Goal: Book appointment/travel/reservation: Book appointment/travel/reservation

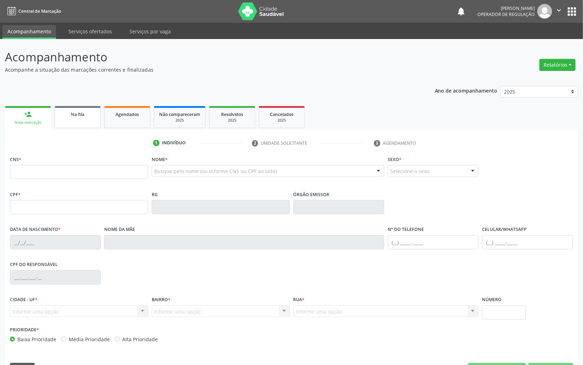
click at [80, 121] on link "Na fila" at bounding box center [78, 117] width 46 height 22
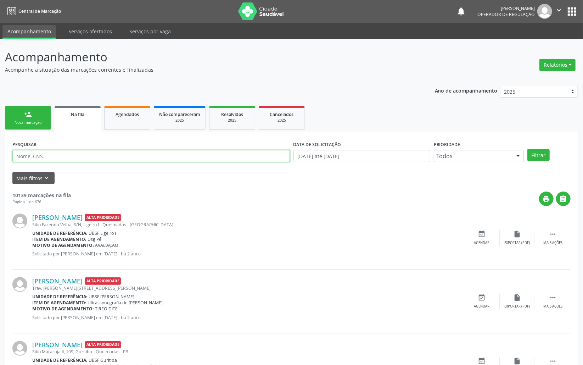
click at [73, 159] on input "text" at bounding box center [150, 156] width 277 height 12
type input "706900179033730"
click at [527, 149] on button "Filtrar" at bounding box center [538, 155] width 22 height 12
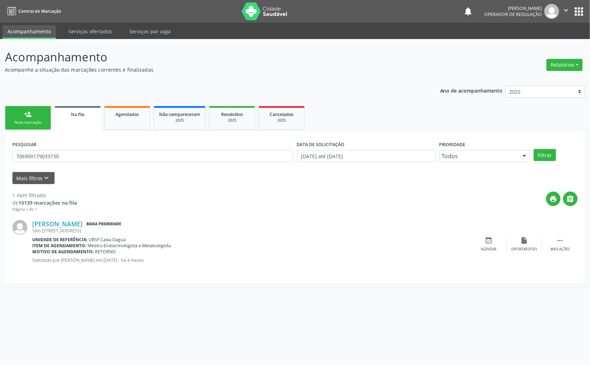
click at [485, 234] on div "[PERSON_NAME] Baixa Prioridade [STREET_ADDRESS] Unidade de referência: UBSF Cai…" at bounding box center [294, 243] width 565 height 63
click at [488, 241] on icon "event_available" at bounding box center [489, 240] width 8 height 8
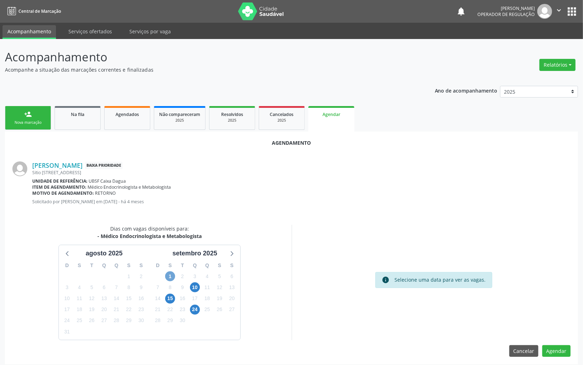
click at [167, 275] on span "1" at bounding box center [170, 276] width 10 height 10
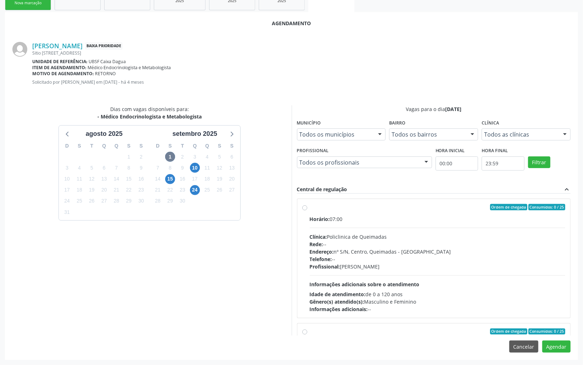
click at [416, 267] on div "Profissional: [PERSON_NAME]" at bounding box center [438, 266] width 256 height 7
click at [307, 210] on input "Ordem de chegada Consumidos: 0 / 25 Horário: 07:00 Clínica: Policlinica de Quei…" at bounding box center [304, 207] width 5 height 6
radio input "true"
click at [562, 348] on button "Agendar" at bounding box center [556, 346] width 28 height 12
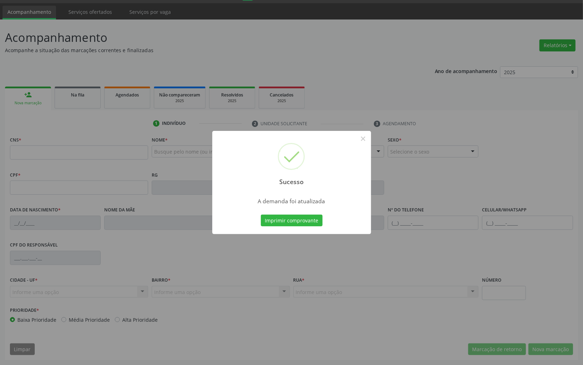
scroll to position [20, 0]
click at [261, 214] on button "Imprimir comprovante" at bounding box center [292, 220] width 62 height 12
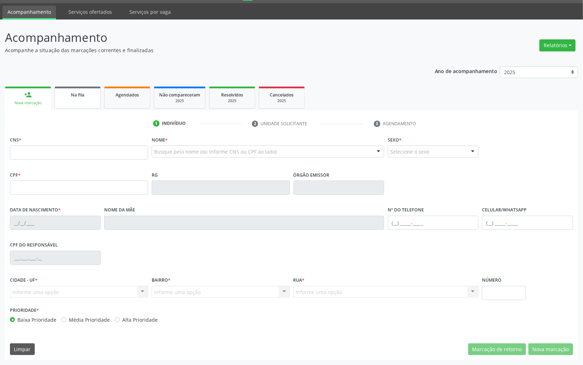
click at [77, 99] on link "Na fila" at bounding box center [78, 97] width 46 height 22
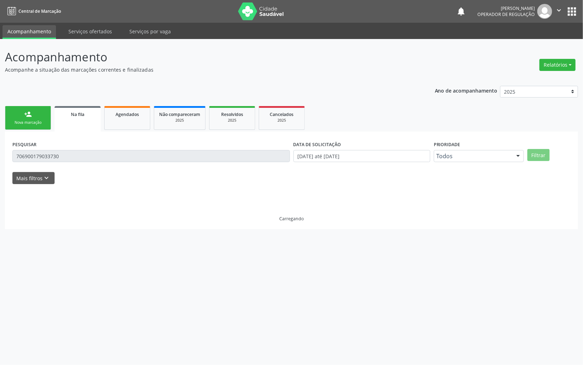
scroll to position [0, 0]
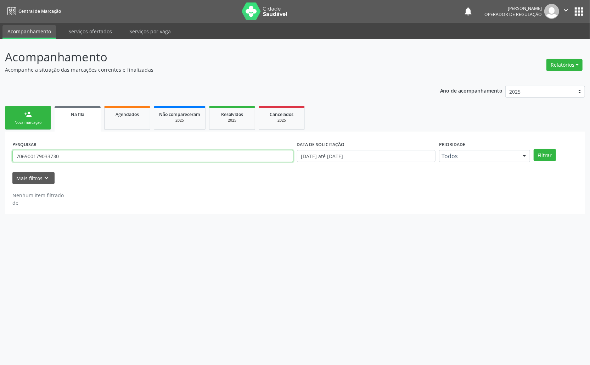
click at [96, 157] on input "706900179033730" at bounding box center [152, 156] width 281 height 12
type input "700208923173722"
click at [534, 149] on button "Filtrar" at bounding box center [545, 155] width 22 height 12
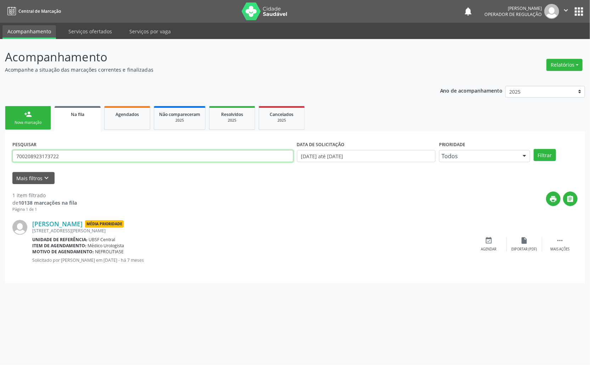
click at [74, 155] on input "700208923173722" at bounding box center [152, 156] width 281 height 12
click at [30, 112] on div "person_add" at bounding box center [28, 114] width 8 height 8
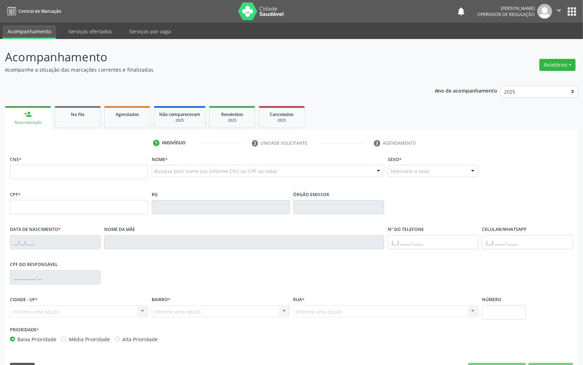
click at [98, 164] on div "CNS *" at bounding box center [79, 166] width 138 height 25
click at [100, 168] on input "text" at bounding box center [79, 172] width 138 height 14
paste input "700 2089 2317 3722"
type input "700 2089 2317 3722"
type input "283.496.444-00"
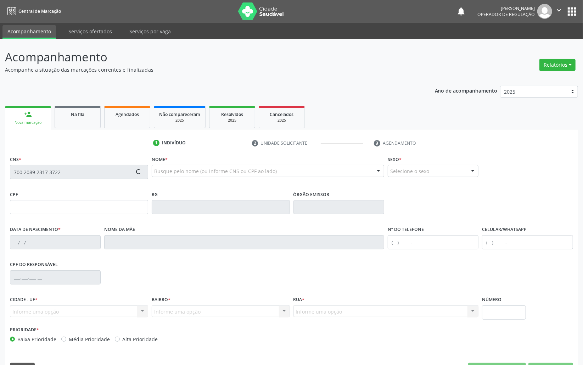
type input "[DATE]"
type input "[PERSON_NAME]"
type input "[PHONE_NUMBER]"
type input "141.088.874-68"
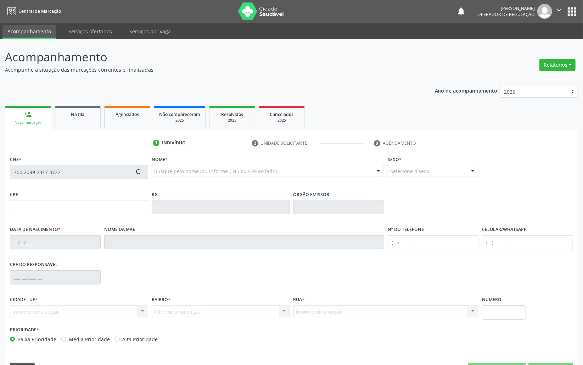
type input "63"
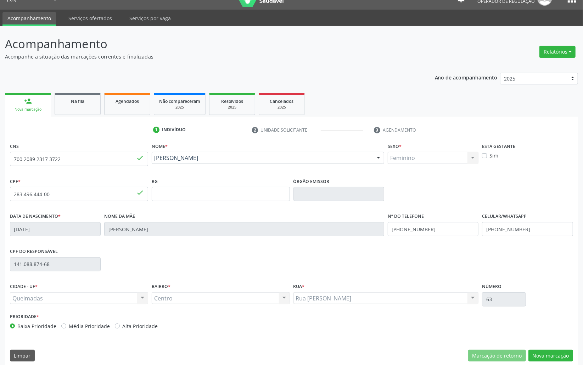
scroll to position [20, 0]
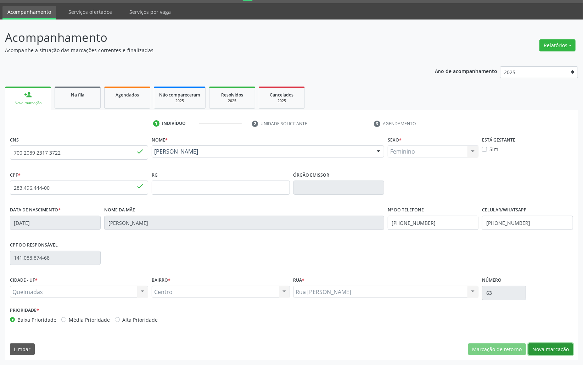
click at [564, 348] on button "Nova marcação" at bounding box center [550, 349] width 45 height 12
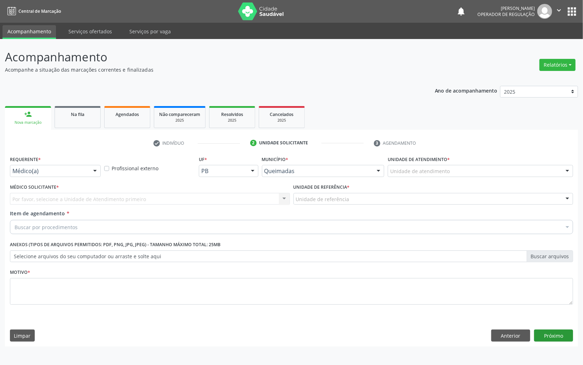
scroll to position [0, 0]
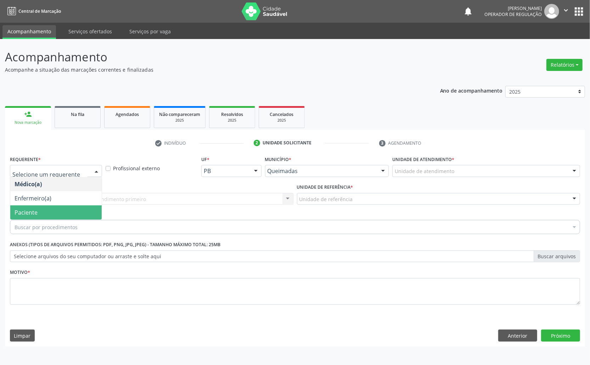
click at [60, 210] on span "Paciente" at bounding box center [55, 212] width 91 height 14
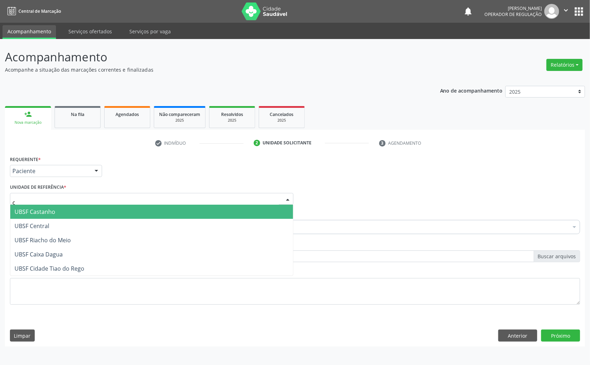
type input "ce"
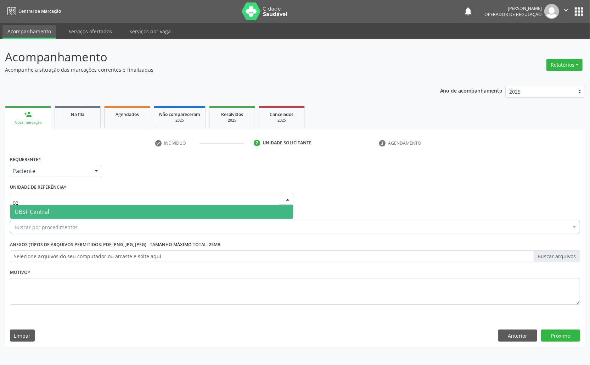
click at [60, 210] on span "UBSF Central" at bounding box center [151, 211] width 283 height 14
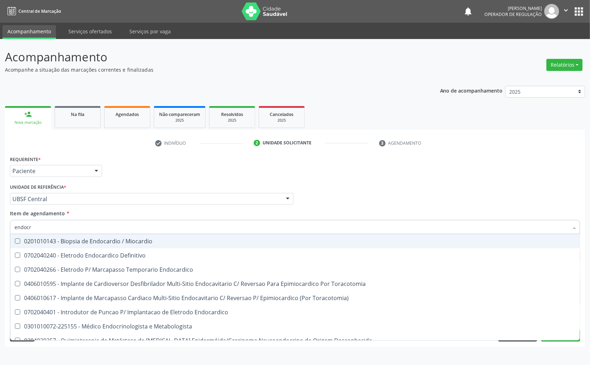
type input "endocri"
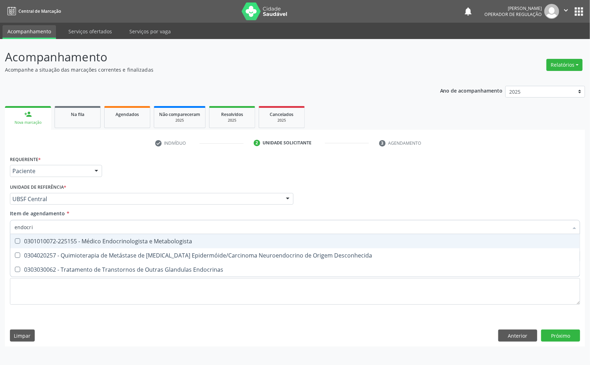
click at [73, 235] on span "0301010072-225155 - Médico Endocrinologista e Metabologista" at bounding box center [294, 241] width 569 height 14
checkbox Metabologista "true"
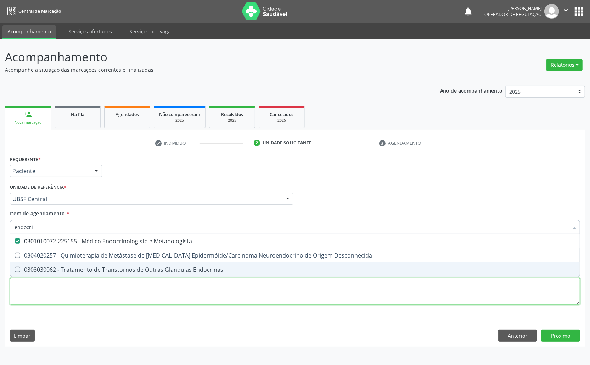
click at [80, 297] on div "Requerente * Paciente Médico(a) Enfermeiro(a) Paciente Nenhum resultado encontr…" at bounding box center [295, 234] width 570 height 160
checkbox Desconhecida "true"
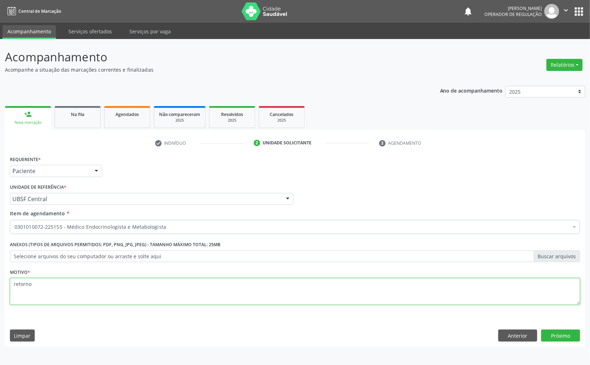
type textarea "retorno"
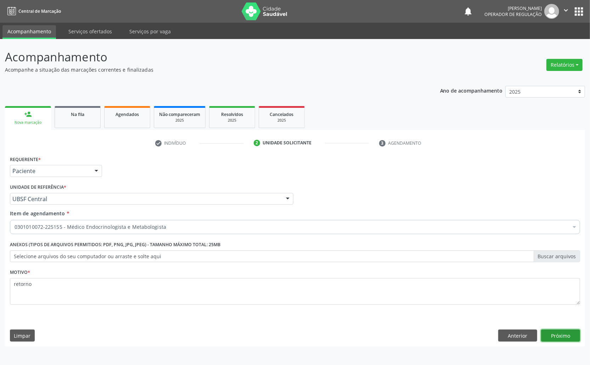
click button "Próximo" at bounding box center [560, 335] width 39 height 12
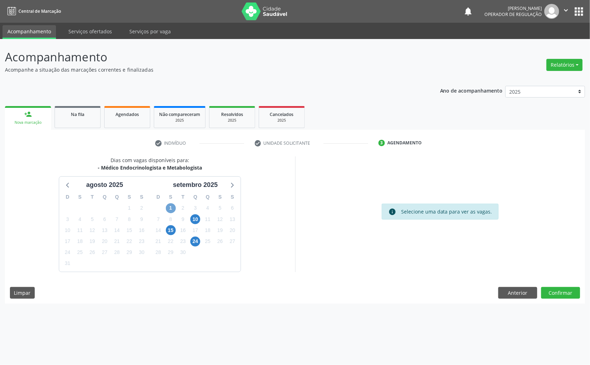
click at [174, 207] on span "1" at bounding box center [171, 208] width 10 height 10
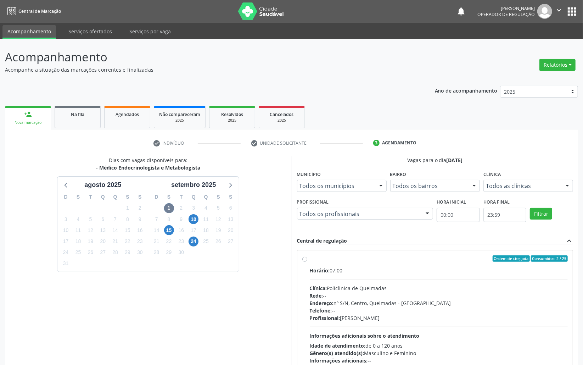
click at [492, 272] on div "Horário: 07:00" at bounding box center [439, 269] width 258 height 7
click at [307, 261] on input "Ordem de chegada Consumidos: 2 / 25 Horário: 07:00 Clínica: Policlinica de Quei…" at bounding box center [304, 258] width 5 height 6
radio input "true"
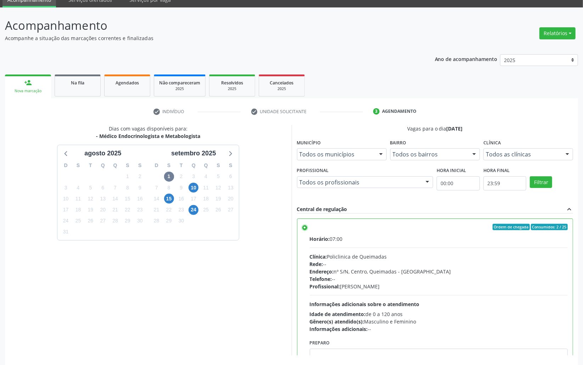
scroll to position [59, 0]
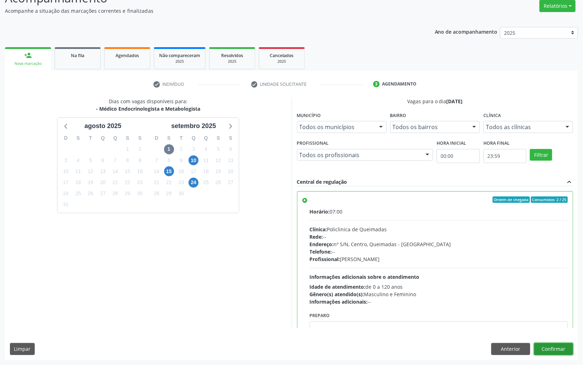
drag, startPoint x: 564, startPoint y: 346, endPoint x: 561, endPoint y: 340, distance: 6.7
click at [563, 346] on button "Confirmar" at bounding box center [553, 349] width 39 height 12
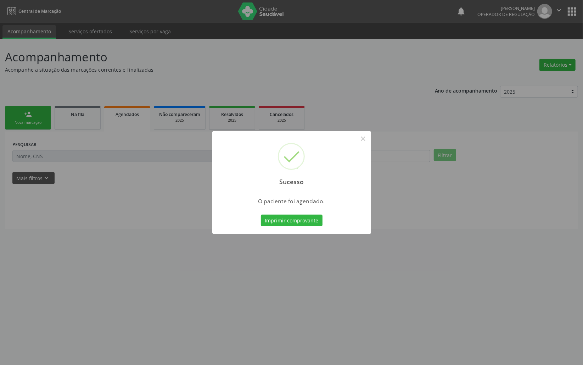
scroll to position [0, 0]
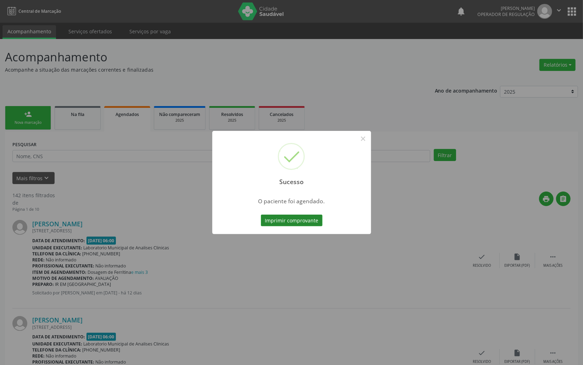
click at [296, 222] on button "Imprimir comprovante" at bounding box center [292, 220] width 62 height 12
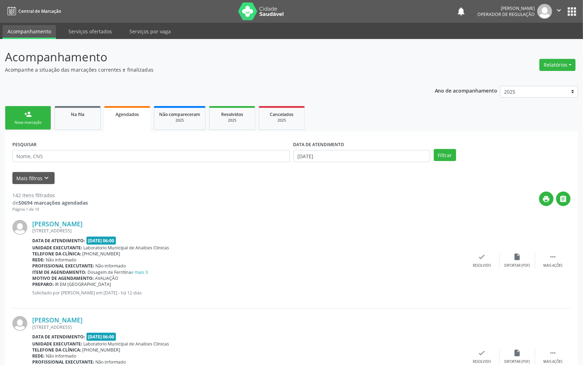
click at [40, 124] on div "Nova marcação" at bounding box center [27, 122] width 35 height 5
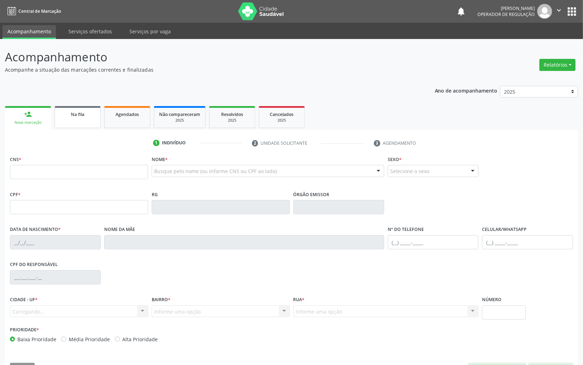
drag, startPoint x: 75, startPoint y: 123, endPoint x: 74, endPoint y: 128, distance: 5.2
click at [75, 123] on link "Na fila" at bounding box center [78, 117] width 46 height 22
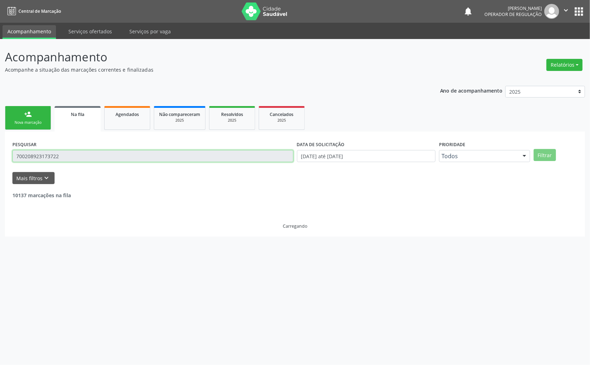
click at [84, 159] on input "700208923173722" at bounding box center [152, 156] width 281 height 12
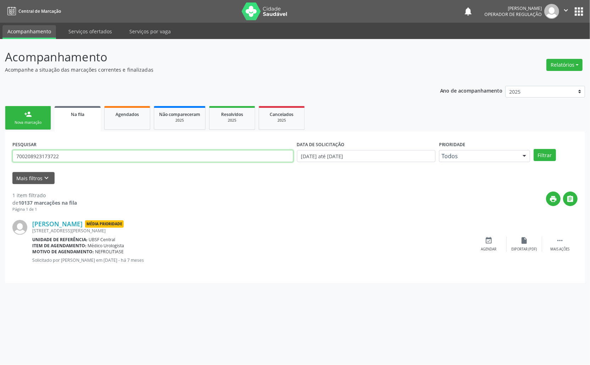
click at [84, 159] on input "700208923173722" at bounding box center [152, 156] width 281 height 12
type input "700006458805009"
click at [534, 149] on button "Filtrar" at bounding box center [545, 155] width 22 height 12
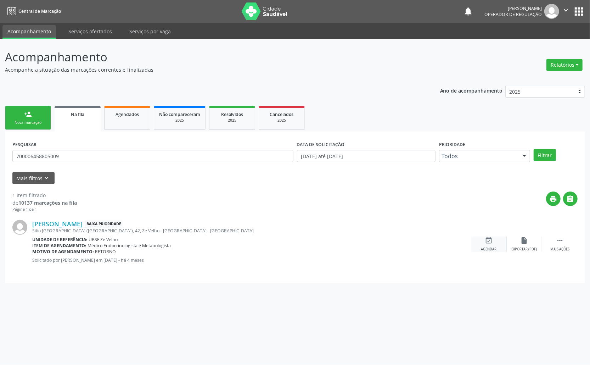
click at [489, 241] on icon "event_available" at bounding box center [489, 240] width 8 height 8
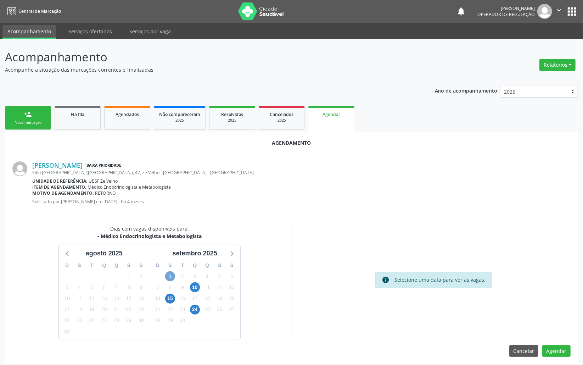
click at [175, 277] on span "1" at bounding box center [170, 276] width 10 height 10
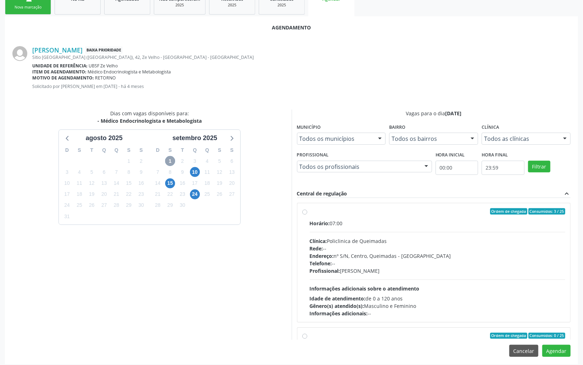
scroll to position [119, 0]
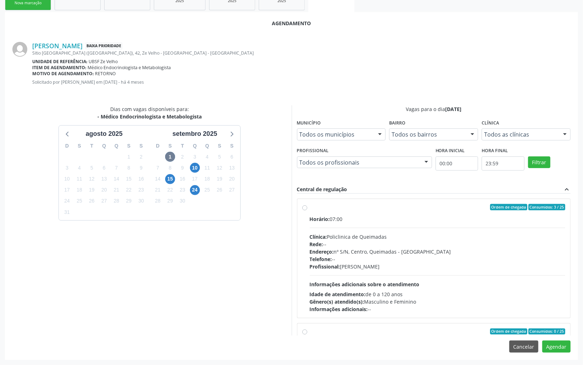
click at [441, 264] on div "Profissional: [PERSON_NAME]" at bounding box center [438, 266] width 256 height 7
click at [307, 210] on input "Ordem de chegada Consumidos: 3 / 25 Horário: 07:00 Clínica: Policlinica de Quei…" at bounding box center [304, 207] width 5 height 6
radio input "true"
click at [562, 345] on button "Agendar" at bounding box center [556, 346] width 28 height 12
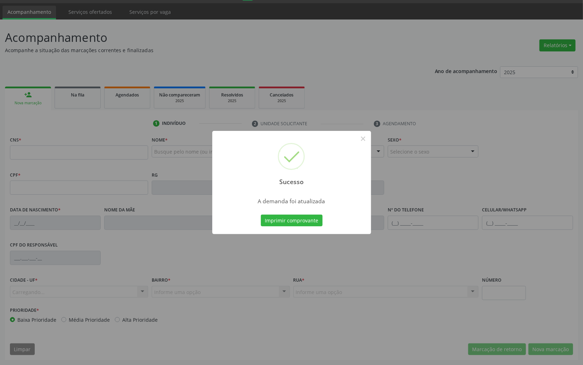
scroll to position [20, 0]
click at [298, 215] on button "Imprimir comprovante" at bounding box center [292, 220] width 62 height 12
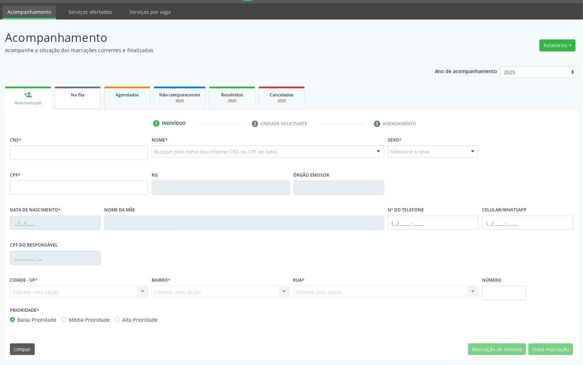
click at [89, 95] on div "Na fila" at bounding box center [77, 94] width 35 height 7
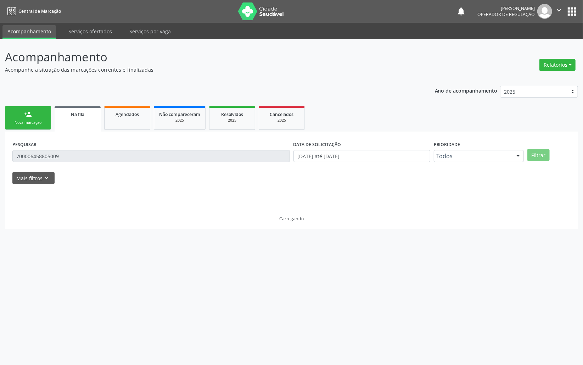
scroll to position [0, 0]
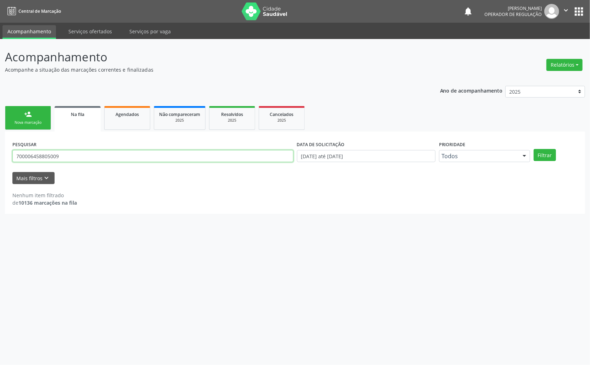
click at [73, 157] on input "700006458805009" at bounding box center [152, 156] width 281 height 12
click at [73, 156] on input "700006458805009" at bounding box center [152, 156] width 281 height 12
type input "704602156733025"
click at [534, 149] on button "Filtrar" at bounding box center [545, 155] width 22 height 12
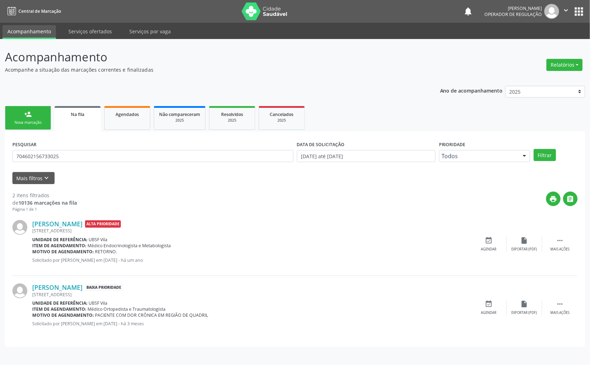
click at [485, 235] on div "[PERSON_NAME] Alta Prioridade [STREET_ADDRESS] Unidade de referência: [GEOGRAPH…" at bounding box center [294, 243] width 565 height 63
click at [490, 240] on icon "event_available" at bounding box center [489, 240] width 8 height 8
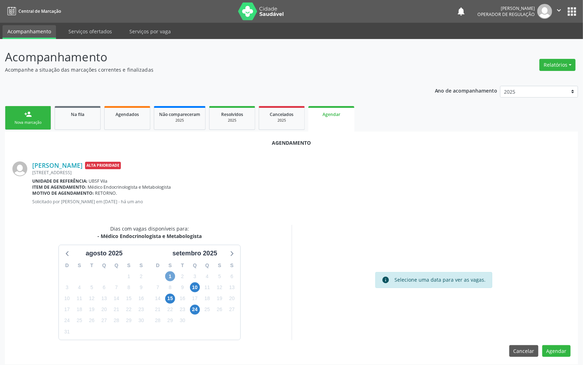
click at [172, 279] on span "1" at bounding box center [170, 276] width 10 height 10
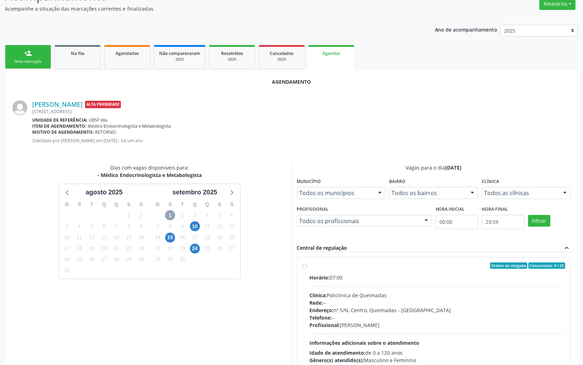
scroll to position [119, 0]
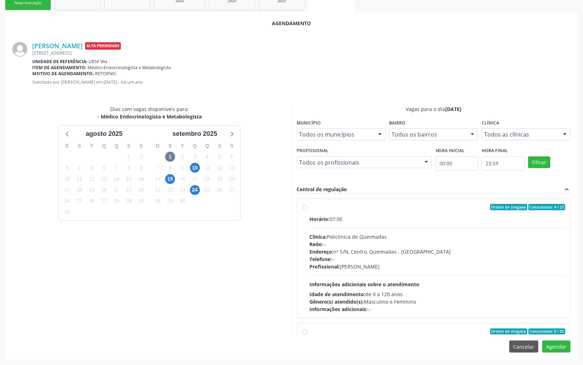
click at [322, 227] on hr at bounding box center [438, 227] width 256 height 0
click at [307, 210] on input "Ordem de chegada Consumidos: 4 / 25 Horário: 07:00 Clínica: Policlinica de Quei…" at bounding box center [304, 207] width 5 height 6
radio input "true"
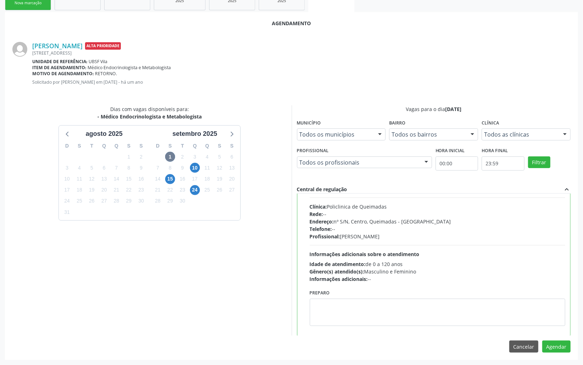
scroll to position [47, 0]
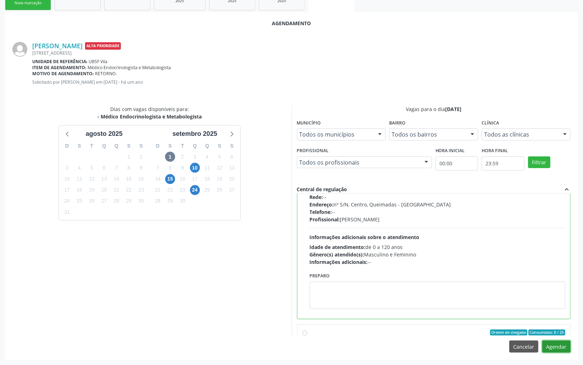
click at [556, 342] on button "Agendar" at bounding box center [556, 346] width 28 height 12
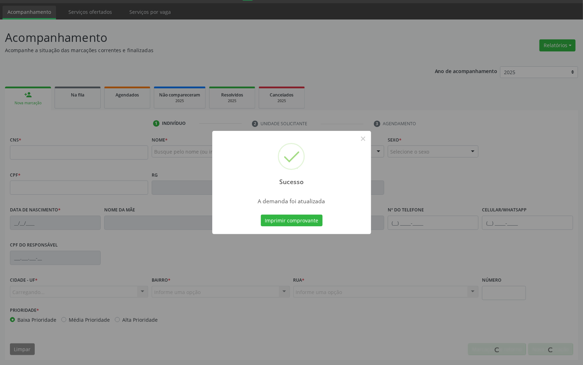
scroll to position [20, 0]
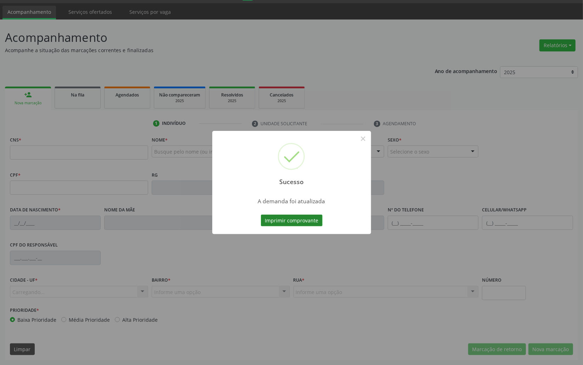
click at [274, 216] on button "Imprimir comprovante" at bounding box center [292, 220] width 62 height 12
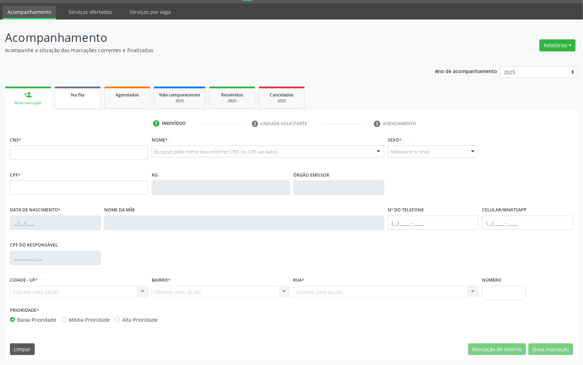
click at [71, 96] on span "Na fila" at bounding box center [77, 95] width 13 height 6
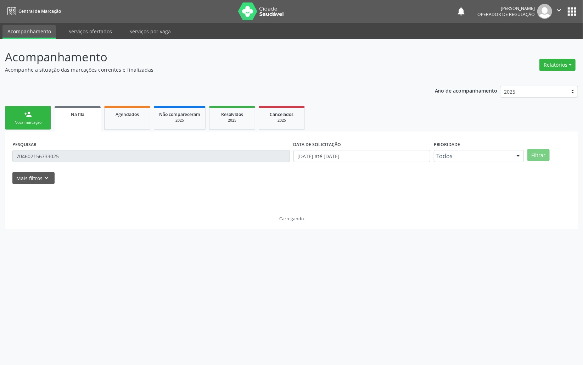
scroll to position [0, 0]
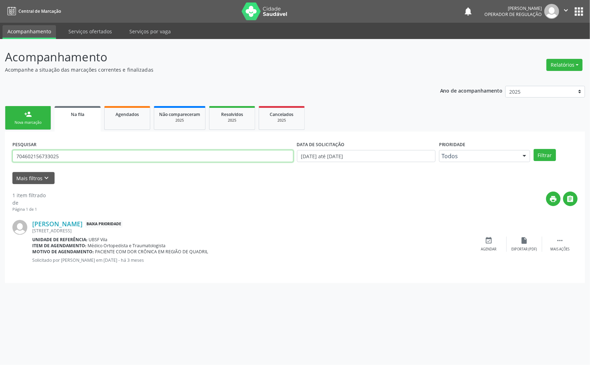
click at [122, 156] on input "704602156733025" at bounding box center [152, 156] width 281 height 12
type input "700002014128604"
click at [534, 149] on button "Filtrar" at bounding box center [545, 155] width 22 height 12
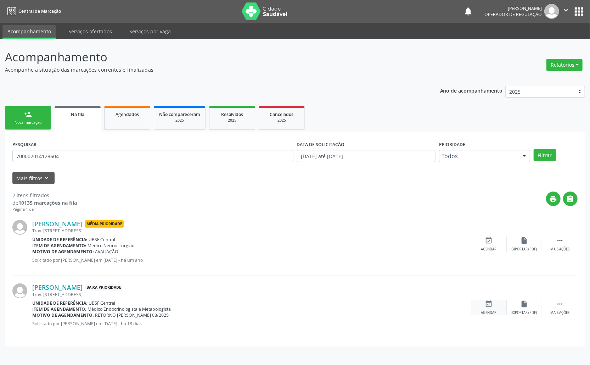
click at [492, 307] on icon "event_available" at bounding box center [489, 304] width 8 height 8
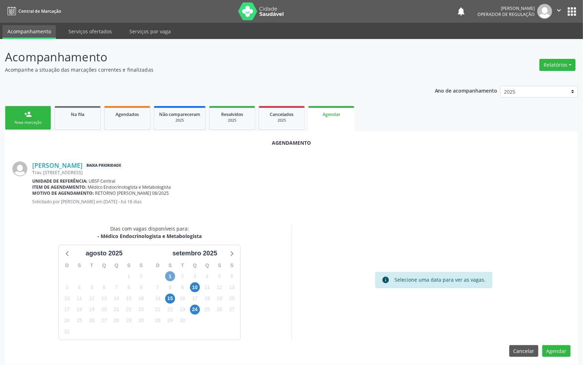
click at [172, 275] on span "1" at bounding box center [170, 276] width 10 height 10
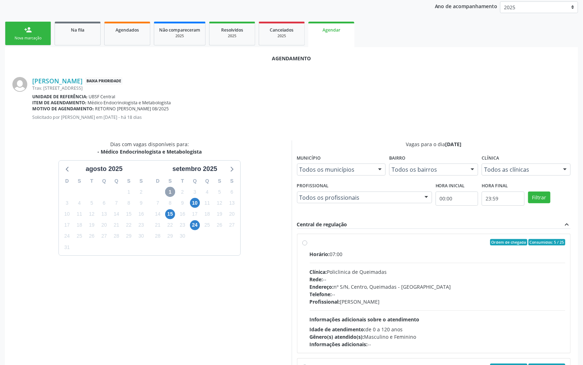
scroll to position [119, 0]
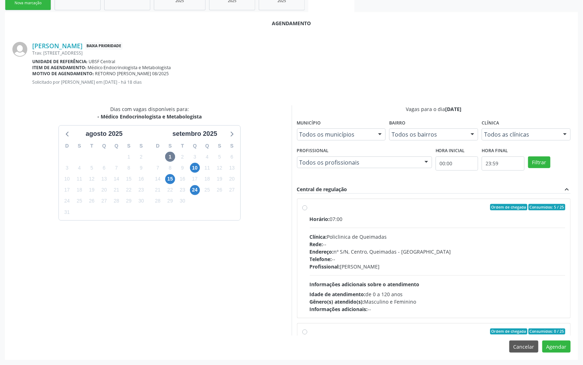
click at [387, 240] on div "Rede: --" at bounding box center [438, 243] width 256 height 7
click at [307, 210] on input "Ordem de chegada Consumidos: 5 / 25 Horário: 07:00 Clínica: Policlinica de Quei…" at bounding box center [304, 207] width 5 height 6
radio input "true"
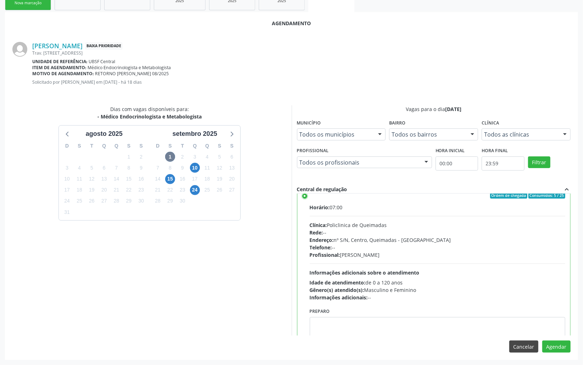
scroll to position [47, 0]
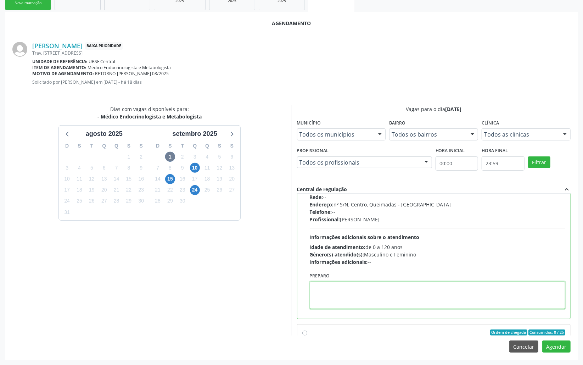
drag, startPoint x: 538, startPoint y: 282, endPoint x: 539, endPoint y: 288, distance: 6.2
click at [538, 284] on textarea at bounding box center [438, 294] width 256 height 27
click at [556, 339] on div "Agendamento [PERSON_NAME] Baixa Prioridade Trav. [STREET_ADDRESS] Unidade de re…" at bounding box center [291, 185] width 573 height 347
click at [561, 356] on div "Agendamento [PERSON_NAME] Baixa Prioridade Trav. [STREET_ADDRESS] Unidade de re…" at bounding box center [291, 185] width 573 height 347
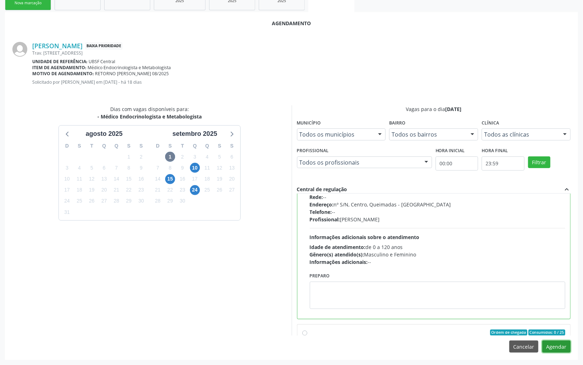
click at [558, 349] on button "Agendar" at bounding box center [556, 346] width 28 height 12
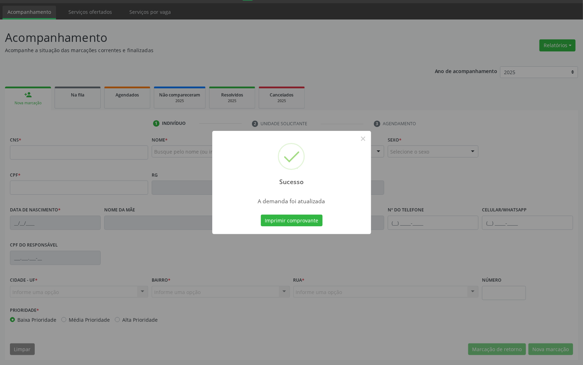
scroll to position [20, 0]
click at [298, 222] on button "Imprimir comprovante" at bounding box center [292, 220] width 62 height 12
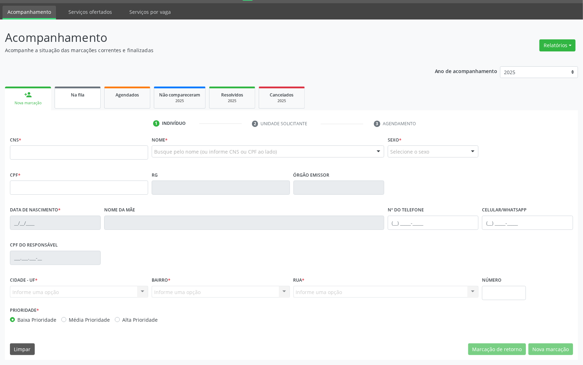
click at [62, 103] on link "Na fila" at bounding box center [78, 97] width 46 height 22
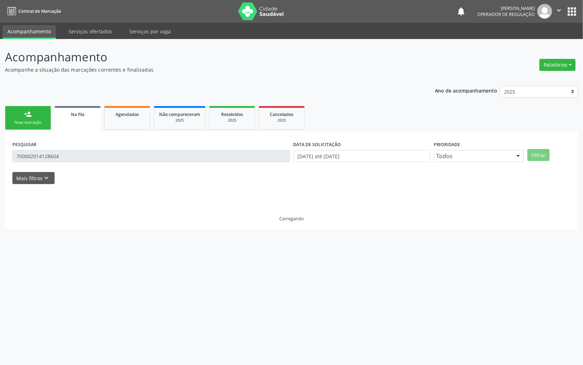
scroll to position [0, 0]
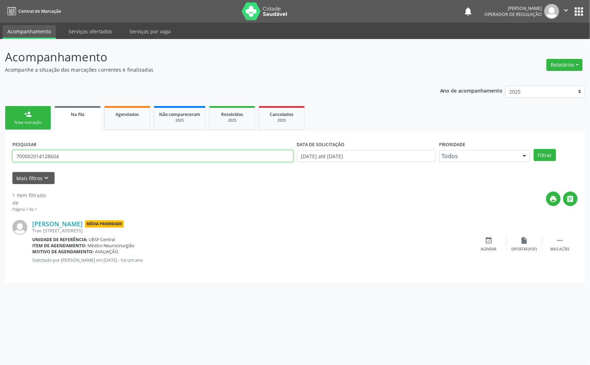
click at [81, 155] on input "700002014128604" at bounding box center [152, 156] width 281 height 12
type input "700602927255465"
click at [534, 149] on button "Filtrar" at bounding box center [545, 155] width 22 height 12
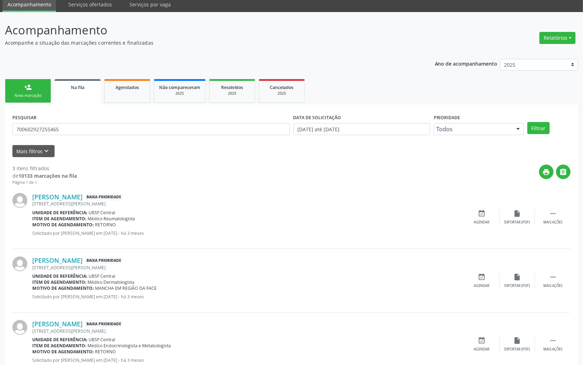
scroll to position [50, 0]
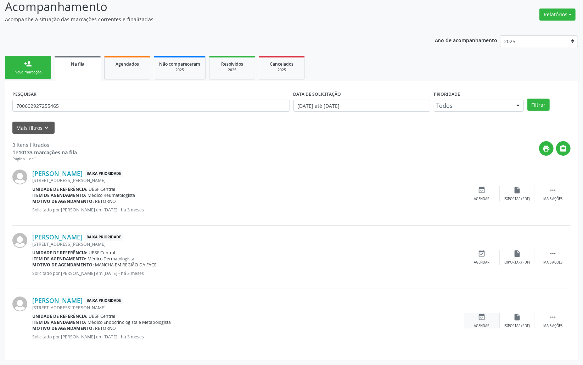
click at [478, 317] on icon "event_available" at bounding box center [482, 317] width 8 height 8
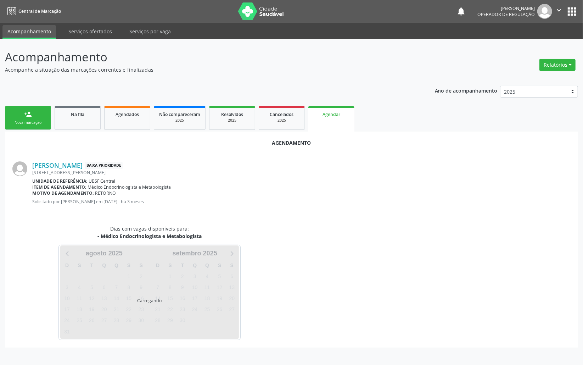
scroll to position [0, 0]
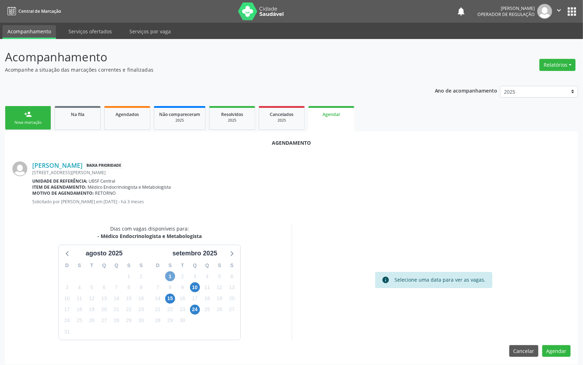
drag, startPoint x: 173, startPoint y: 276, endPoint x: 162, endPoint y: 274, distance: 11.3
click at [174, 276] on span "1" at bounding box center [170, 276] width 10 height 10
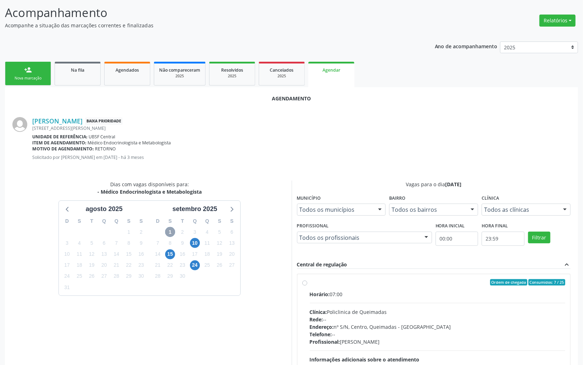
scroll to position [119, 0]
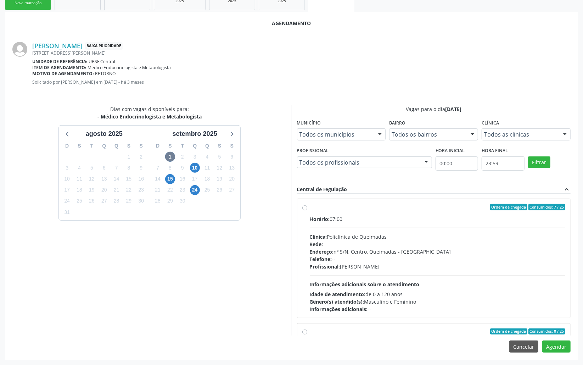
click at [320, 237] on span "Clínica:" at bounding box center [318, 236] width 17 height 7
click at [307, 210] on input "Ordem de chegada Consumidos: 7 / 25 Horário: 07:00 Clínica: Policlinica de Quei…" at bounding box center [304, 207] width 5 height 6
radio input "true"
click at [560, 342] on button "Agendar" at bounding box center [556, 346] width 28 height 12
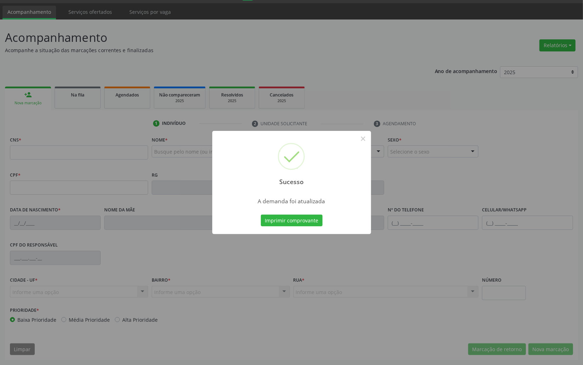
scroll to position [20, 0]
click at [307, 219] on button "Imprimir comprovante" at bounding box center [292, 220] width 62 height 12
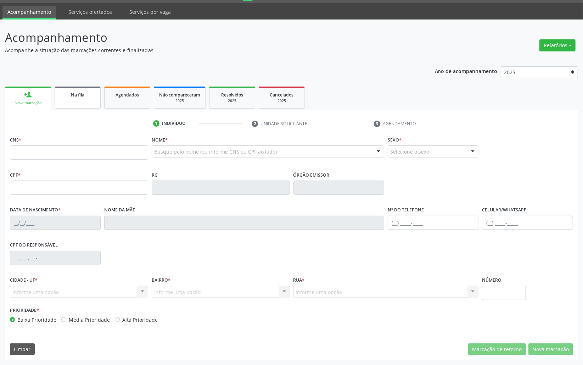
click at [81, 100] on link "Na fila" at bounding box center [78, 97] width 46 height 22
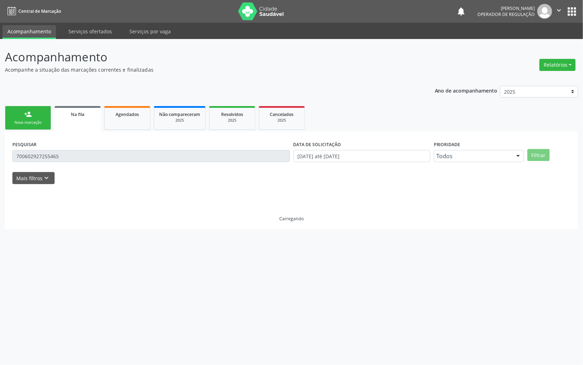
scroll to position [0, 0]
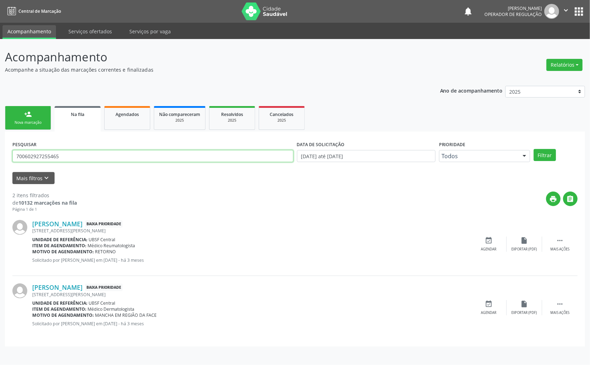
click at [101, 153] on input "700602927255465" at bounding box center [152, 156] width 281 height 12
type input "700505199141651"
click at [534, 149] on button "Filtrar" at bounding box center [545, 155] width 22 height 12
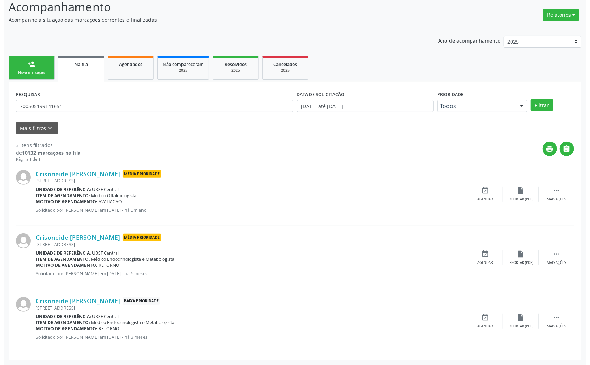
scroll to position [50, 0]
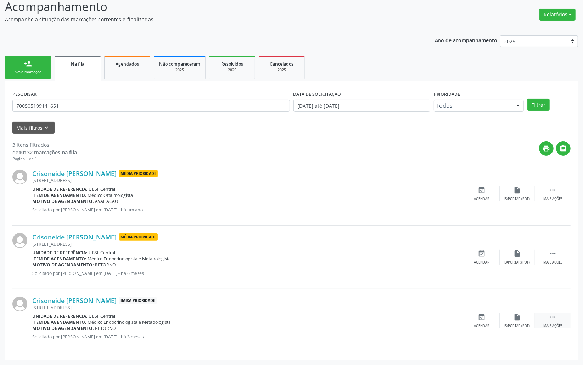
click at [560, 318] on div " Mais ações" at bounding box center [552, 320] width 35 height 15
click at [554, 266] on div "Crisoneide [PERSON_NAME] Média Prioridade [STREET_ADDRESS] Unidade de referênci…" at bounding box center [291, 256] width 558 height 63
click at [554, 257] on icon "" at bounding box center [553, 253] width 8 height 8
click at [493, 258] on div "cancel Cancelar" at bounding box center [481, 256] width 35 height 15
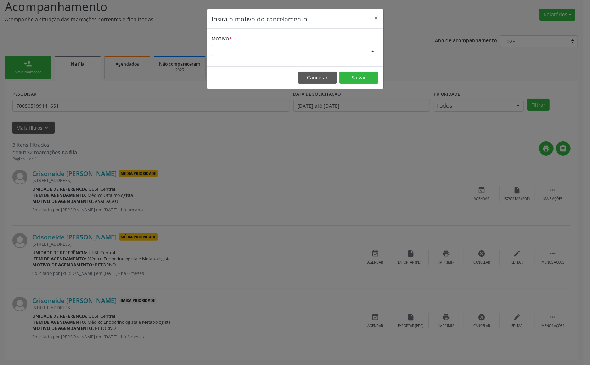
click at [357, 50] on div "Escolha o motivo" at bounding box center [295, 51] width 167 height 12
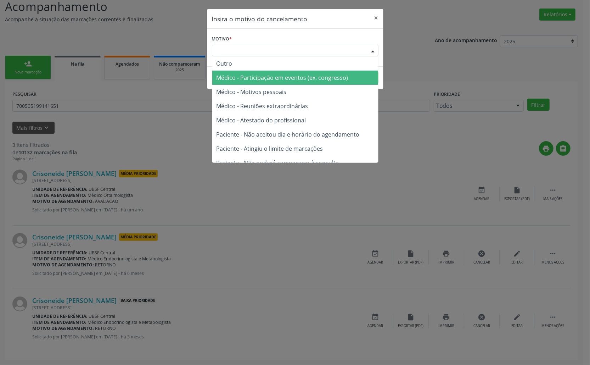
drag, startPoint x: 357, startPoint y: 80, endPoint x: 359, endPoint y: 84, distance: 4.0
click at [359, 84] on span "Médico - Participação em eventos (ex: congresso)" at bounding box center [295, 78] width 166 height 14
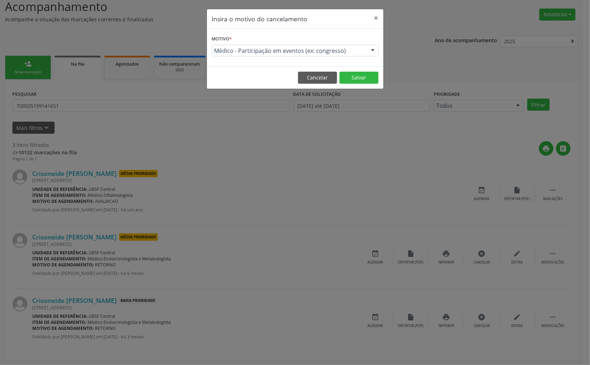
click at [375, 48] on div at bounding box center [372, 51] width 11 height 12
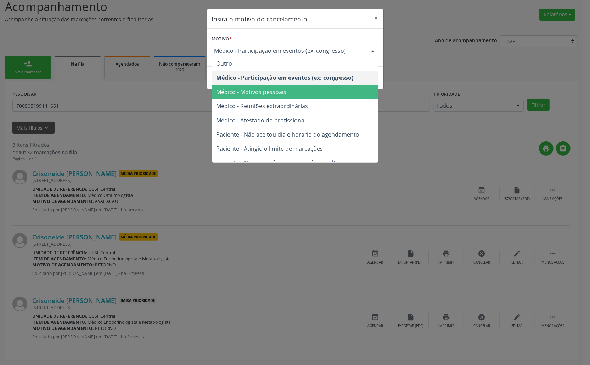
click at [349, 88] on span "Médico - Motivos pessoais" at bounding box center [295, 92] width 166 height 14
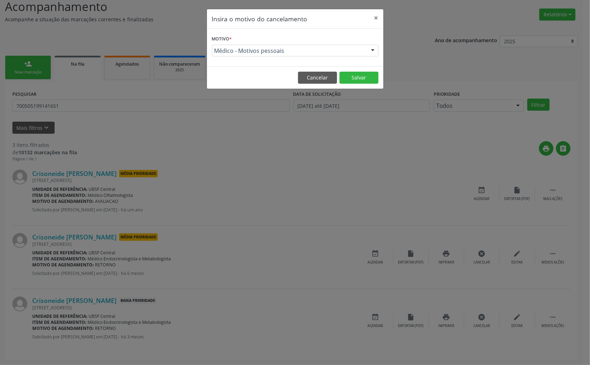
click at [358, 84] on footer "Cancelar Salvar" at bounding box center [295, 77] width 176 height 22
click at [359, 81] on button "Salvar" at bounding box center [358, 78] width 39 height 12
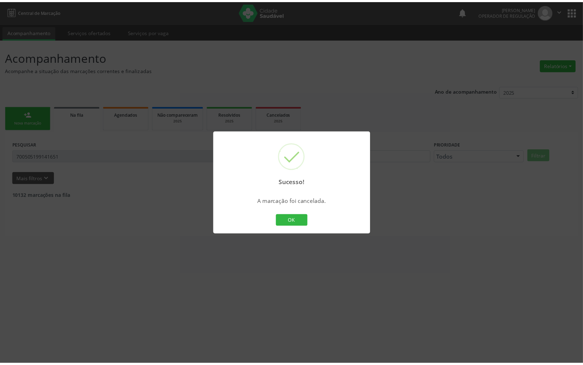
scroll to position [0, 0]
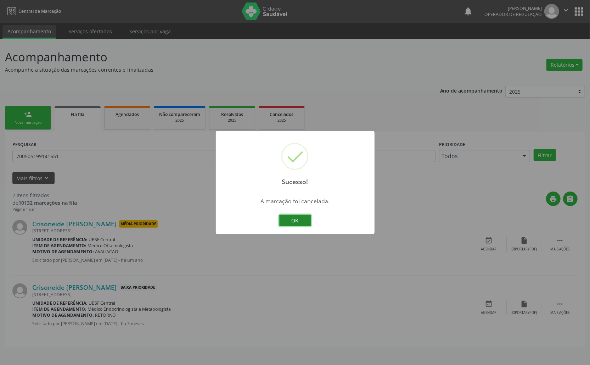
click at [301, 219] on button "OK" at bounding box center [295, 220] width 32 height 12
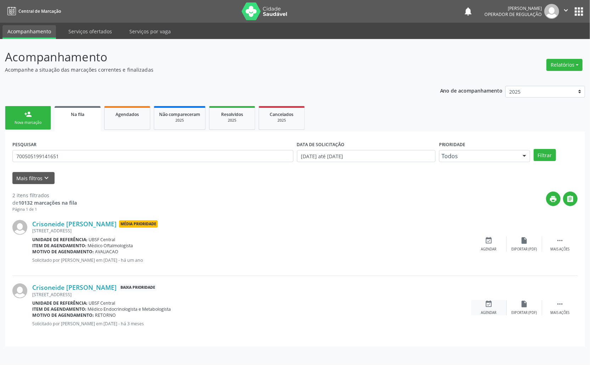
click at [492, 314] on div "Agendar" at bounding box center [489, 312] width 16 height 5
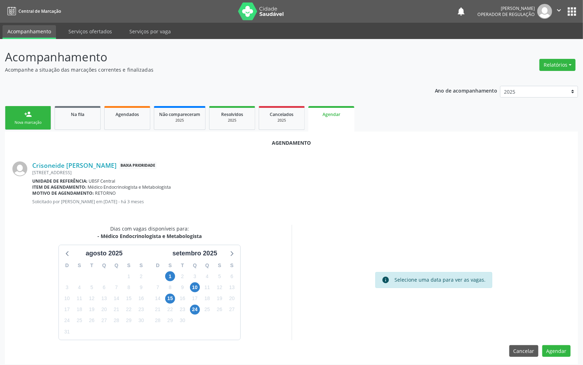
click at [178, 280] on div "2" at bounding box center [183, 276] width 10 height 11
click at [172, 277] on span "1" at bounding box center [170, 276] width 10 height 10
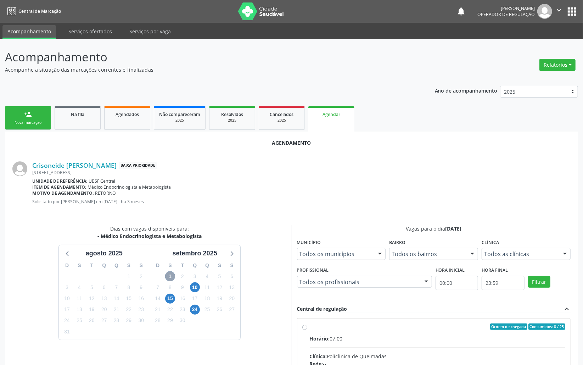
scroll to position [119, 0]
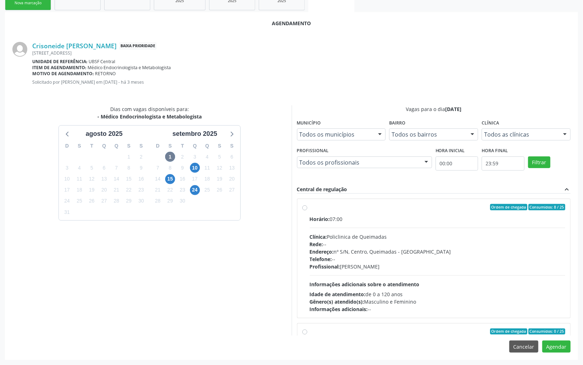
click at [355, 259] on div "Telefone: --" at bounding box center [438, 258] width 256 height 7
click at [307, 210] on input "Ordem de chegada Consumidos: 8 / 25 Horário: 07:00 Clínica: Policlinica de Quei…" at bounding box center [304, 207] width 5 height 6
radio input "true"
click at [554, 346] on button "Agendar" at bounding box center [556, 346] width 28 height 12
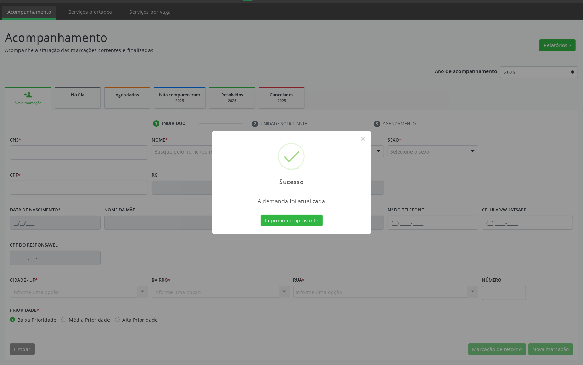
scroll to position [20, 0]
click at [261, 214] on button "Imprimir comprovante" at bounding box center [292, 220] width 62 height 12
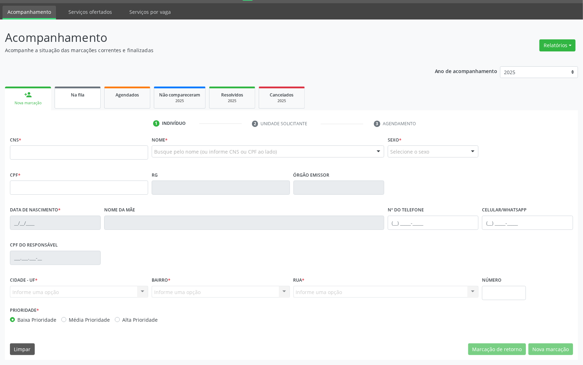
click at [72, 105] on link "Na fila" at bounding box center [78, 97] width 46 height 22
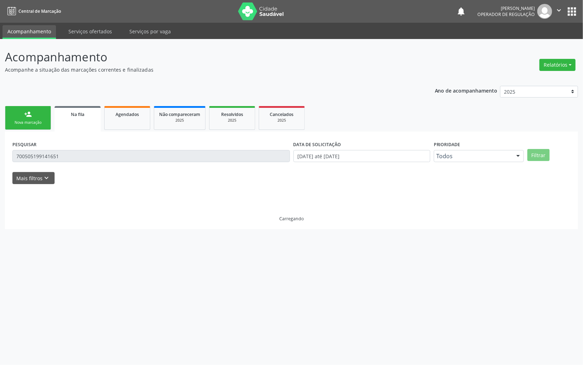
scroll to position [0, 0]
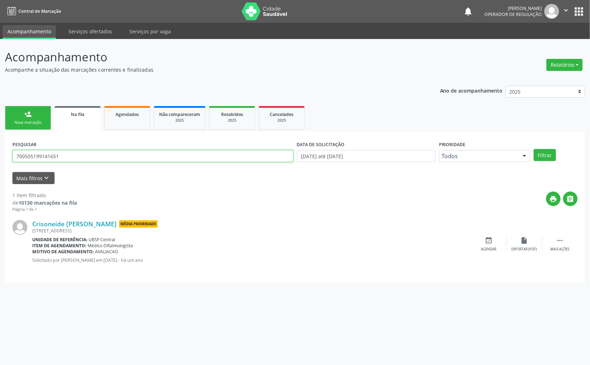
click at [96, 159] on input "700505199141651" at bounding box center [152, 156] width 281 height 12
type input "709004802970917"
click at [534, 149] on button "Filtrar" at bounding box center [545, 155] width 22 height 12
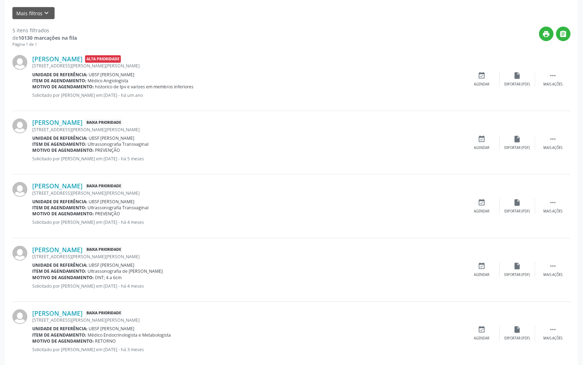
scroll to position [178, 0]
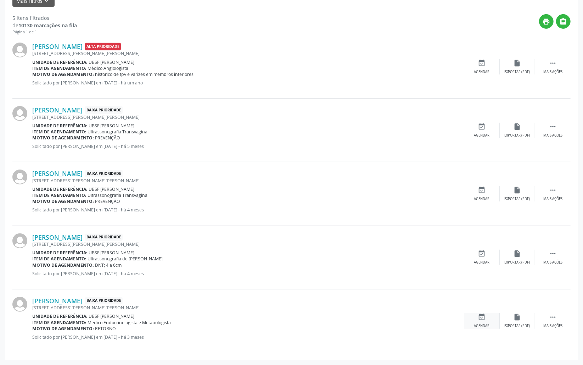
click at [475, 314] on div "event_available Agendar" at bounding box center [481, 320] width 35 height 15
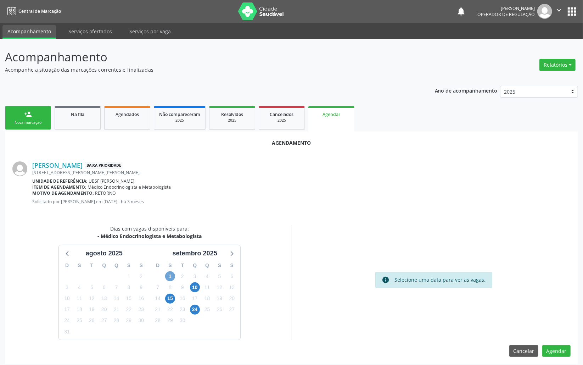
click at [172, 275] on span "1" at bounding box center [170, 276] width 10 height 10
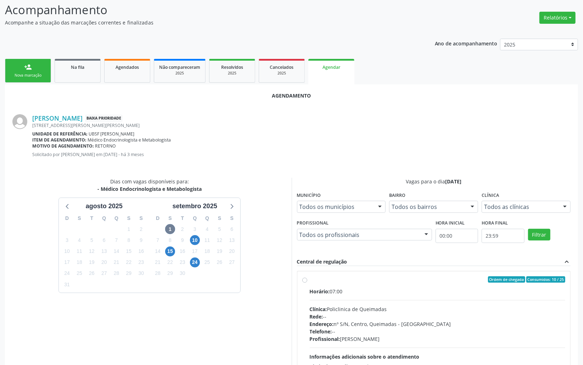
click at [345, 331] on div "Telefone: --" at bounding box center [438, 330] width 256 height 7
click at [307, 282] on input "Ordem de chegada Consumidos: 10 / 25 Horário: 07:00 Clínica: Policlinica de Que…" at bounding box center [304, 279] width 5 height 6
radio input "true"
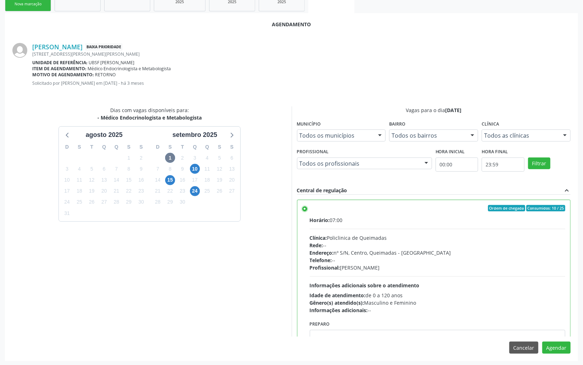
scroll to position [119, 0]
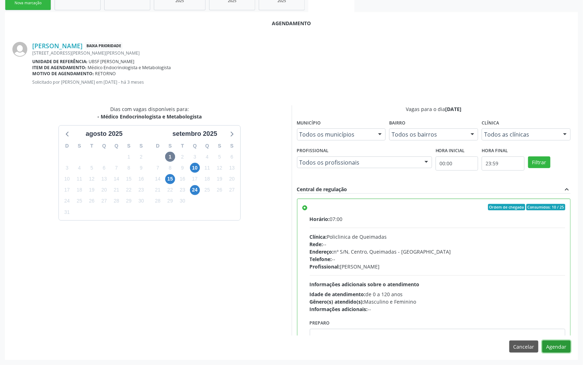
click at [558, 345] on button "Agendar" at bounding box center [556, 346] width 28 height 12
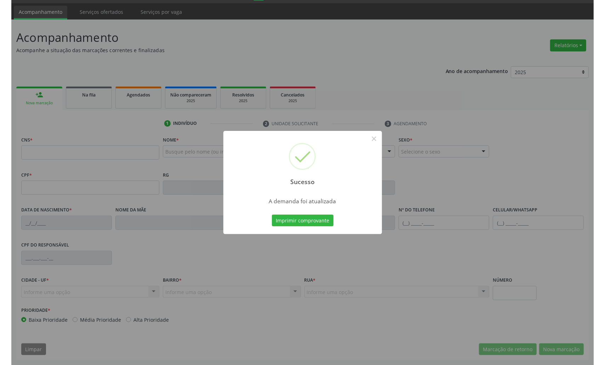
scroll to position [20, 0]
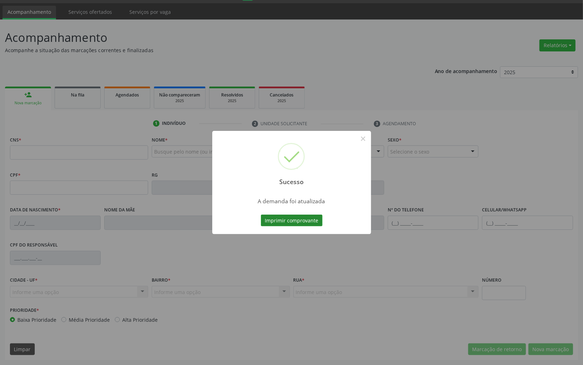
click at [310, 221] on button "Imprimir comprovante" at bounding box center [292, 220] width 62 height 12
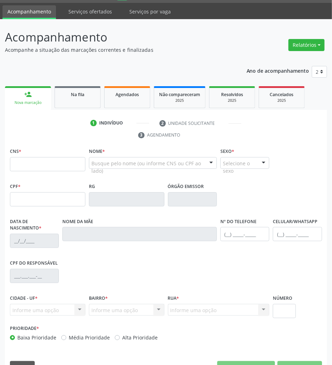
click at [314, 178] on div "CNS * Nome * Busque pelo nome (ou informe CNS ou CPF ao lado) Nenhum resultado …" at bounding box center [166, 163] width 316 height 35
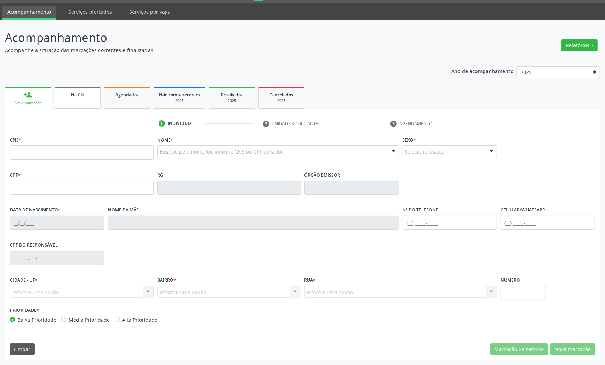
click at [83, 97] on div "Na fila" at bounding box center [77, 94] width 35 height 7
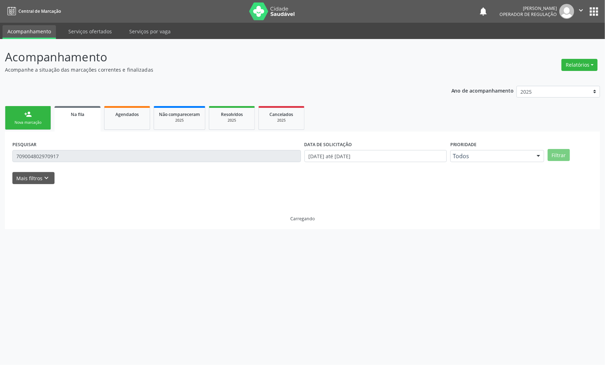
scroll to position [0, 0]
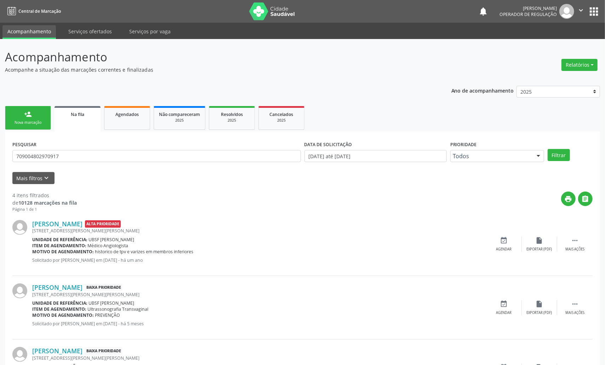
click at [44, 149] on div "PESQUISAR 709004802970917" at bounding box center [157, 153] width 292 height 28
click at [47, 154] on input "709004802970917" at bounding box center [156, 156] width 289 height 12
type input "[PERSON_NAME]"
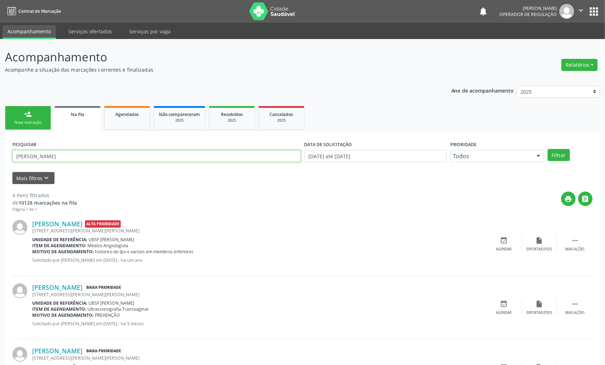
click at [548, 149] on button "Filtrar" at bounding box center [559, 155] width 22 height 12
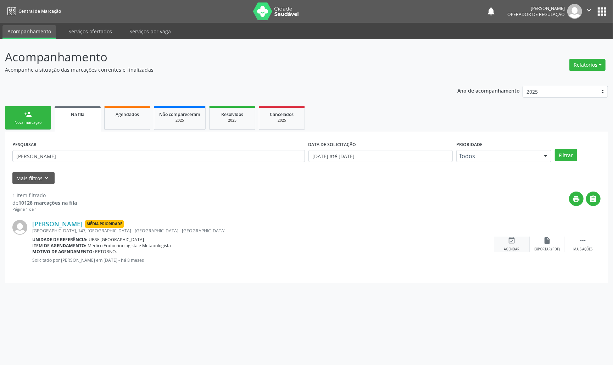
click at [507, 241] on div "event_available Agendar" at bounding box center [511, 243] width 35 height 15
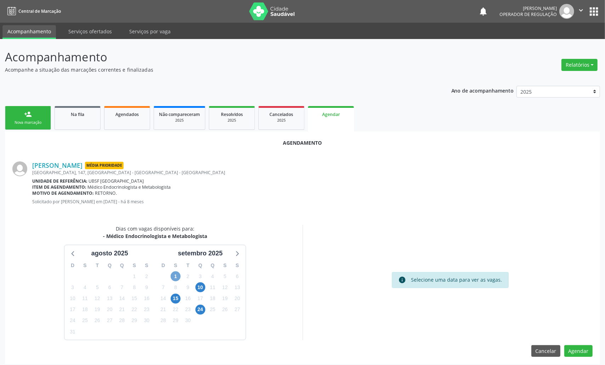
click at [179, 274] on span "1" at bounding box center [176, 276] width 10 height 10
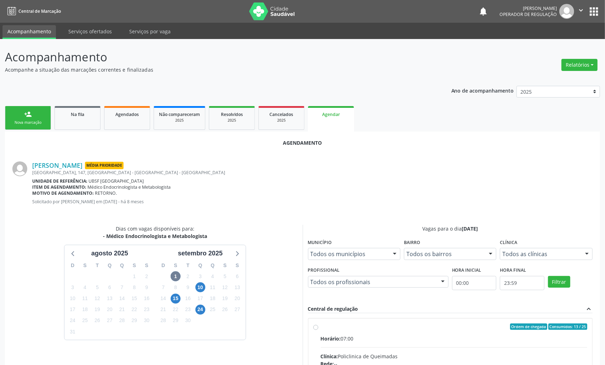
click at [550, 334] on div "Horário: 07:00" at bounding box center [454, 337] width 267 height 7
click at [319, 329] on input "Ordem de chegada Consumidos: 13 / 25 Horário: 07:00 Clínica: Policlinica de Que…" at bounding box center [316, 326] width 5 height 6
radio input "true"
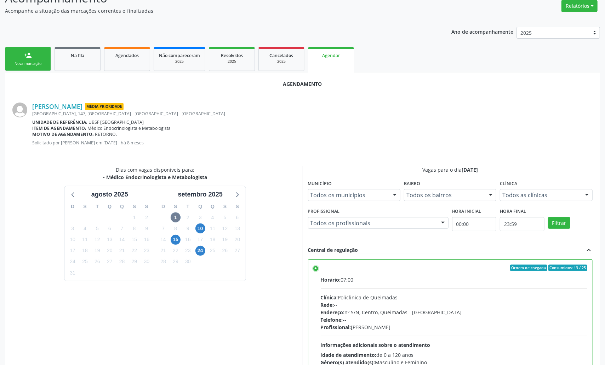
scroll to position [119, 0]
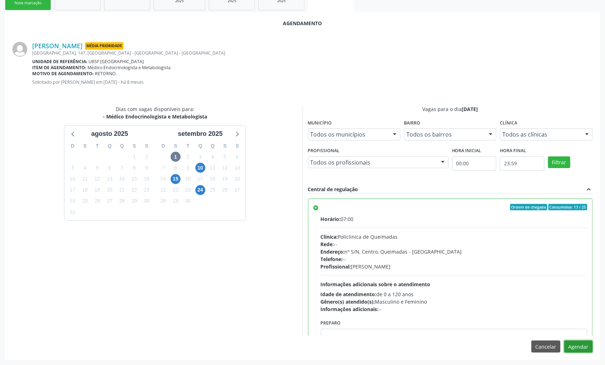
click at [582, 347] on button "Agendar" at bounding box center [579, 346] width 28 height 12
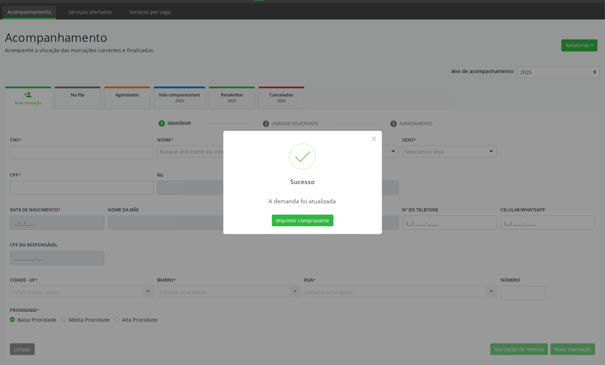
scroll to position [20, 0]
click at [312, 223] on button "Imprimir comprovante" at bounding box center [303, 220] width 62 height 12
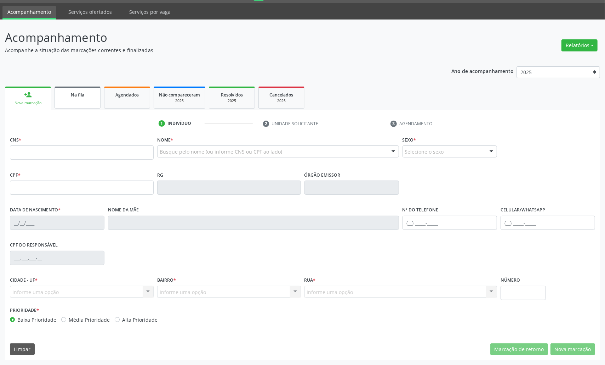
click at [88, 97] on div "Na fila" at bounding box center [77, 94] width 35 height 7
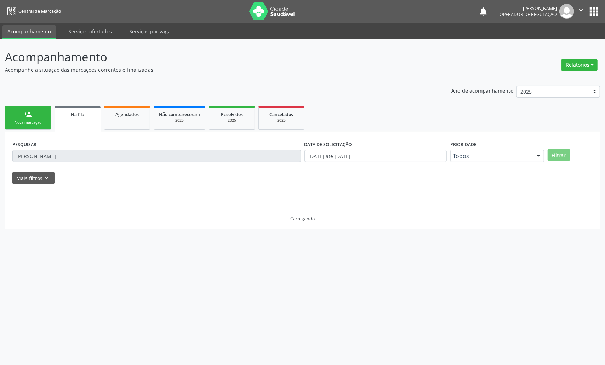
scroll to position [0, 0]
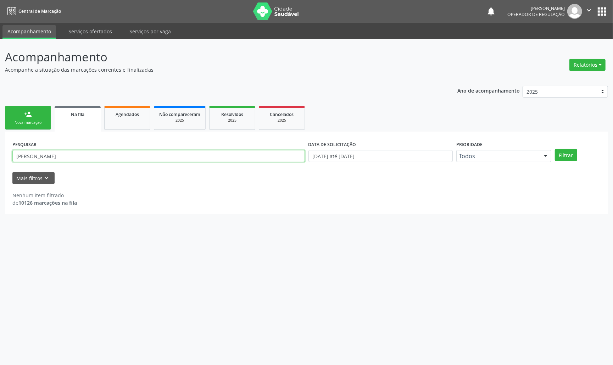
click at [128, 156] on input "[PERSON_NAME]" at bounding box center [158, 156] width 292 height 12
type input "702605777573946"
click at [554, 149] on button "Filtrar" at bounding box center [565, 155] width 22 height 12
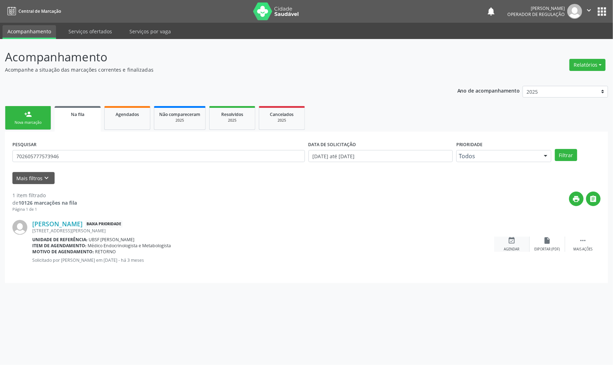
click at [508, 238] on icon "event_available" at bounding box center [512, 240] width 8 height 8
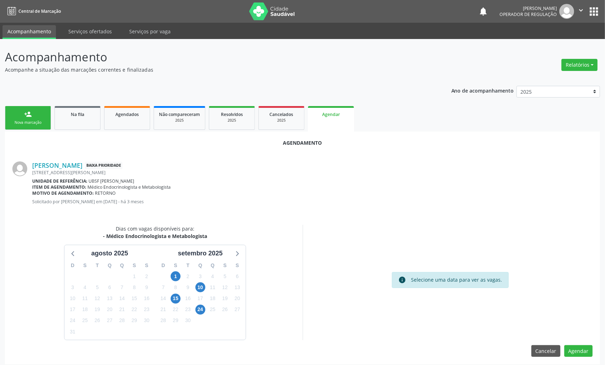
click at [175, 269] on div "S" at bounding box center [176, 265] width 12 height 11
click at [179, 273] on span "1" at bounding box center [176, 276] width 10 height 10
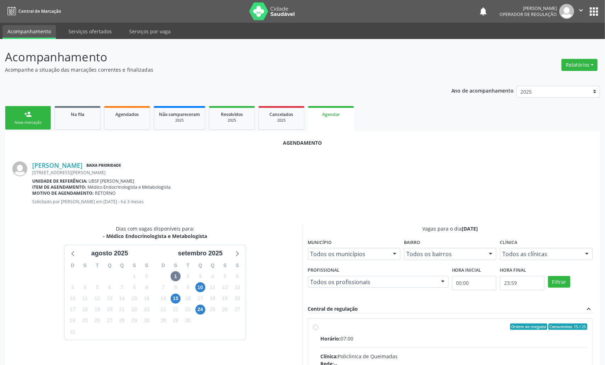
drag, startPoint x: 444, startPoint y: 332, endPoint x: 263, endPoint y: 268, distance: 191.9
click at [319, 329] on input "Ordem de chegada Consumidos: 15 / 25 Horário: 07:00 Clínica: Policlinica de Que…" at bounding box center [316, 326] width 5 height 6
radio input "true"
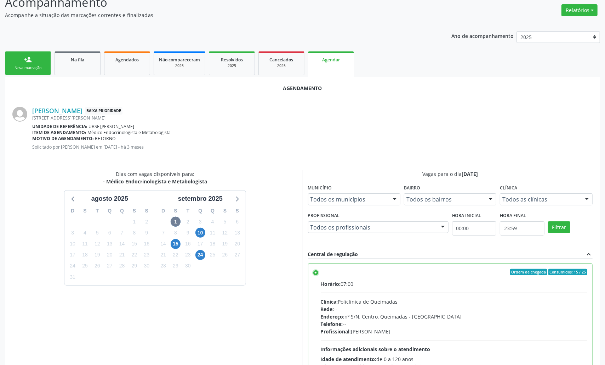
scroll to position [119, 0]
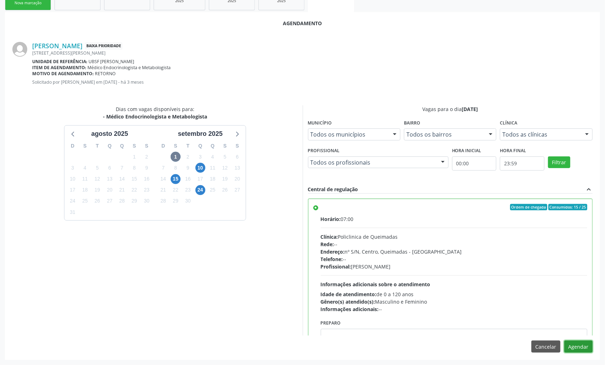
click at [582, 348] on button "Agendar" at bounding box center [579, 346] width 28 height 12
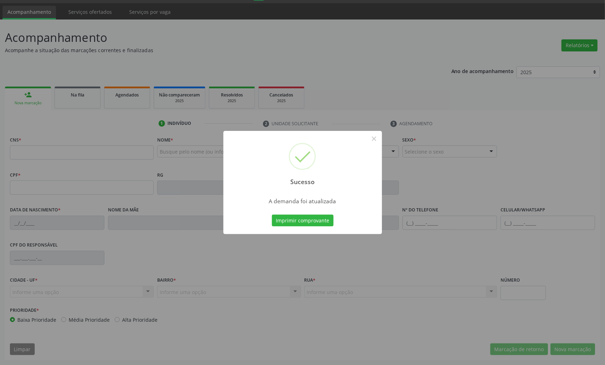
scroll to position [20, 0]
click at [325, 220] on button "Imprimir comprovante" at bounding box center [303, 220] width 62 height 12
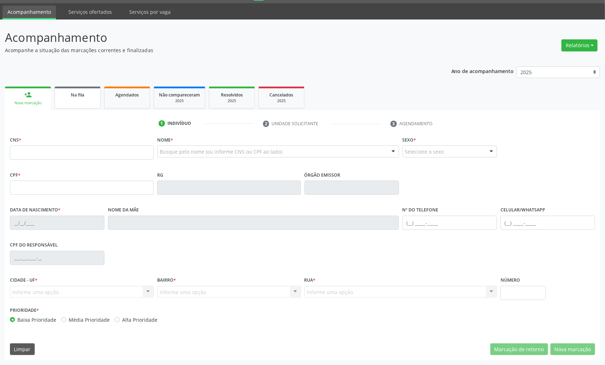
click at [79, 101] on link "Na fila" at bounding box center [78, 97] width 46 height 22
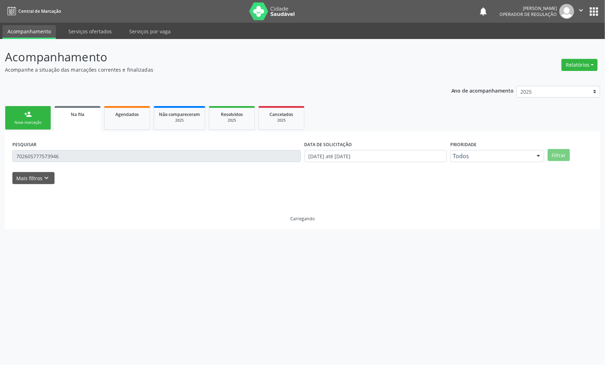
scroll to position [0, 0]
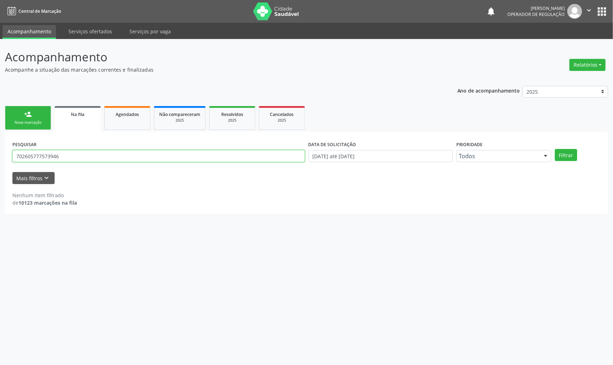
click at [58, 162] on input "702605777573946" at bounding box center [158, 156] width 292 height 12
type input "702308080840820"
click at [554, 149] on button "Filtrar" at bounding box center [565, 155] width 22 height 12
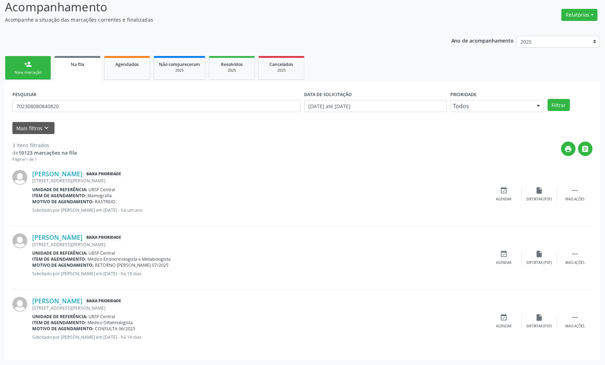
scroll to position [50, 0]
drag, startPoint x: 512, startPoint y: 247, endPoint x: 508, endPoint y: 250, distance: 4.9
click at [512, 247] on div "[PERSON_NAME] Baixa Prioridade [STREET_ADDRESS][PERSON_NAME] Unidade de referên…" at bounding box center [302, 256] width 581 height 63
click at [507, 251] on icon "event_available" at bounding box center [505, 253] width 8 height 8
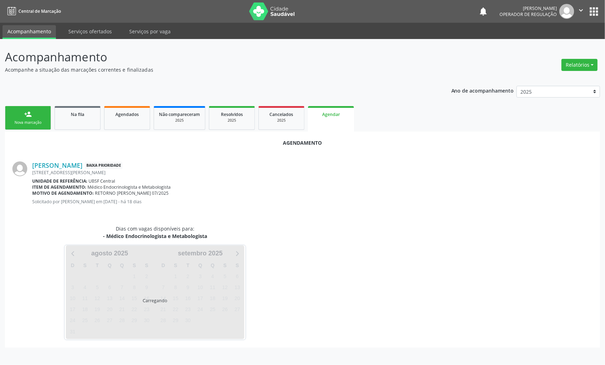
scroll to position [0, 0]
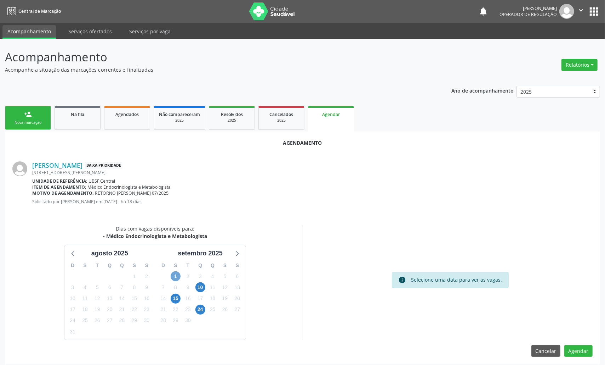
click at [180, 278] on span "1" at bounding box center [176, 276] width 10 height 10
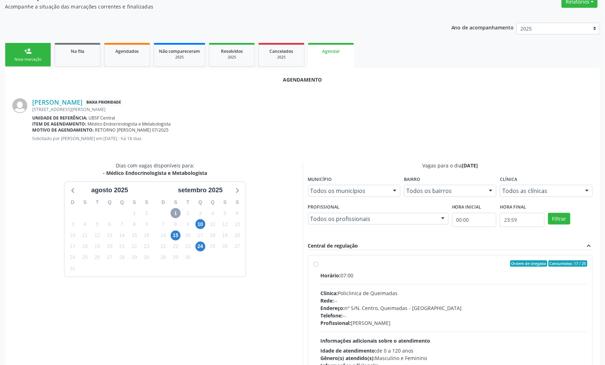
scroll to position [119, 0]
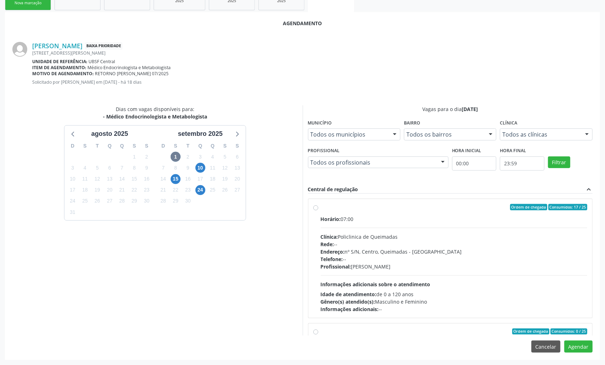
click at [359, 256] on div "Telefone: --" at bounding box center [454, 258] width 267 height 7
click at [319, 210] on input "Ordem de chegada Consumidos: 17 / 25 Horário: 07:00 Clínica: Policlinica de Que…" at bounding box center [316, 207] width 5 height 6
radio input "true"
click at [578, 346] on button "Agendar" at bounding box center [579, 346] width 28 height 12
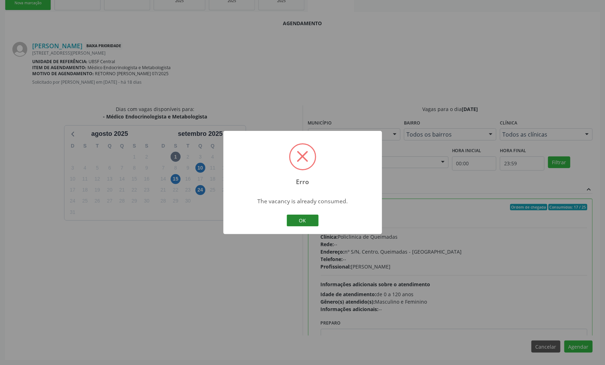
click at [288, 225] on button "OK" at bounding box center [303, 220] width 32 height 12
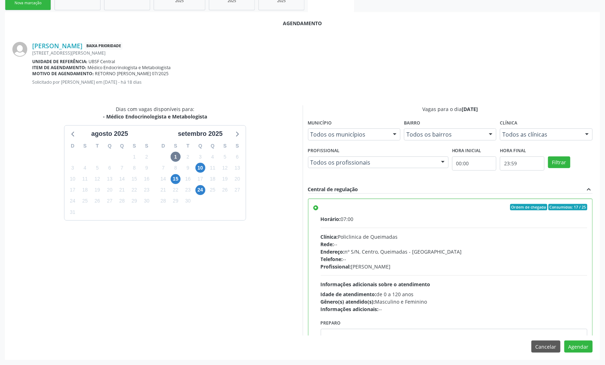
click at [287, 234] on div "Dias com vagas disponíveis para: - Médico Endocrinologista e Metabologista [DAT…" at bounding box center [154, 220] width 295 height 230
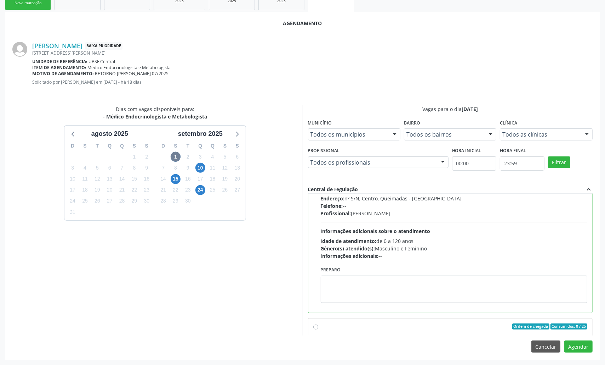
scroll to position [160, 0]
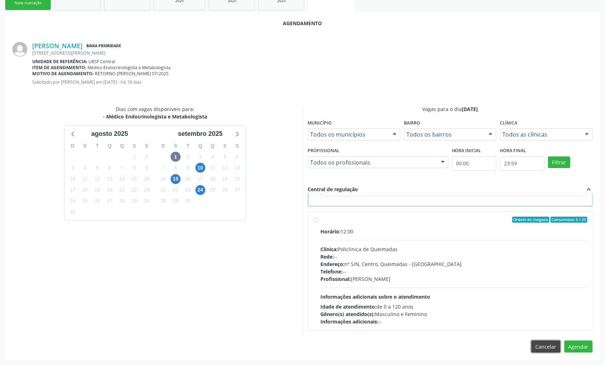
click at [555, 348] on button "Cancelar" at bounding box center [546, 346] width 29 height 12
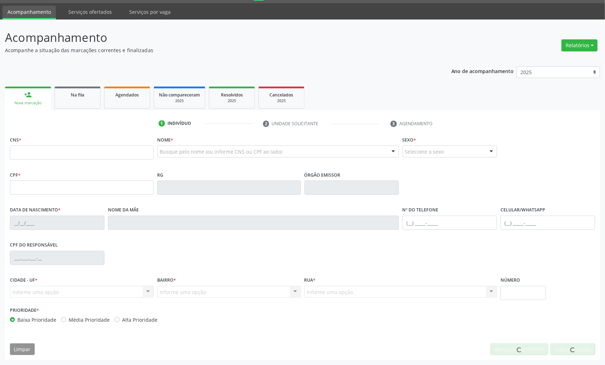
scroll to position [20, 0]
click at [76, 99] on link "Na fila" at bounding box center [78, 97] width 46 height 22
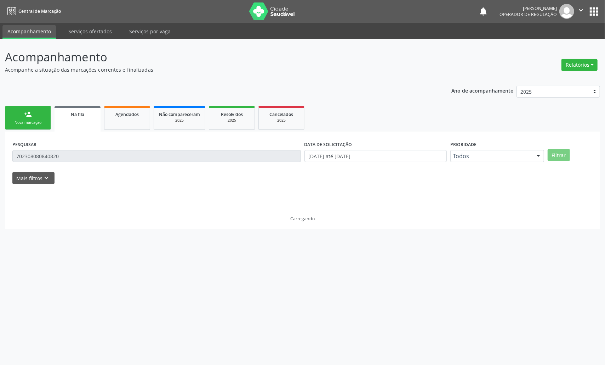
scroll to position [0, 0]
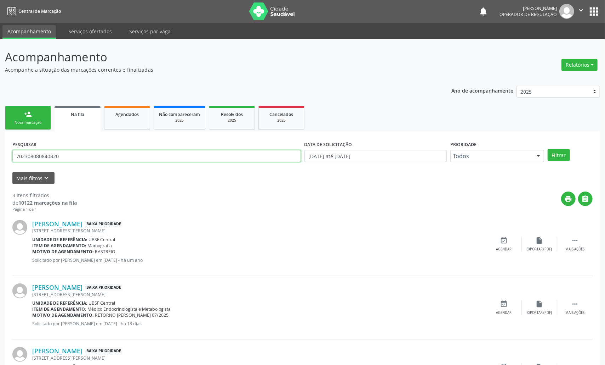
click at [62, 155] on input "702308080840820" at bounding box center [156, 156] width 289 height 12
click at [548, 149] on button "Filtrar" at bounding box center [559, 155] width 22 height 12
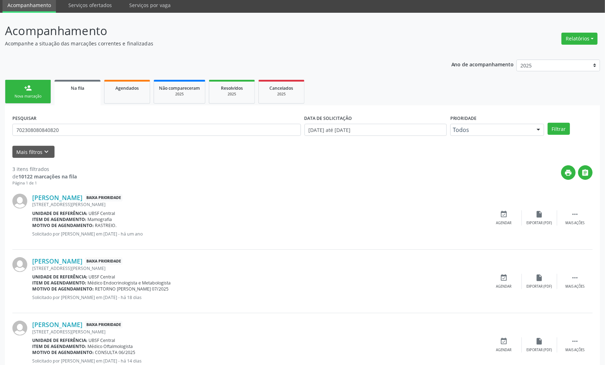
scroll to position [50, 0]
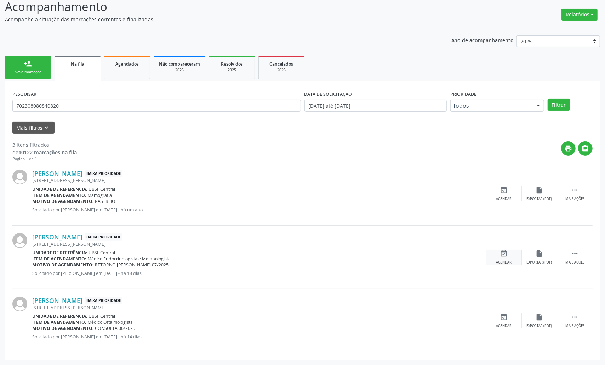
click at [506, 254] on icon "event_available" at bounding box center [505, 253] width 8 height 8
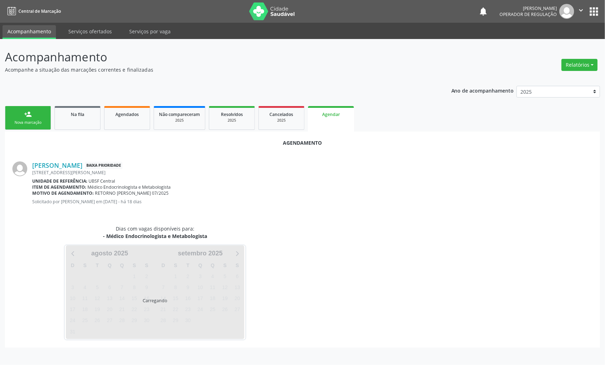
scroll to position [0, 0]
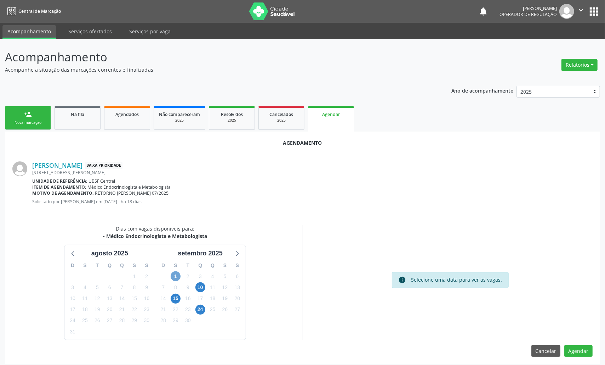
click at [173, 278] on span "1" at bounding box center [176, 276] width 10 height 10
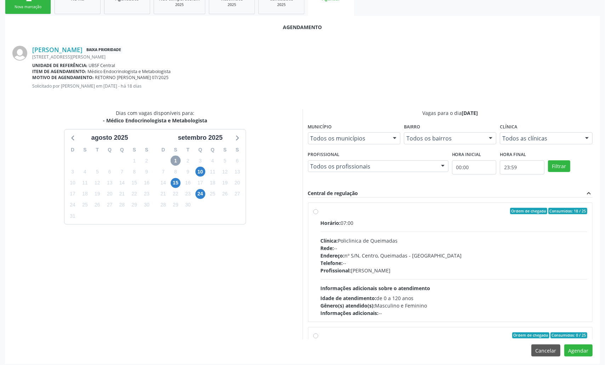
scroll to position [119, 0]
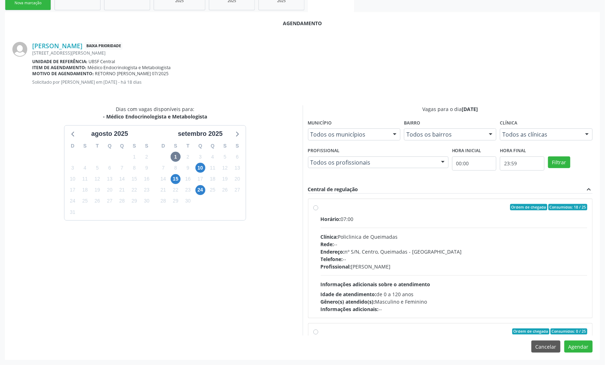
click at [344, 254] on div "Endereço: nº S/N, Centro, Queimadas - [GEOGRAPHIC_DATA]" at bounding box center [454, 251] width 267 height 7
click at [319, 210] on input "Ordem de chegada Consumidos: 18 / 25 Horário: 07:00 Clínica: Policlinica de Que…" at bounding box center [316, 207] width 5 height 6
radio input "true"
click at [574, 343] on button "Agendar" at bounding box center [579, 346] width 28 height 12
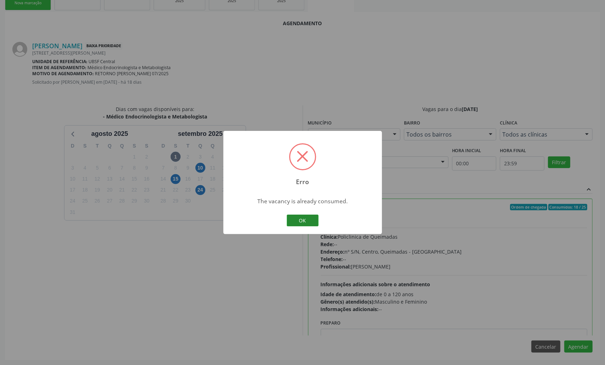
click at [298, 224] on button "OK" at bounding box center [303, 220] width 32 height 12
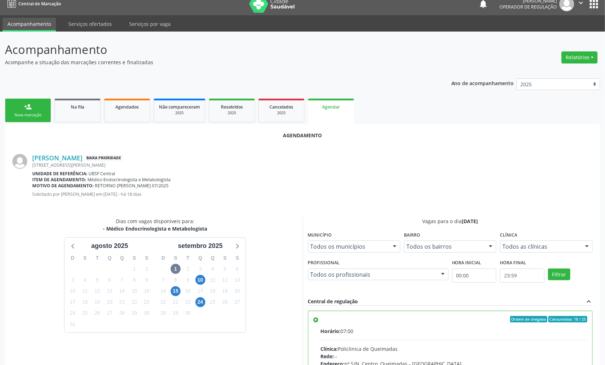
scroll to position [0, 0]
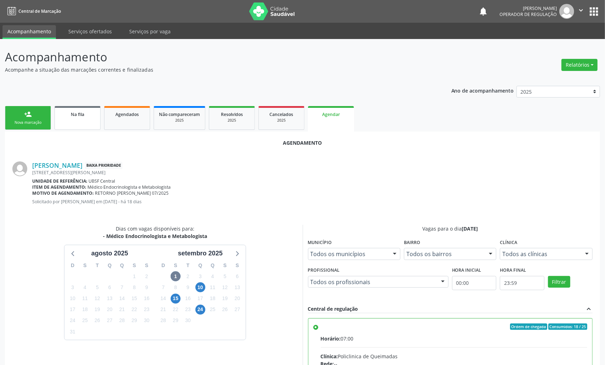
click at [78, 114] on span "Na fila" at bounding box center [77, 114] width 13 height 6
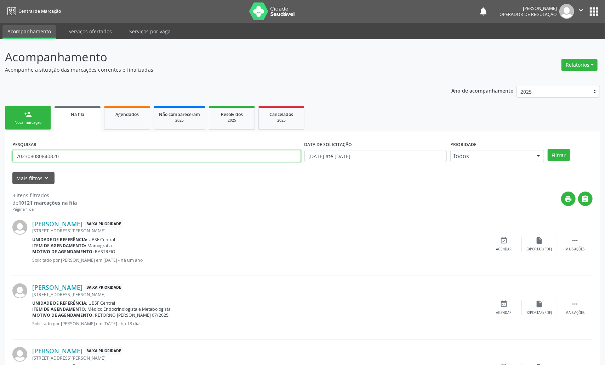
click at [83, 158] on input "702308080840820" at bounding box center [156, 156] width 289 height 12
click at [548, 149] on button "Filtrar" at bounding box center [559, 155] width 22 height 12
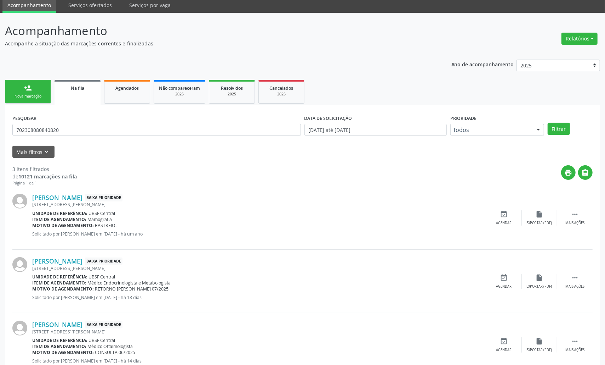
scroll to position [50, 0]
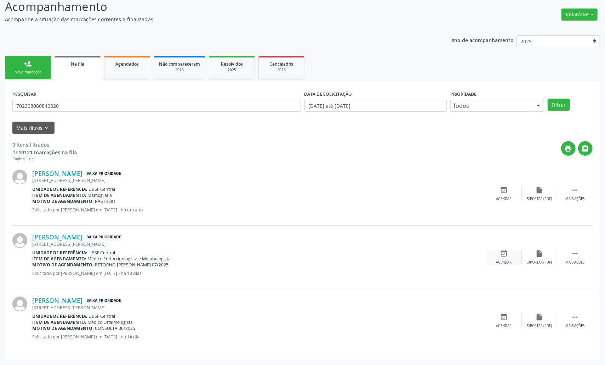
click at [504, 253] on icon "event_available" at bounding box center [505, 253] width 8 height 8
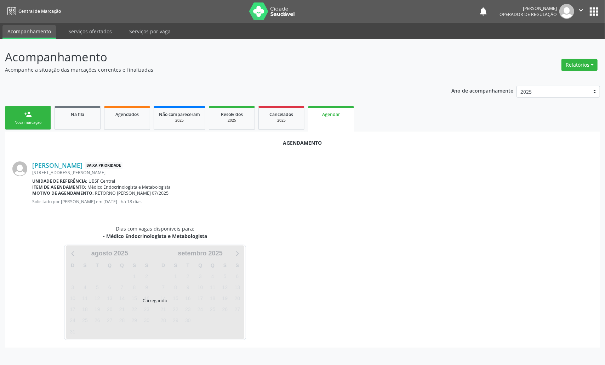
scroll to position [0, 0]
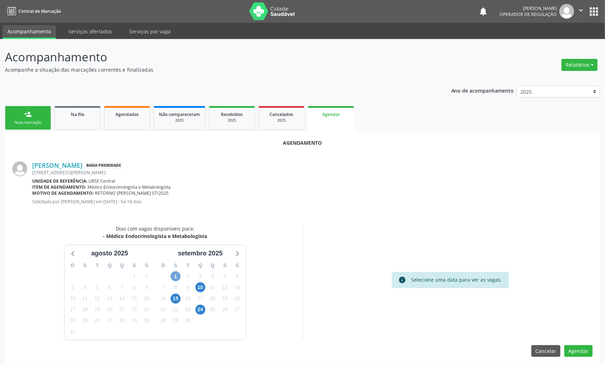
click at [172, 275] on span "1" at bounding box center [176, 276] width 10 height 10
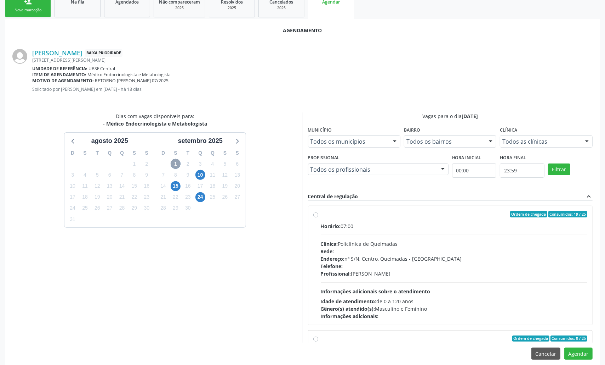
scroll to position [119, 0]
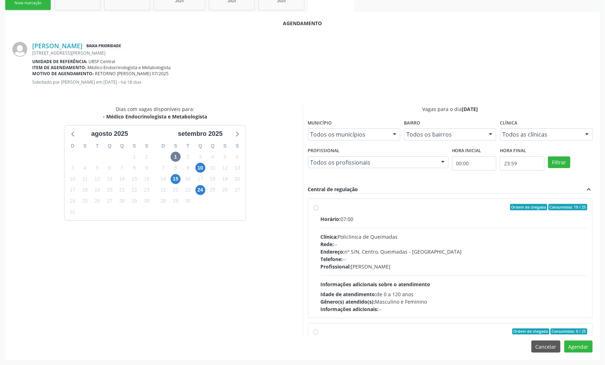
click at [342, 243] on div "Rede: --" at bounding box center [454, 243] width 267 height 7
click at [319, 210] on input "Ordem de chegada Consumidos: 19 / 25 Horário: 07:00 Clínica: Policlinica de Que…" at bounding box center [316, 207] width 5 height 6
radio input "true"
click at [582, 348] on button "Agendar" at bounding box center [579, 346] width 28 height 12
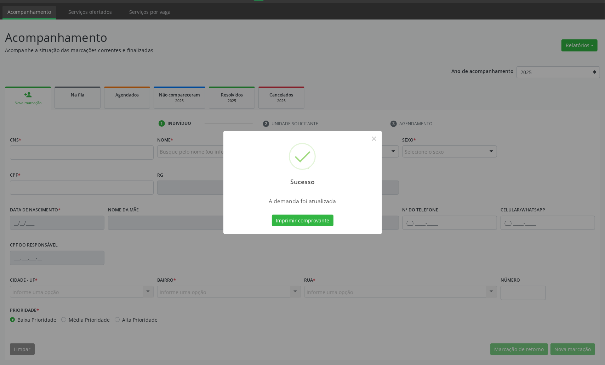
scroll to position [20, 0]
click at [316, 225] on button "Imprimir comprovante" at bounding box center [303, 220] width 62 height 12
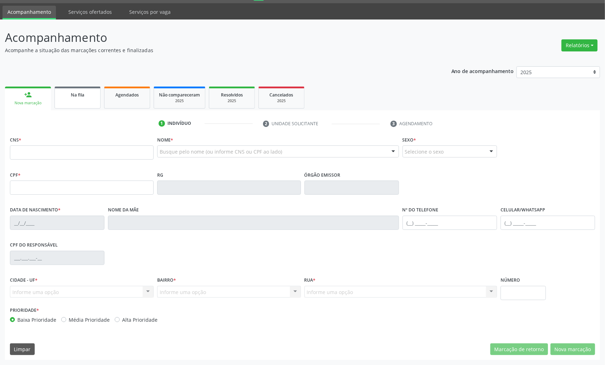
click at [80, 89] on link "Na fila" at bounding box center [78, 97] width 46 height 22
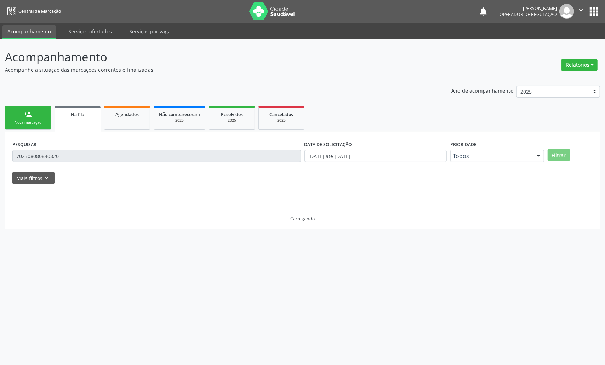
scroll to position [0, 0]
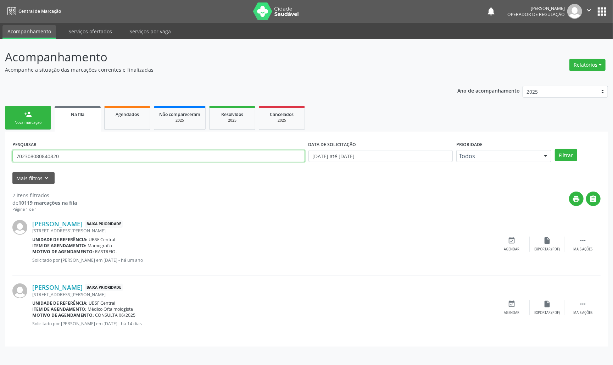
click at [81, 159] on input "702308080840820" at bounding box center [158, 156] width 292 height 12
type input "704205200179780"
click at [554, 149] on button "Filtrar" at bounding box center [565, 155] width 22 height 12
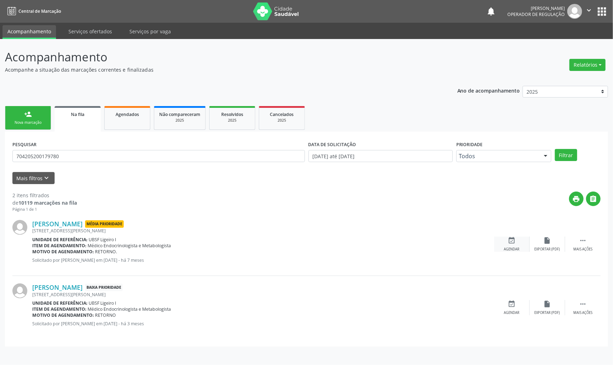
click at [513, 241] on icon "event_available" at bounding box center [512, 240] width 8 height 8
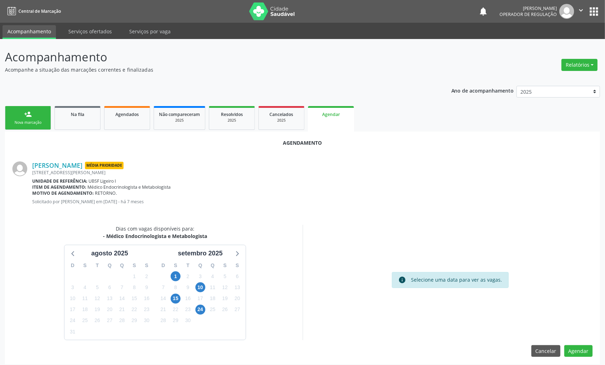
click at [181, 277] on div "1" at bounding box center [176, 276] width 12 height 11
click at [179, 277] on span "1" at bounding box center [176, 276] width 10 height 10
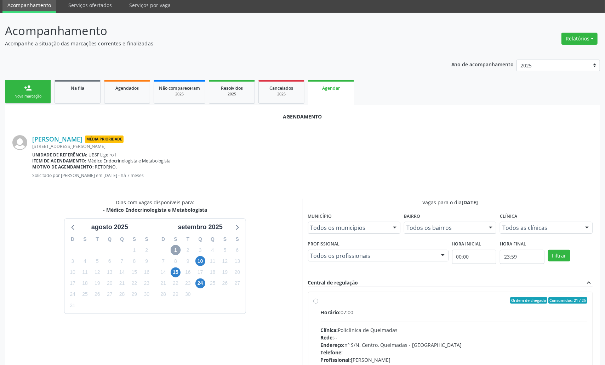
scroll to position [47, 0]
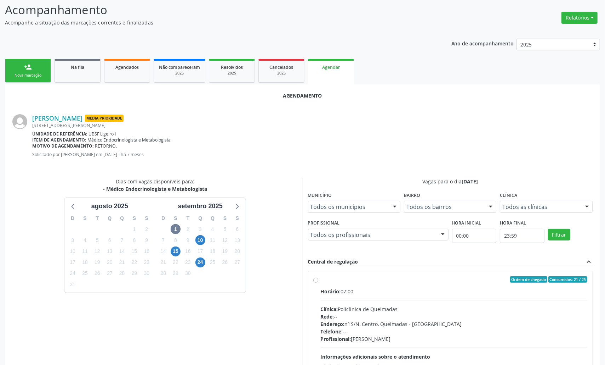
drag, startPoint x: 346, startPoint y: 283, endPoint x: 317, endPoint y: 278, distance: 29.2
click at [345, 283] on label "Ordem de chegada Consumidos: 21 / 25 Horário: 07:00 Clínica: Policlinica de Que…" at bounding box center [454, 330] width 267 height 109
click at [319, 282] on input "Ordem de chegada Consumidos: 21 / 25 Horário: 07:00 Clínica: Policlinica de Que…" at bounding box center [316, 279] width 5 height 6
radio input "true"
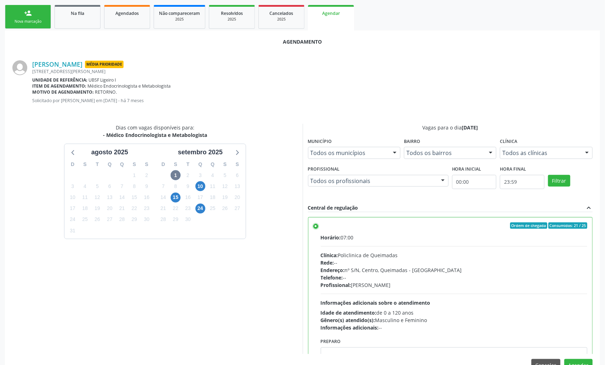
scroll to position [119, 0]
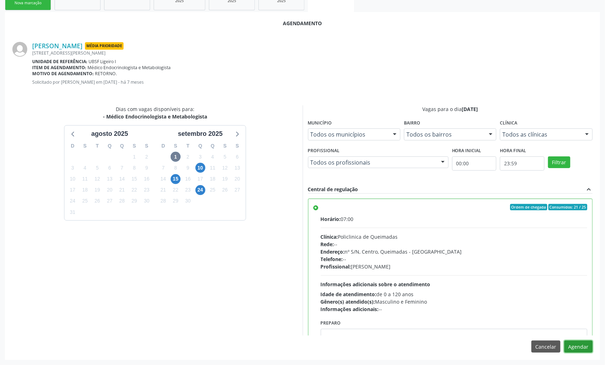
click at [580, 347] on button "Agendar" at bounding box center [579, 346] width 28 height 12
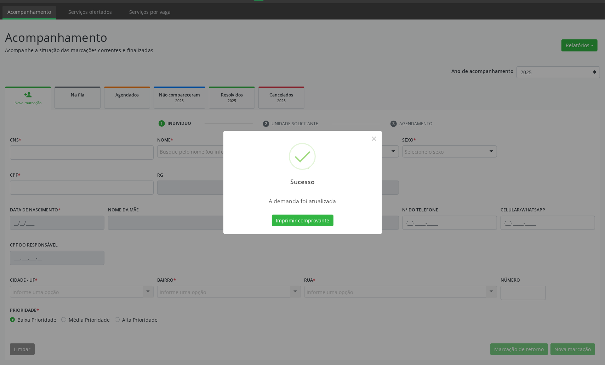
scroll to position [20, 0]
click at [293, 221] on button "Imprimir comprovante" at bounding box center [303, 220] width 62 height 12
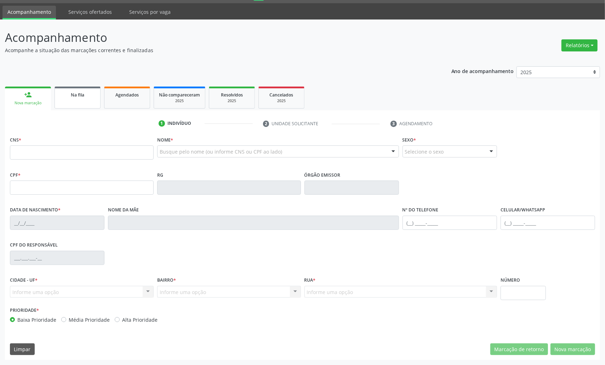
click at [71, 101] on link "Na fila" at bounding box center [78, 97] width 46 height 22
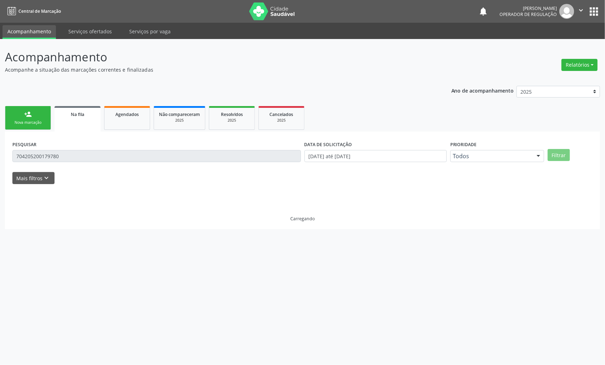
scroll to position [0, 0]
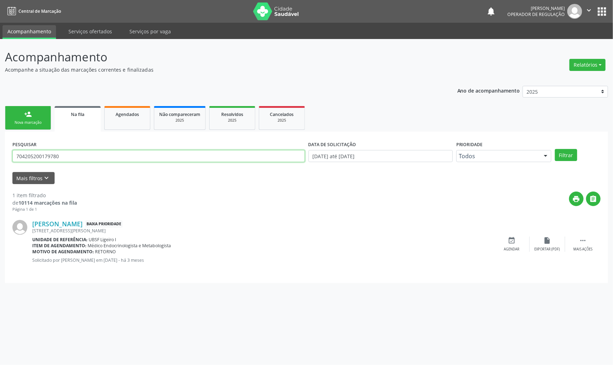
click at [66, 152] on input "704205200179780" at bounding box center [158, 156] width 292 height 12
click at [69, 154] on input "704205200179780" at bounding box center [158, 156] width 292 height 12
type input "703206602841898"
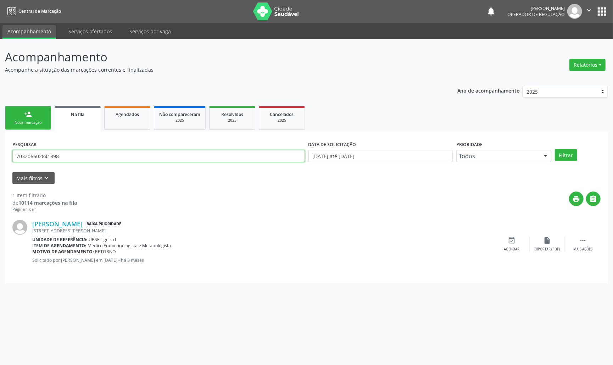
click at [554, 149] on button "Filtrar" at bounding box center [565, 155] width 22 height 12
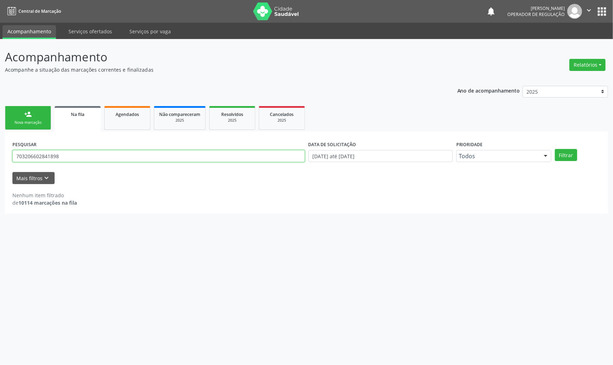
click at [68, 152] on input "703206602841898" at bounding box center [158, 156] width 292 height 12
click at [32, 117] on link "person_add Nova marcação" at bounding box center [28, 118] width 46 height 24
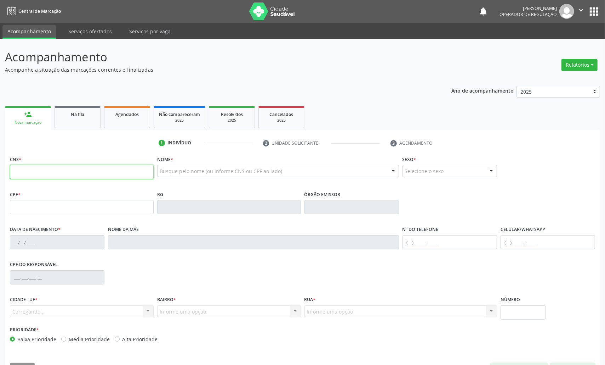
click at [45, 176] on input "text" at bounding box center [82, 172] width 144 height 14
paste input "703 2066 0284 1898"
type input "703 2066 0284 1898"
type input "085.746.714-01"
type input "[DATE]"
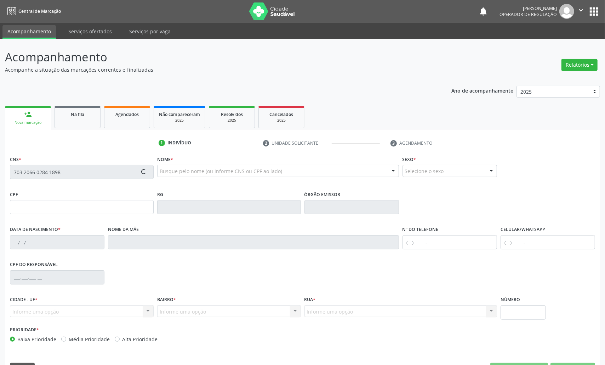
type input "Cicera Matias de Negreiros"
type input "[PHONE_NUMBER]"
type input "S/N"
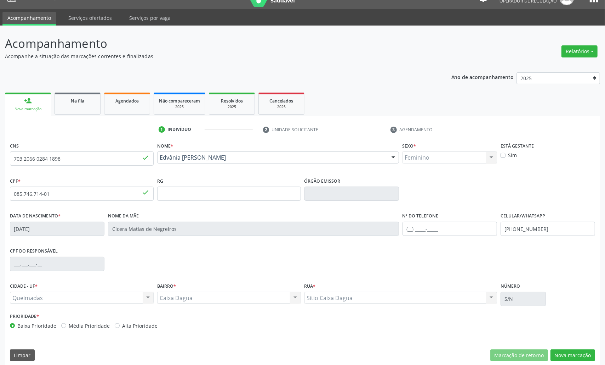
scroll to position [20, 0]
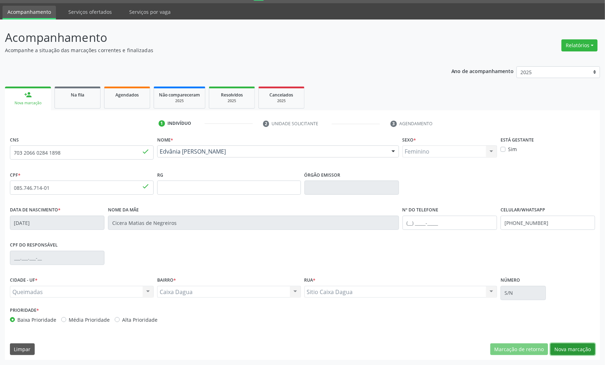
click at [563, 352] on button "Nova marcação" at bounding box center [573, 349] width 45 height 12
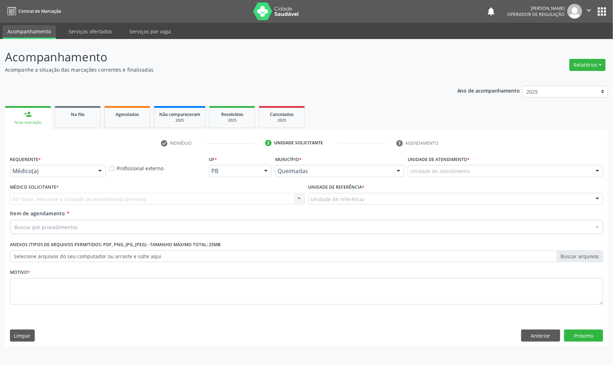
drag, startPoint x: 86, startPoint y: 166, endPoint x: 83, endPoint y: 170, distance: 5.1
click at [86, 166] on div "Médico(a)" at bounding box center [58, 171] width 96 height 12
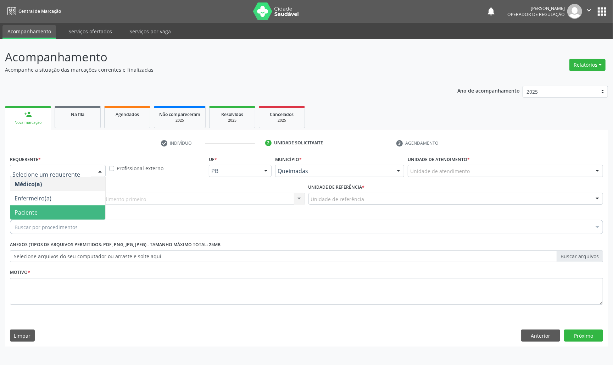
click at [67, 213] on span "Paciente" at bounding box center [57, 212] width 95 height 14
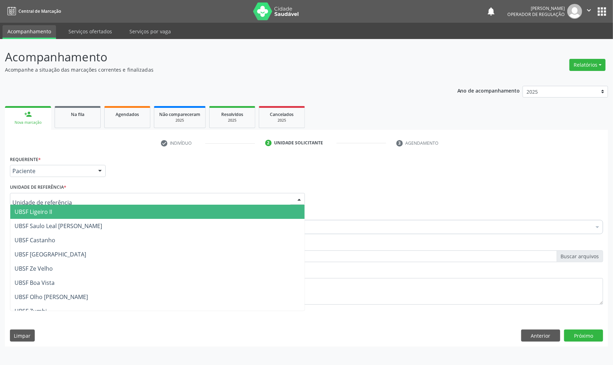
click at [95, 197] on div at bounding box center [157, 199] width 295 height 12
type input "CA"
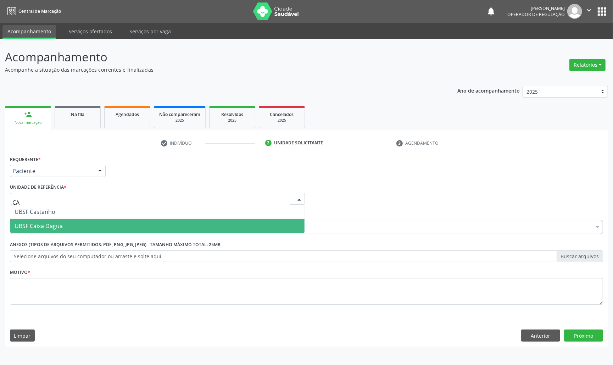
click at [85, 222] on span "UBSF Caixa Dagua" at bounding box center [157, 226] width 294 height 14
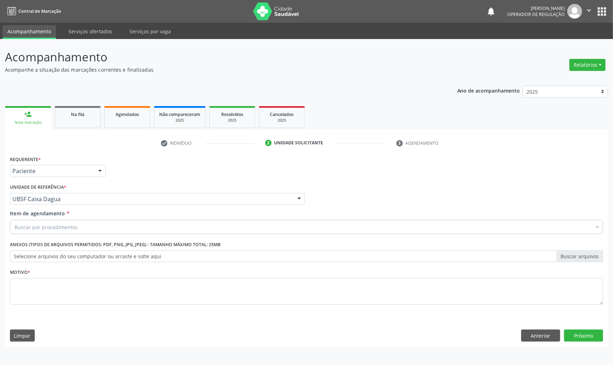
click at [168, 227] on div "Buscar por procedimentos" at bounding box center [306, 227] width 593 height 14
paste input "ENDOCRINOLOGISTA"
type input "ENDOCRINOLOGISTA"
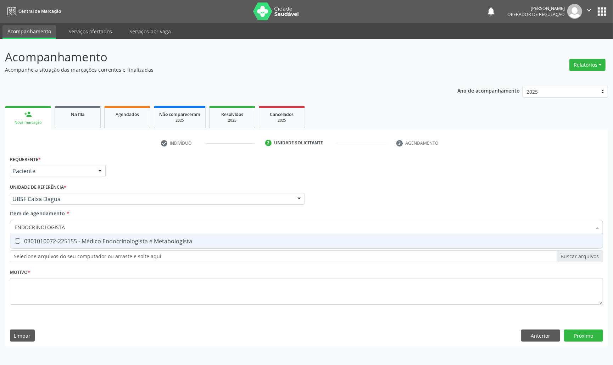
click at [93, 233] on input "ENDOCRINOLOGISTA" at bounding box center [303, 227] width 576 height 14
click at [94, 236] on span "0301010072-225155 - Médico Endocrinologista e Metabologista" at bounding box center [306, 241] width 592 height 14
checkbox Metabologista "true"
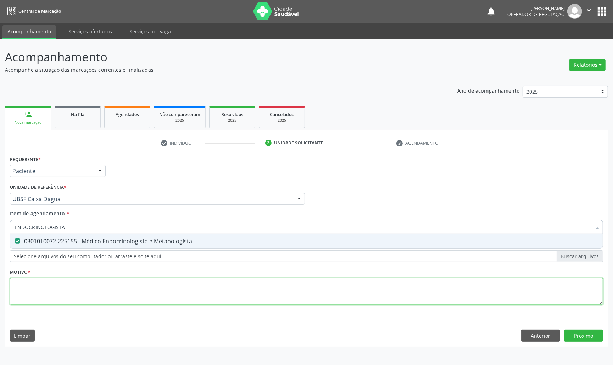
click at [86, 300] on div "Requerente * Paciente Médico(a) Enfermeiro(a) Paciente Nenhum resultado encontr…" at bounding box center [306, 234] width 593 height 160
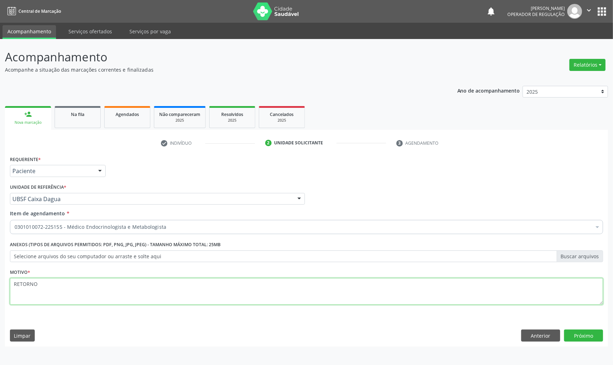
type textarea "RETORNO"
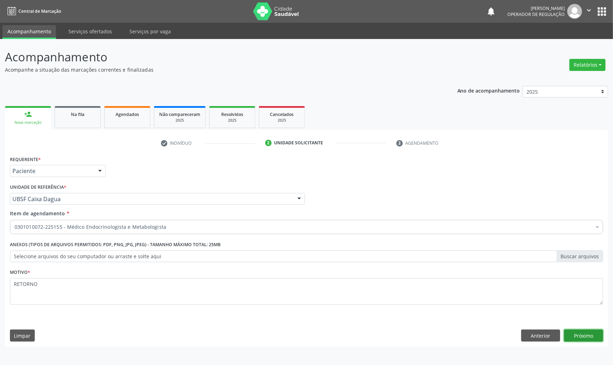
click button "Próximo" at bounding box center [583, 335] width 39 height 12
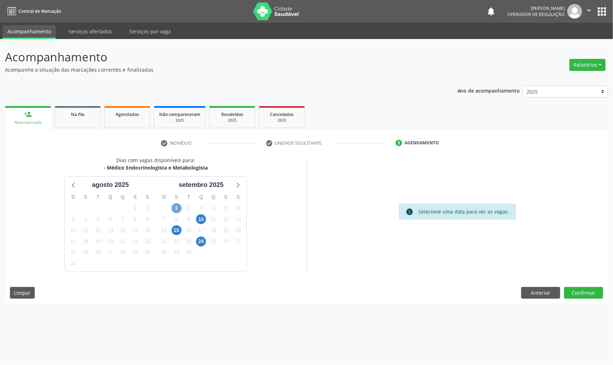
click at [180, 205] on span "1" at bounding box center [176, 208] width 10 height 10
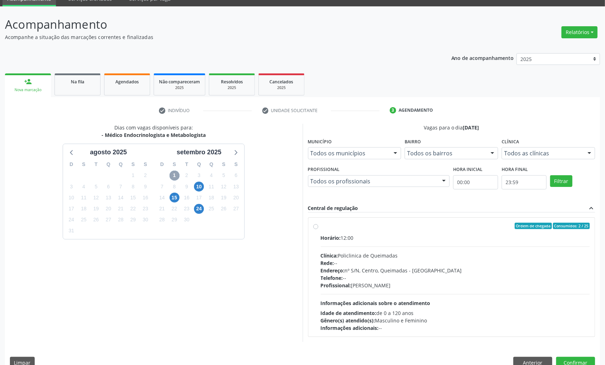
scroll to position [47, 0]
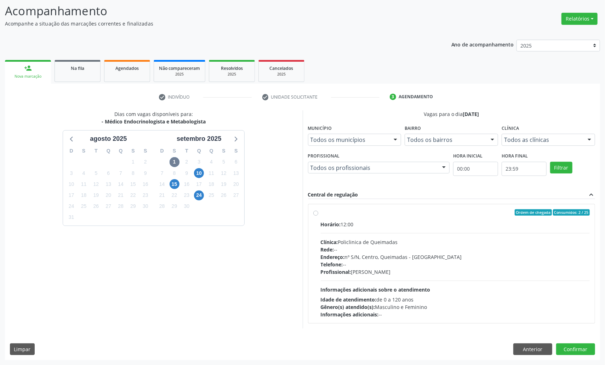
click at [381, 233] on div "Horário: 12:00 Clínica: Policlinica de Queimadas Rede: -- Endereço: nº S/N, Cen…" at bounding box center [456, 268] width 270 height 97
click at [319, 215] on input "Ordem de chegada Consumidos: 2 / 25 Horário: 12:00 Clínica: Policlinica de Quei…" at bounding box center [316, 212] width 5 height 6
radio input "true"
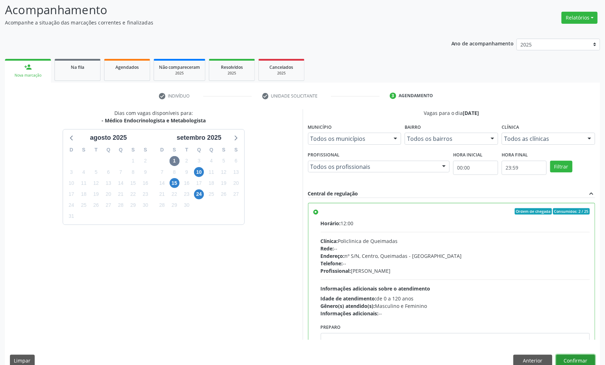
click at [574, 358] on button "Confirmar" at bounding box center [576, 360] width 39 height 12
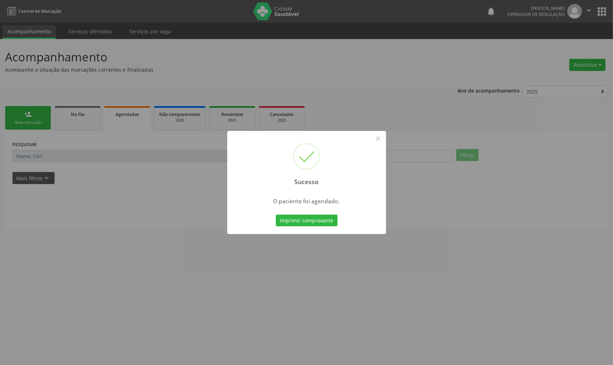
click at [312, 227] on div "Imprimir comprovante Cancel" at bounding box center [306, 220] width 65 height 15
click at [311, 222] on button "Imprimir comprovante" at bounding box center [307, 220] width 62 height 12
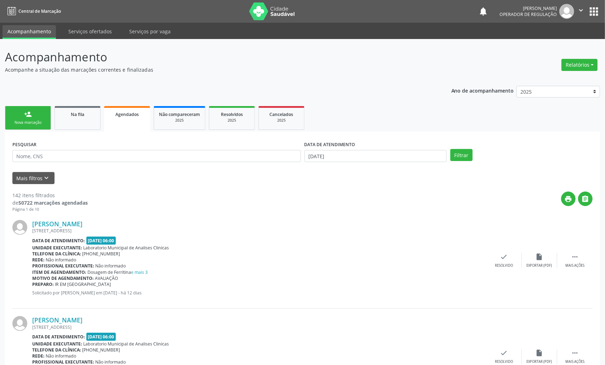
click at [38, 112] on link "person_add Nova marcação" at bounding box center [28, 118] width 46 height 24
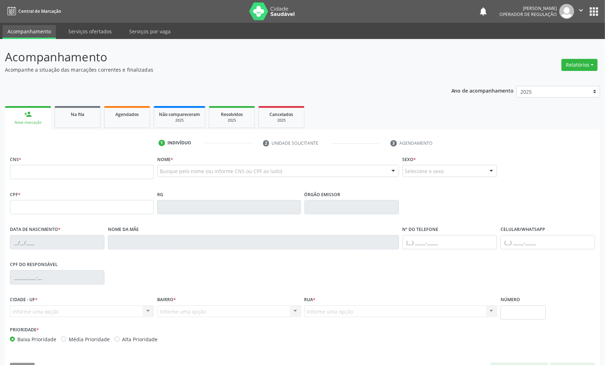
drag, startPoint x: 62, startPoint y: 181, endPoint x: 54, endPoint y: 172, distance: 12.0
click at [59, 178] on fieldset "CNS *" at bounding box center [82, 169] width 144 height 30
click at [49, 169] on input "text" at bounding box center [82, 172] width 144 height 14
click at [76, 120] on link "Na fila" at bounding box center [78, 117] width 46 height 22
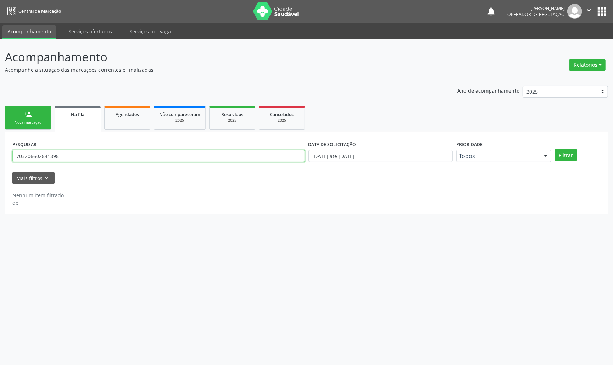
click at [85, 153] on input "703206602841898" at bounding box center [158, 156] width 292 height 12
type input "700903937344892"
click at [554, 149] on button "Filtrar" at bounding box center [565, 155] width 22 height 12
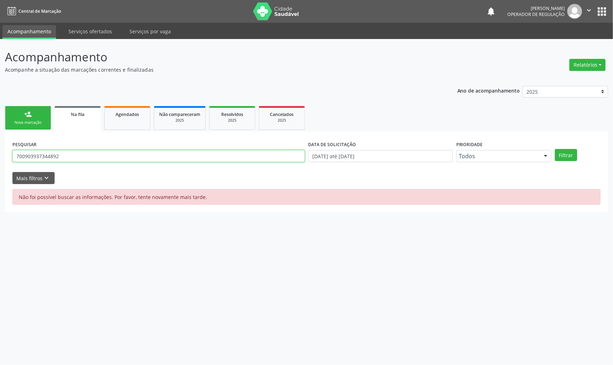
click at [95, 158] on input "700903937344892" at bounding box center [158, 156] width 292 height 12
click at [88, 155] on input "700903937344892" at bounding box center [158, 156] width 292 height 12
click at [554, 149] on button "Filtrar" at bounding box center [565, 155] width 22 height 12
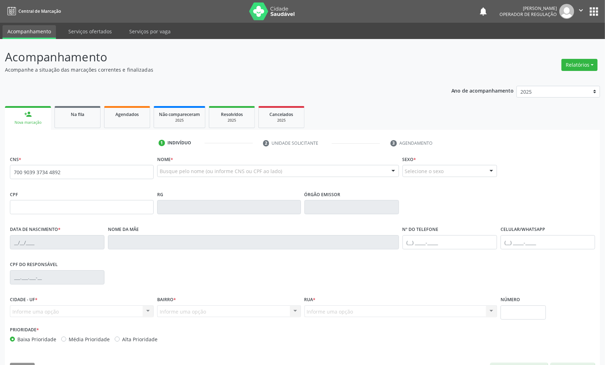
type input "700 9039 3734 4892"
type input "[DATE]"
type input "[PERSON_NAME]"
type input "[PHONE_NUMBER]"
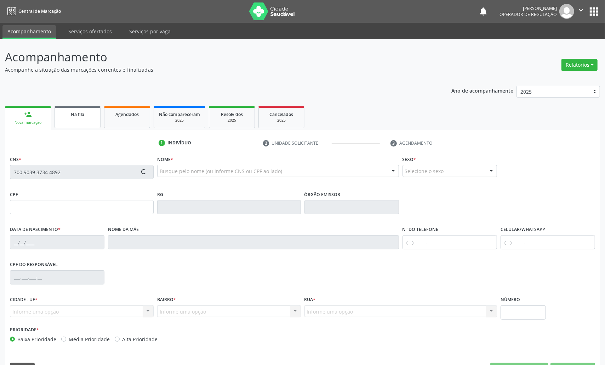
type input "058.748.294-07"
type input "S/N"
type input "110.652.234-63"
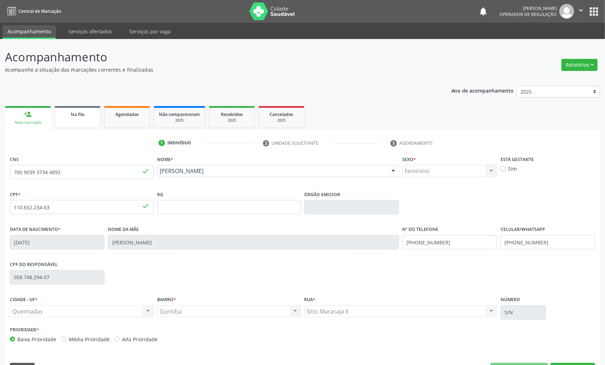
click at [80, 114] on span "Na fila" at bounding box center [77, 114] width 13 height 6
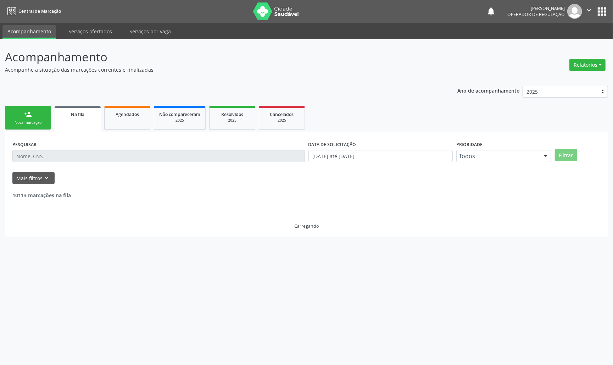
click at [84, 156] on input "text" at bounding box center [158, 156] width 292 height 12
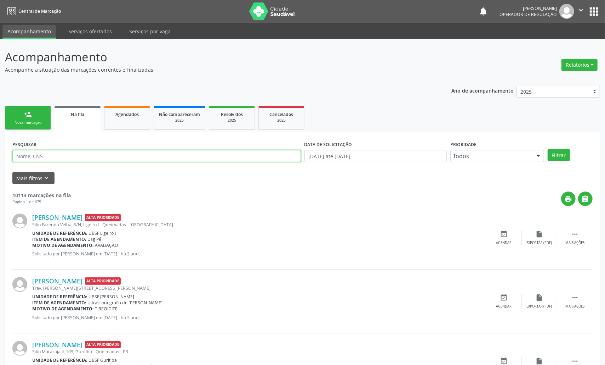
click at [84, 156] on input "text" at bounding box center [156, 156] width 289 height 12
paste input "700903937344892"
type input "700903937344892"
click at [548, 149] on button "Filtrar" at bounding box center [559, 155] width 22 height 12
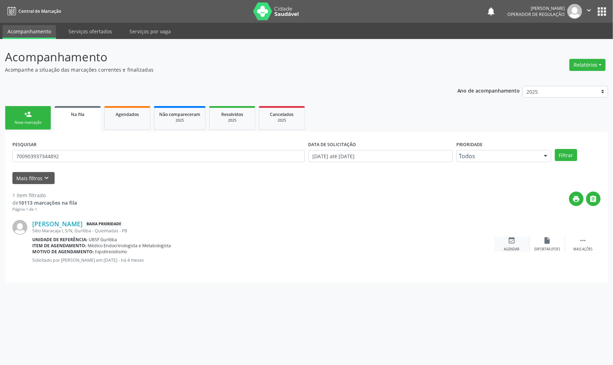
click at [515, 235] on div "Franciely Bezerra Firme Baixa Prioridade Sitio Maracaja I, S/N, Guritiba - Quei…" at bounding box center [306, 243] width 588 height 63
click at [513, 237] on icon "event_available" at bounding box center [512, 240] width 8 height 8
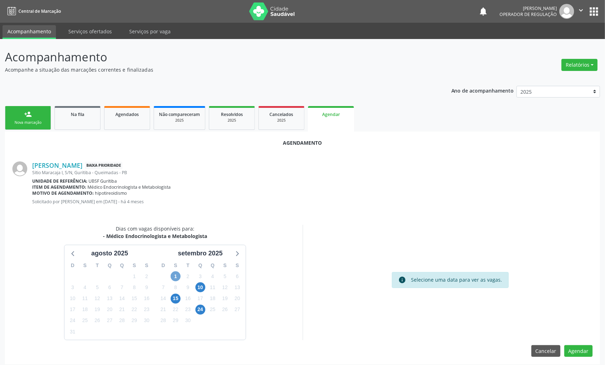
click at [175, 276] on span "1" at bounding box center [176, 276] width 10 height 10
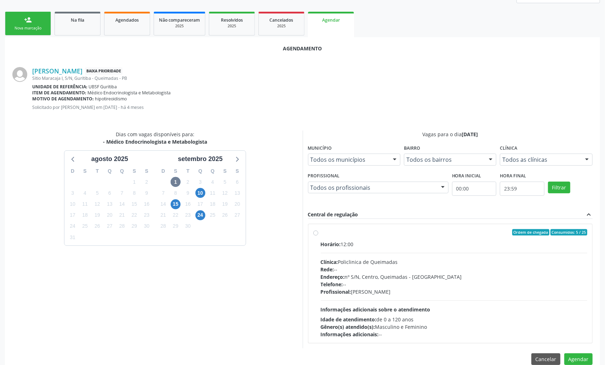
drag, startPoint x: 365, startPoint y: 251, endPoint x: 306, endPoint y: 261, distance: 59.3
click at [364, 251] on div "Horário: 12:00 Clínica: Policlinica de Queimadas Rede: -- Endereço: nº S/N, Cen…" at bounding box center [454, 288] width 267 height 97
click at [319, 235] on input "Ordem de chegada Consumidos: 5 / 25 Horário: 12:00 Clínica: Policlinica de Quei…" at bounding box center [316, 232] width 5 height 6
radio input "true"
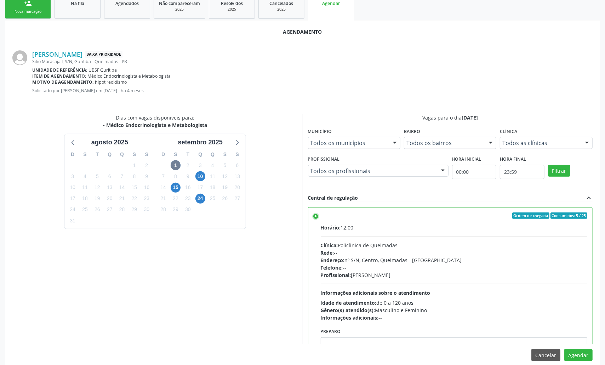
scroll to position [119, 0]
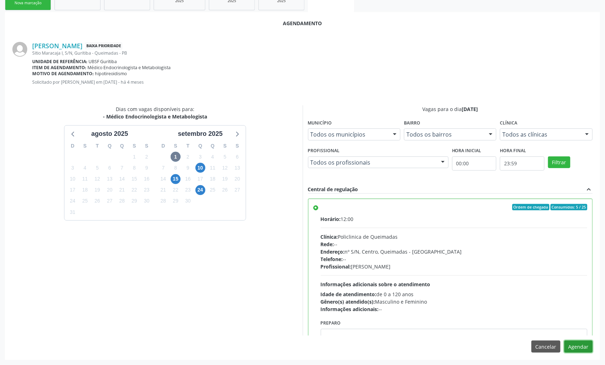
click at [581, 345] on button "Agendar" at bounding box center [579, 346] width 28 height 12
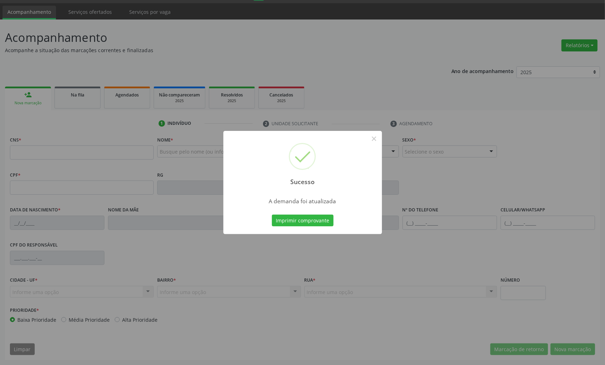
scroll to position [20, 0]
click at [272, 214] on button "Imprimir comprovante" at bounding box center [303, 220] width 62 height 12
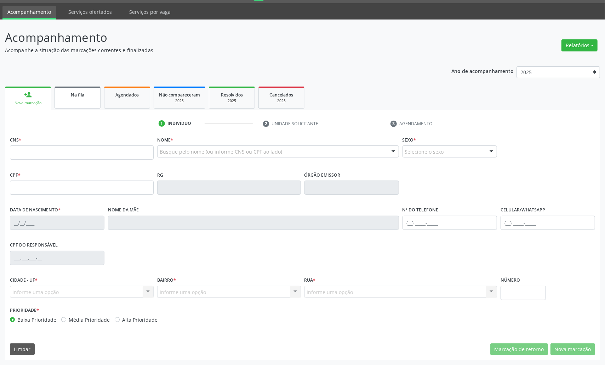
click at [81, 101] on link "Na fila" at bounding box center [78, 97] width 46 height 22
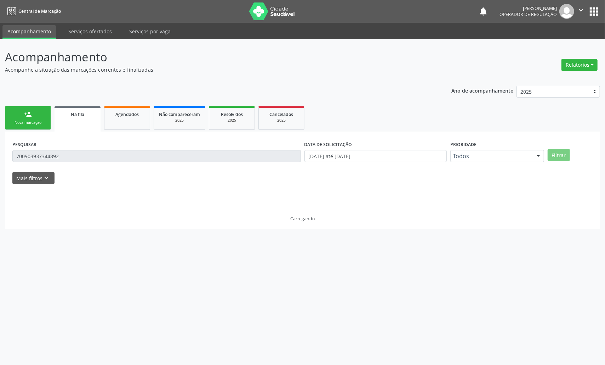
scroll to position [0, 0]
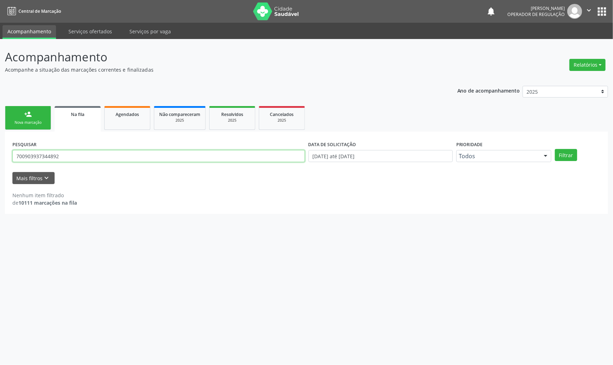
click at [76, 154] on input "700903937344892" at bounding box center [158, 156] width 292 height 12
type input "702305156560316"
click at [554, 149] on button "Filtrar" at bounding box center [565, 155] width 22 height 12
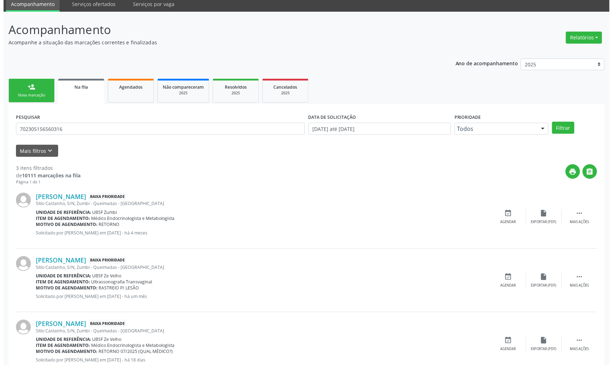
scroll to position [50, 0]
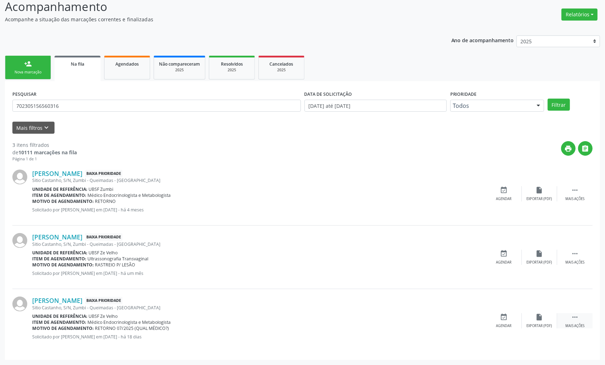
click at [577, 317] on icon "" at bounding box center [575, 317] width 8 height 8
click at [501, 320] on icon "cancel" at bounding box center [505, 317] width 8 height 8
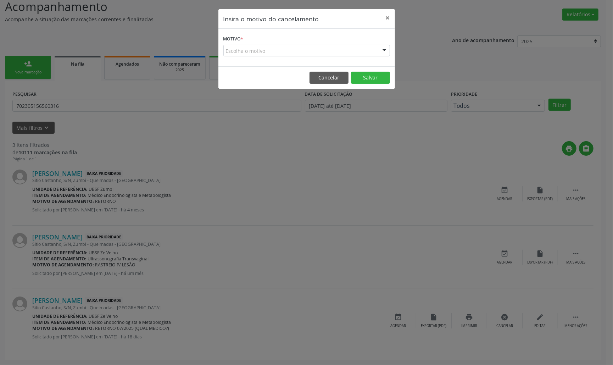
drag, startPoint x: 359, startPoint y: 58, endPoint x: 359, endPoint y: 54, distance: 4.3
click at [359, 56] on div "Motivo * Escolha o motivo Outro Médico - Participação em eventos (ex: congresso…" at bounding box center [306, 48] width 176 height 38
drag, startPoint x: 359, startPoint y: 50, endPoint x: 354, endPoint y: 58, distance: 9.4
click at [359, 51] on div "Escolha o motivo" at bounding box center [306, 51] width 167 height 12
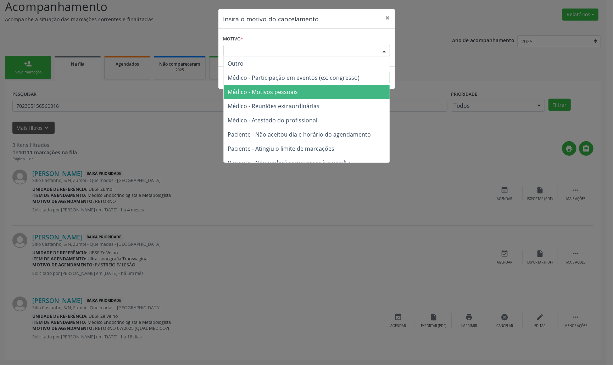
click at [343, 93] on span "Médico - Motivos pessoais" at bounding box center [307, 92] width 166 height 14
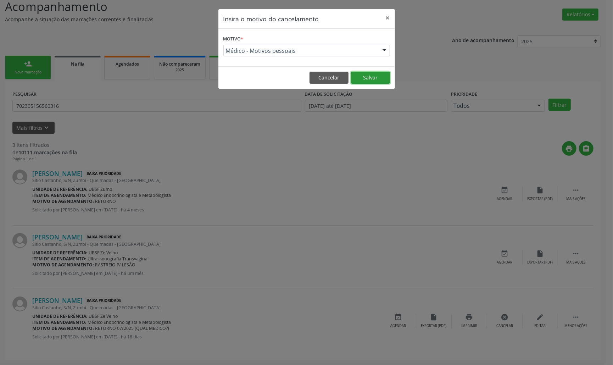
click at [372, 77] on button "Salvar" at bounding box center [370, 78] width 39 height 12
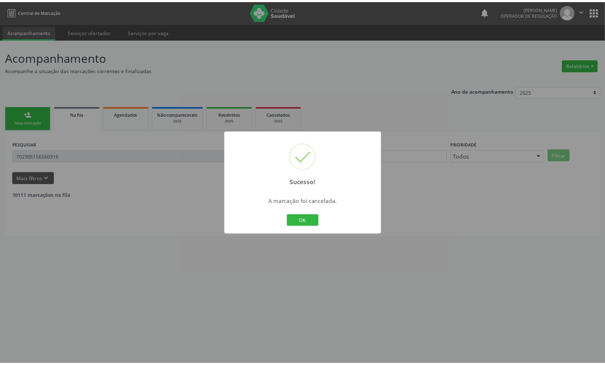
scroll to position [0, 0]
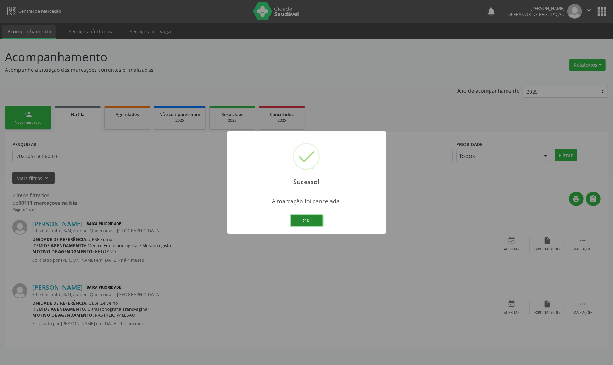
click at [304, 219] on button "OK" at bounding box center [307, 220] width 32 height 12
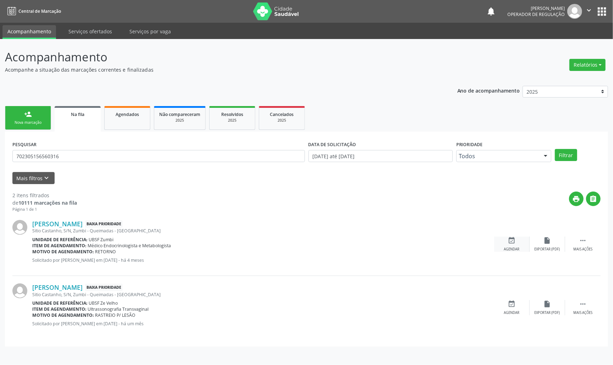
click at [509, 238] on icon "event_available" at bounding box center [512, 240] width 8 height 8
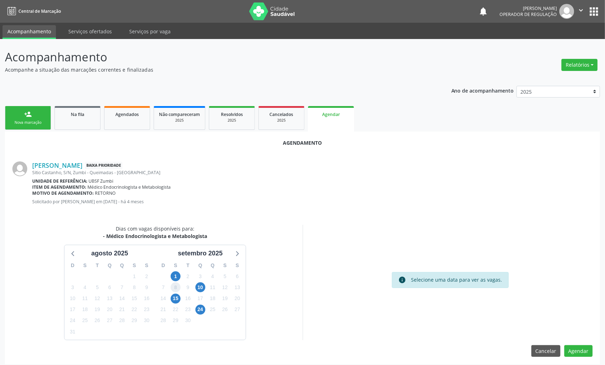
click at [173, 282] on div "8" at bounding box center [176, 287] width 10 height 11
click at [173, 280] on span "1" at bounding box center [176, 276] width 10 height 10
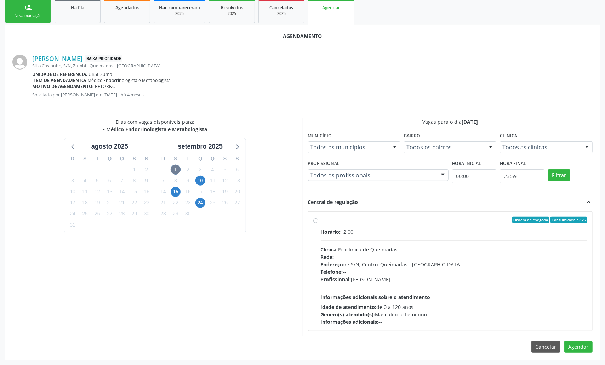
click at [424, 269] on div "Telefone: --" at bounding box center [454, 271] width 267 height 7
click at [319, 223] on input "Ordem de chegada Consumidos: 7 / 25 Horário: 12:00 Clínica: Policlinica de Quei…" at bounding box center [316, 219] width 5 height 6
radio input "true"
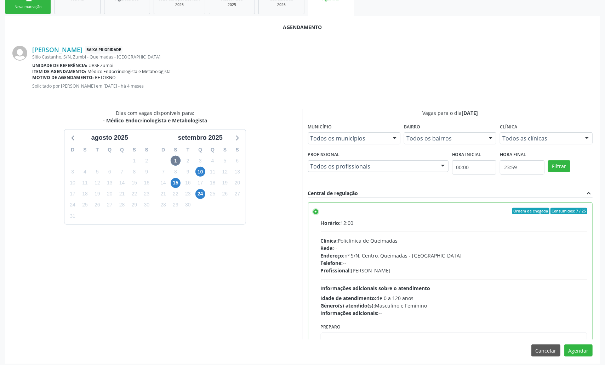
scroll to position [119, 0]
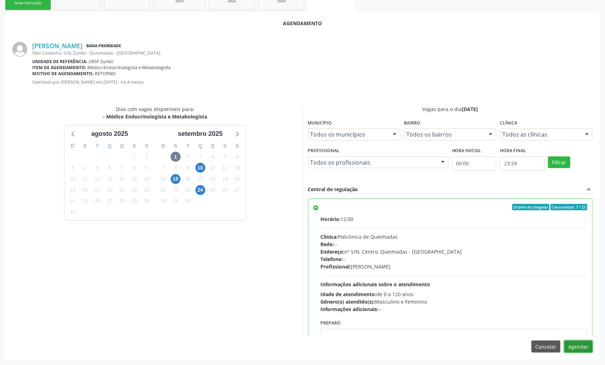
click at [584, 348] on button "Agendar" at bounding box center [579, 346] width 28 height 12
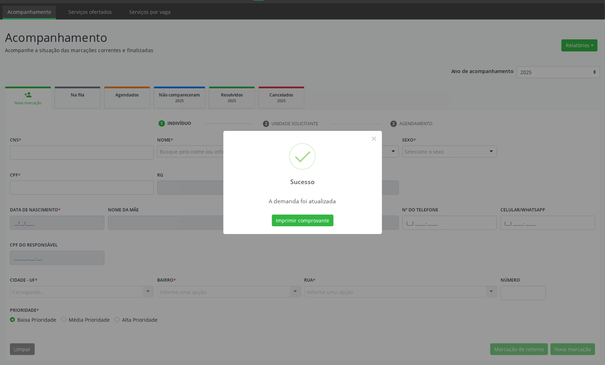
scroll to position [20, 0]
click at [311, 225] on button "Imprimir comprovante" at bounding box center [303, 220] width 62 height 12
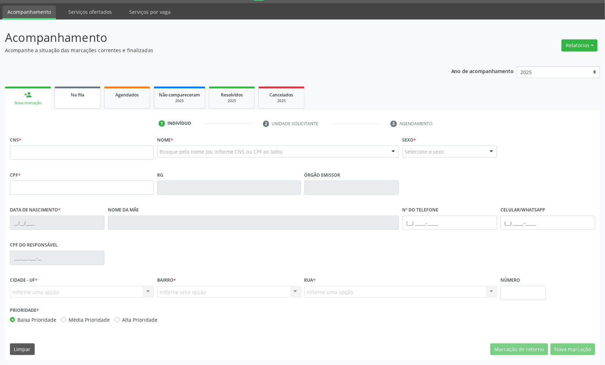
click at [83, 98] on link "Na fila" at bounding box center [78, 97] width 46 height 22
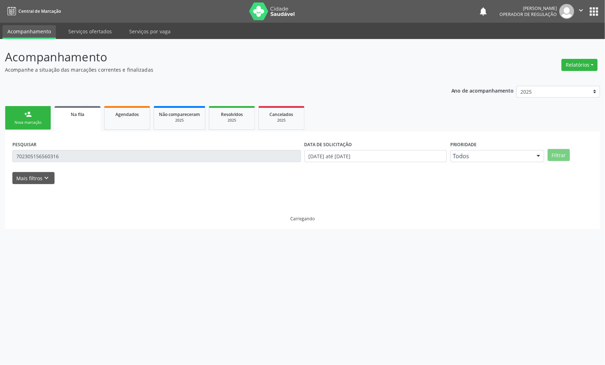
scroll to position [0, 0]
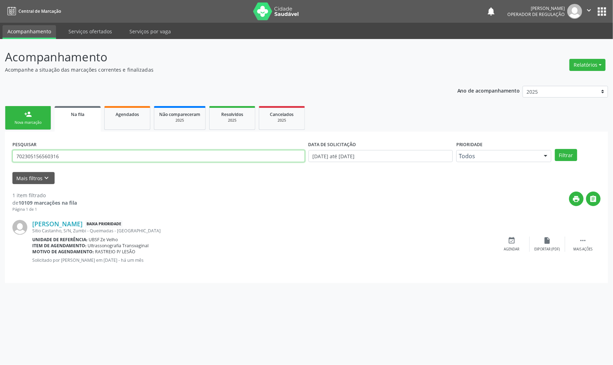
click at [113, 159] on input "702305156560316" at bounding box center [158, 156] width 292 height 12
type input "700000430929808"
click at [554, 149] on button "Filtrar" at bounding box center [565, 155] width 22 height 12
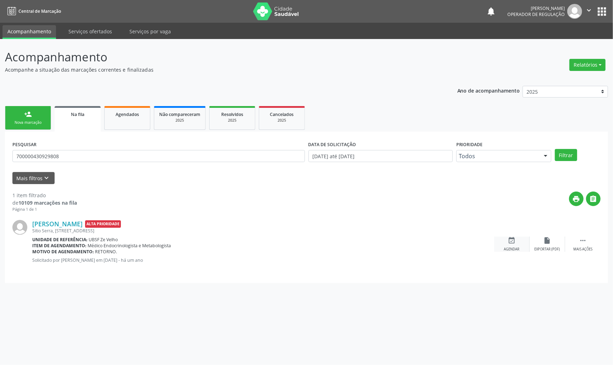
click at [513, 247] on div "Agendar" at bounding box center [512, 249] width 16 height 5
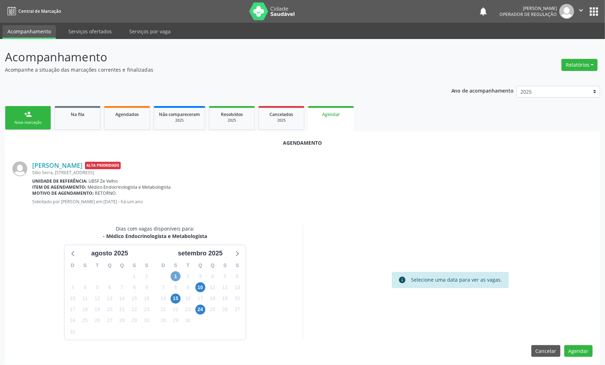
click at [175, 277] on span "1" at bounding box center [176, 276] width 10 height 10
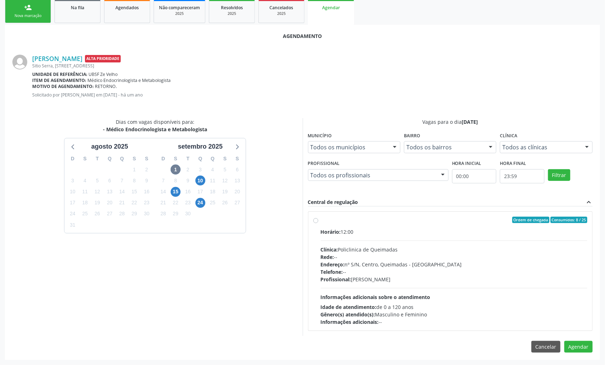
drag, startPoint x: 350, startPoint y: 261, endPoint x: 246, endPoint y: 269, distance: 105.1
click at [348, 261] on div "Endereço: nº S/N, Centro, Queimadas - [GEOGRAPHIC_DATA]" at bounding box center [454, 263] width 267 height 7
radio input "true"
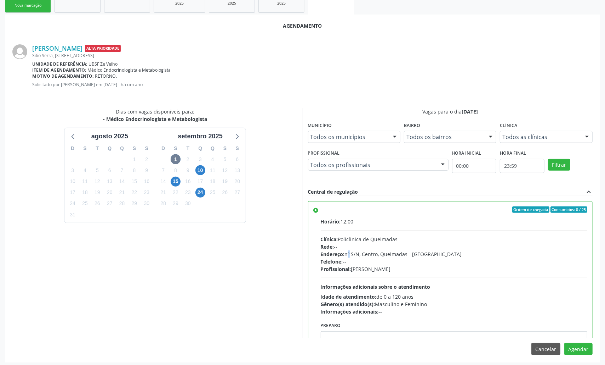
scroll to position [119, 0]
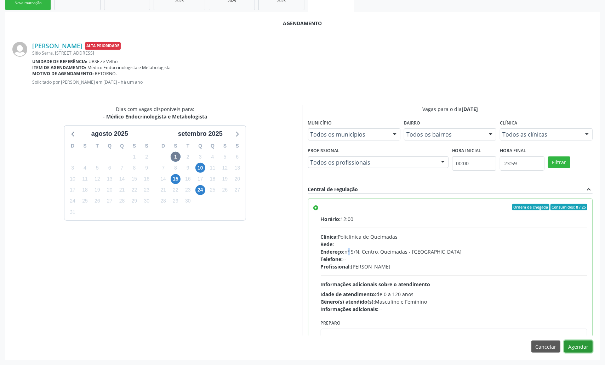
click at [581, 345] on button "Agendar" at bounding box center [579, 346] width 28 height 12
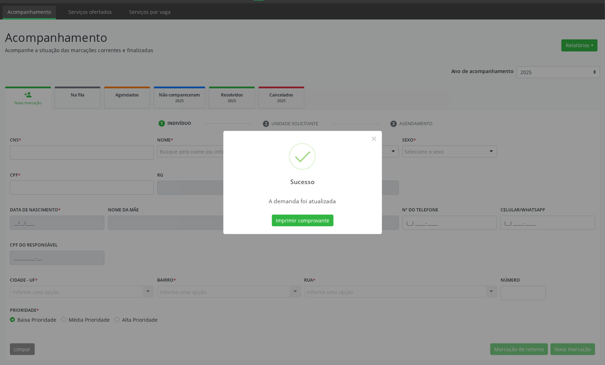
scroll to position [20, 0]
click at [325, 220] on button "Imprimir comprovante" at bounding box center [303, 220] width 62 height 12
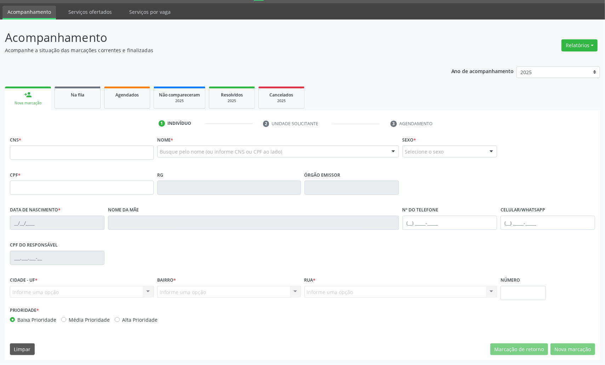
click at [64, 102] on link "Na fila" at bounding box center [78, 97] width 46 height 22
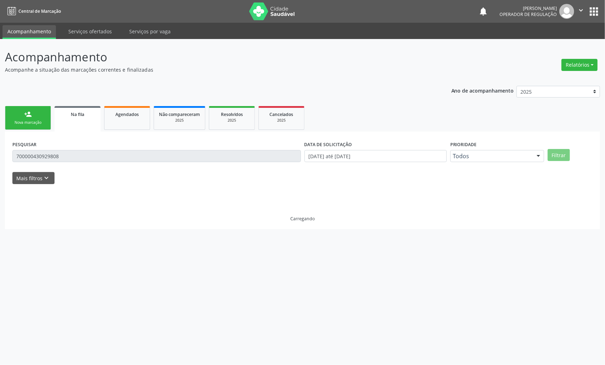
scroll to position [0, 0]
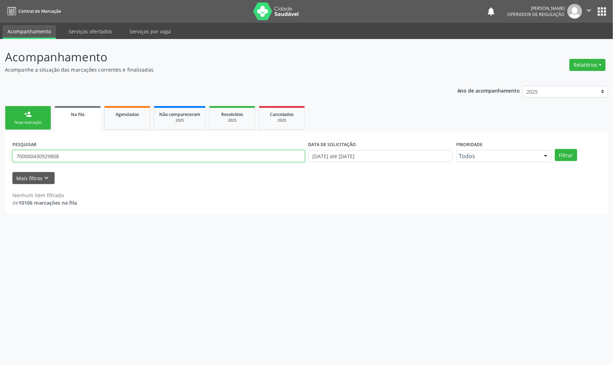
click at [64, 157] on input "700000430929808" at bounding box center [158, 156] width 292 height 12
type input "708100589334637"
click at [554, 149] on button "Filtrar" at bounding box center [565, 155] width 22 height 12
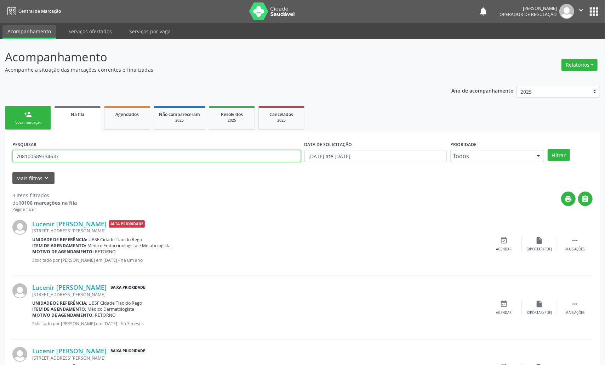
click at [84, 155] on input "708100589334637" at bounding box center [156, 156] width 289 height 12
click at [548, 149] on button "Filtrar" at bounding box center [559, 155] width 22 height 12
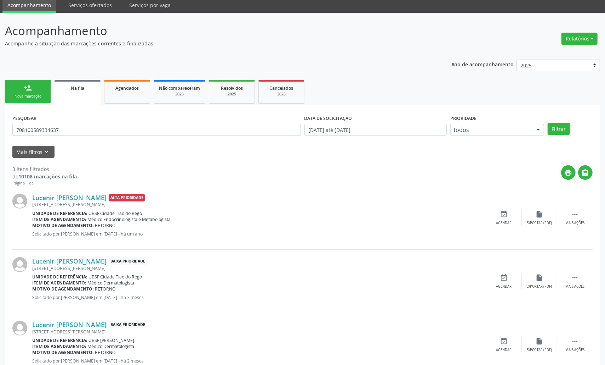
scroll to position [50, 0]
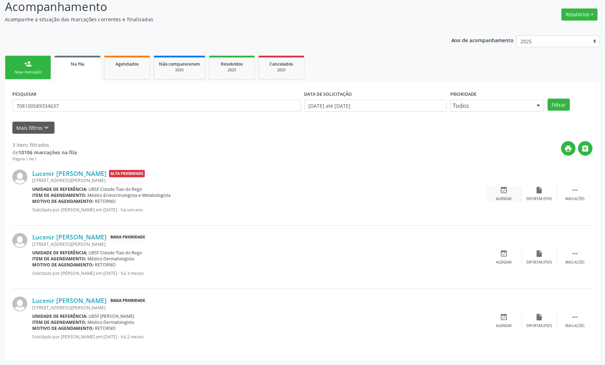
click at [491, 191] on div "event_available Agendar" at bounding box center [504, 193] width 35 height 15
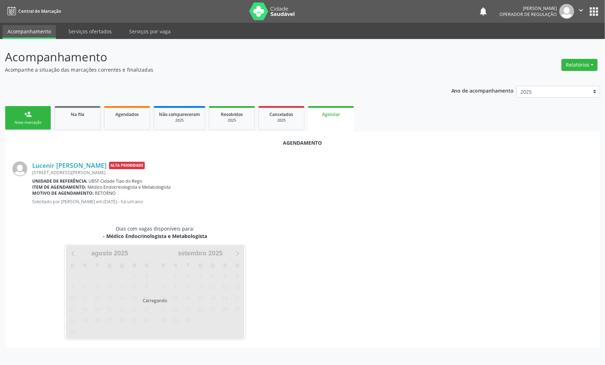
scroll to position [0, 0]
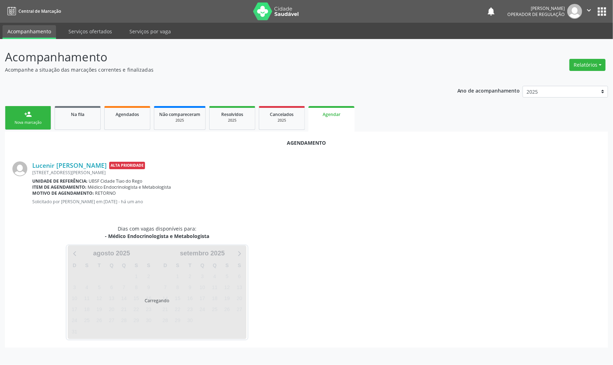
click at [498, 190] on div "Motivo de agendamento: RETORNO" at bounding box center [316, 193] width 568 height 6
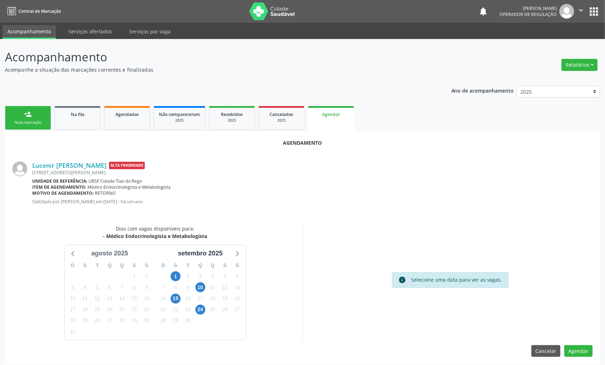
scroll to position [5, 0]
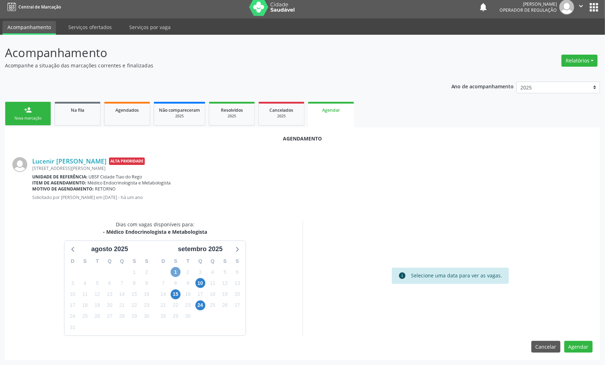
drag, startPoint x: 177, startPoint y: 274, endPoint x: 173, endPoint y: 266, distance: 8.4
click at [177, 274] on span "1" at bounding box center [176, 272] width 10 height 10
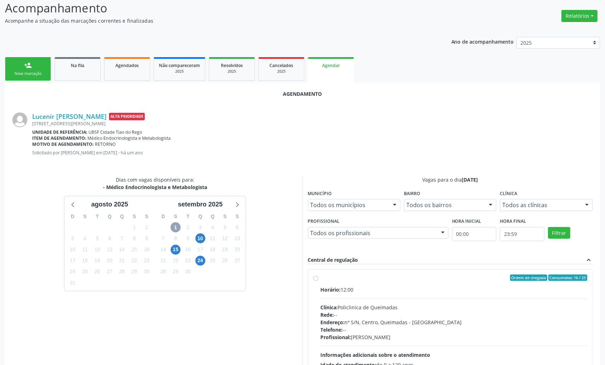
scroll to position [107, 0]
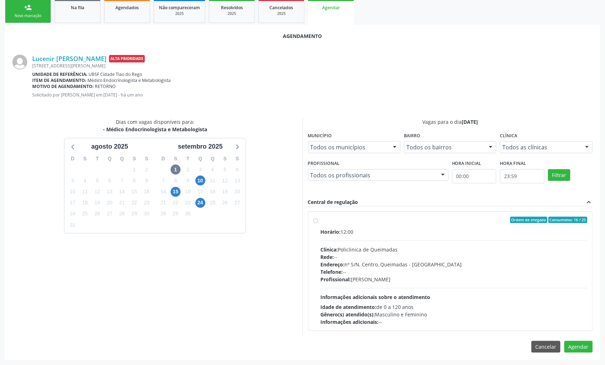
drag, startPoint x: 396, startPoint y: 246, endPoint x: 390, endPoint y: 251, distance: 8.0
click at [397, 246] on div "Clínica: Policlinica de Queimadas" at bounding box center [454, 249] width 267 height 7
radio input "true"
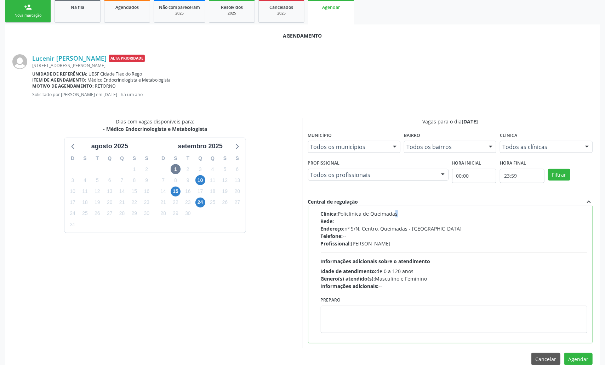
scroll to position [119, 0]
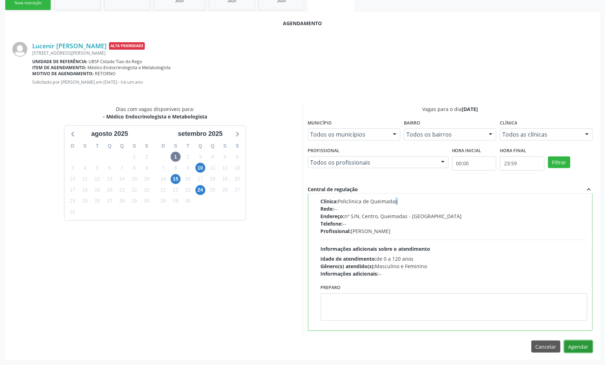
click at [586, 348] on button "Agendar" at bounding box center [579, 346] width 28 height 12
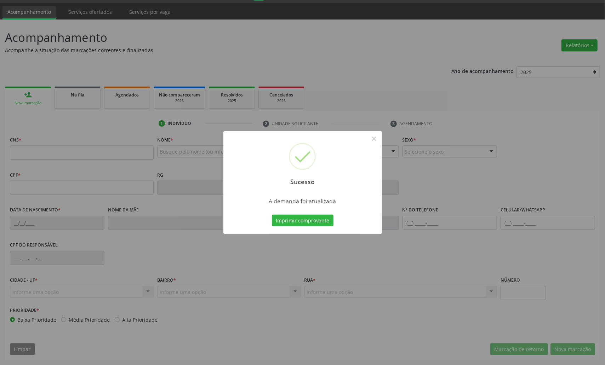
scroll to position [20, 0]
click at [296, 222] on button "Imprimir comprovante" at bounding box center [303, 220] width 62 height 12
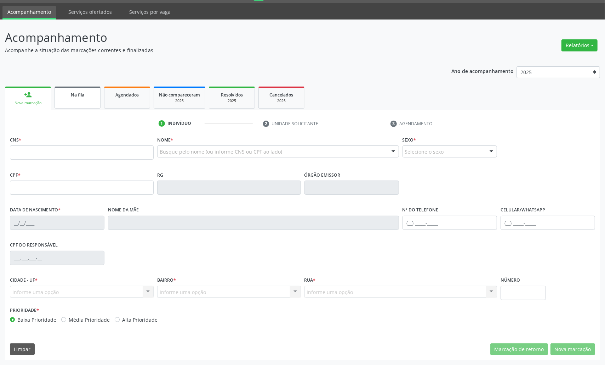
click at [75, 94] on span "Na fila" at bounding box center [77, 95] width 13 height 6
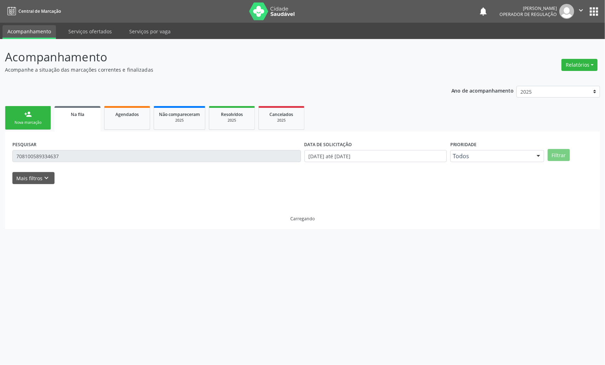
scroll to position [0, 0]
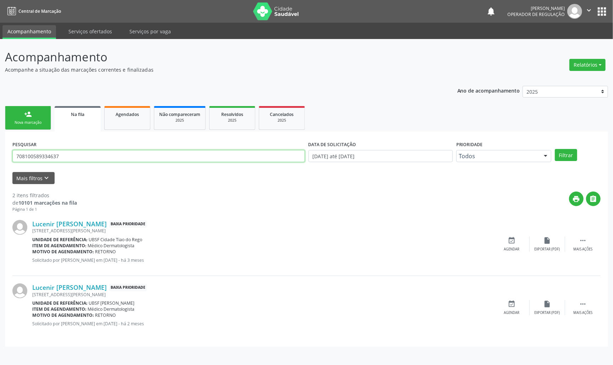
click at [76, 153] on input "708100589334637" at bounding box center [158, 156] width 292 height 12
type input "704202229090688"
click at [554, 149] on button "Filtrar" at bounding box center [565, 155] width 22 height 12
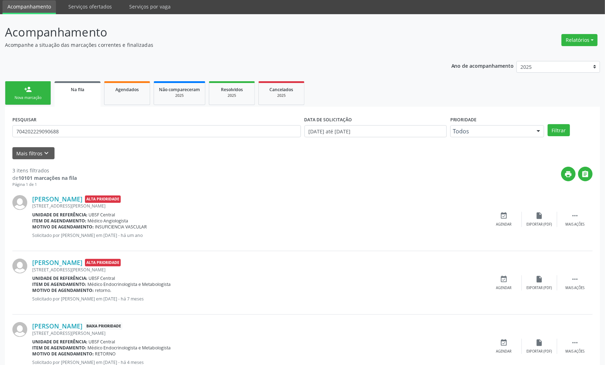
scroll to position [50, 0]
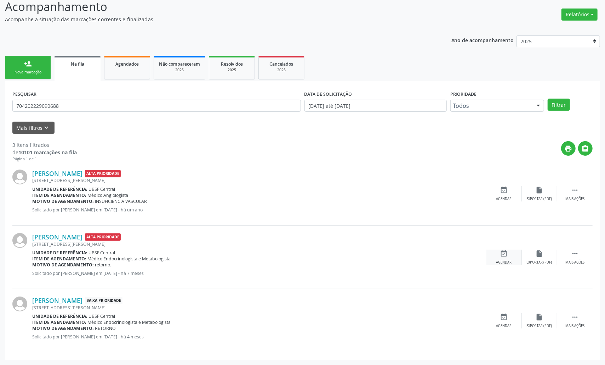
click at [505, 260] on div "Agendar" at bounding box center [505, 262] width 16 height 5
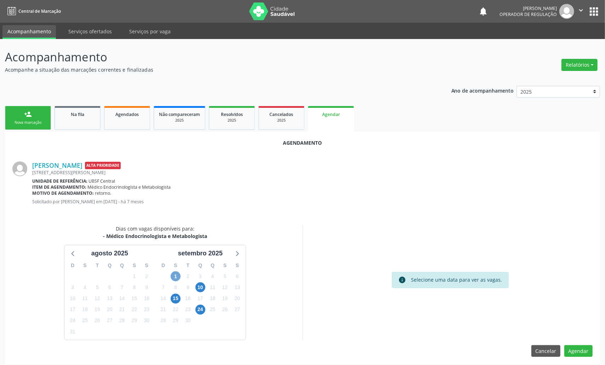
drag, startPoint x: 178, startPoint y: 275, endPoint x: 172, endPoint y: 270, distance: 7.5
click at [177, 274] on span "1" at bounding box center [176, 276] width 10 height 10
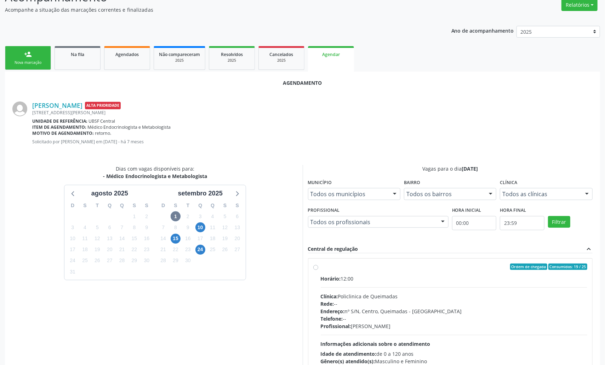
click at [376, 245] on div "Central de regulação expand_less" at bounding box center [450, 249] width 285 height 8
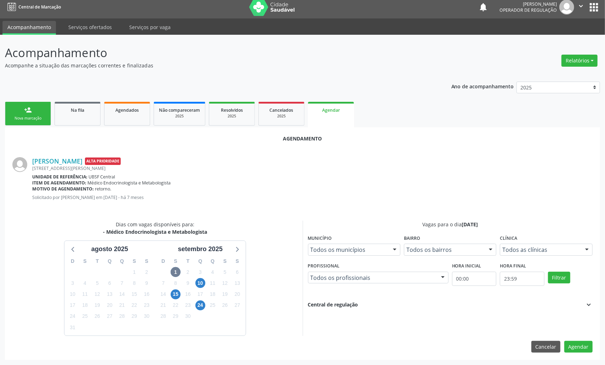
scroll to position [5, 0]
drag, startPoint x: 350, startPoint y: 305, endPoint x: 304, endPoint y: 291, distance: 49.0
click at [348, 305] on div "Central de regulação" at bounding box center [333, 304] width 50 height 8
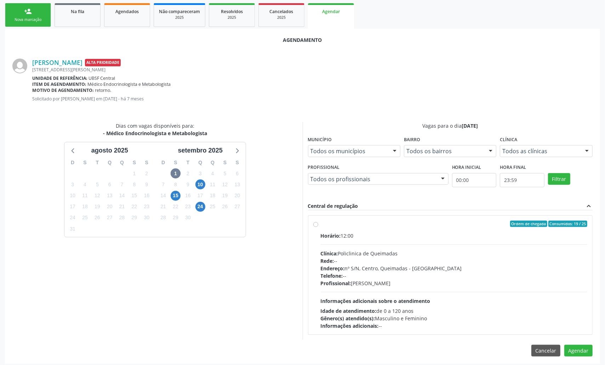
click at [356, 274] on div "Telefone: --" at bounding box center [454, 275] width 267 height 7
click at [319, 227] on input "Ordem de chegada Consumidos: 19 / 25 Horário: 12:00 Clínica: Policlinica de Que…" at bounding box center [316, 223] width 5 height 6
radio input "true"
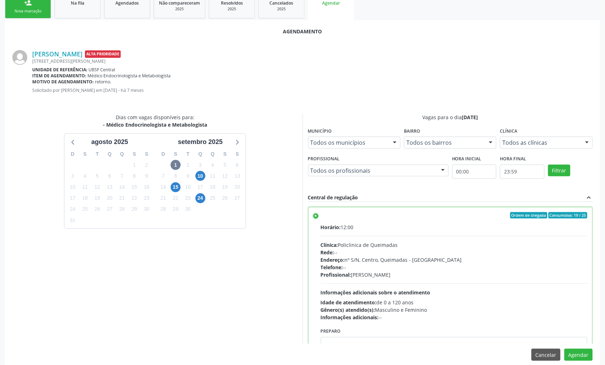
scroll to position [119, 0]
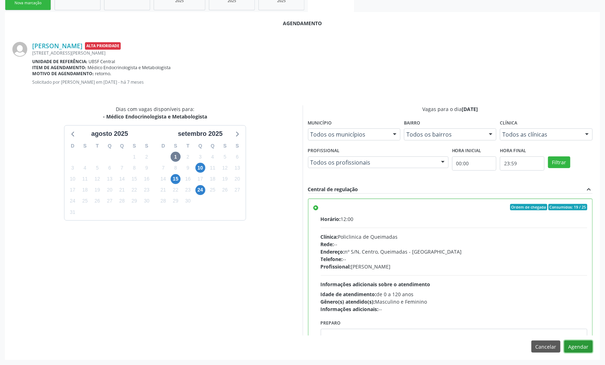
click at [576, 345] on button "Agendar" at bounding box center [579, 346] width 28 height 12
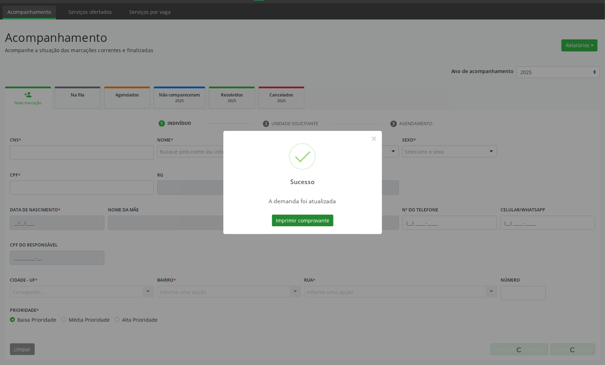
click at [290, 215] on button "Imprimir comprovante" at bounding box center [303, 220] width 62 height 12
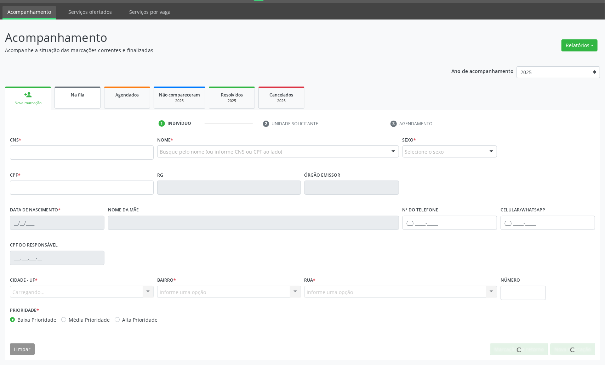
click at [75, 96] on span "Na fila" at bounding box center [77, 95] width 13 height 6
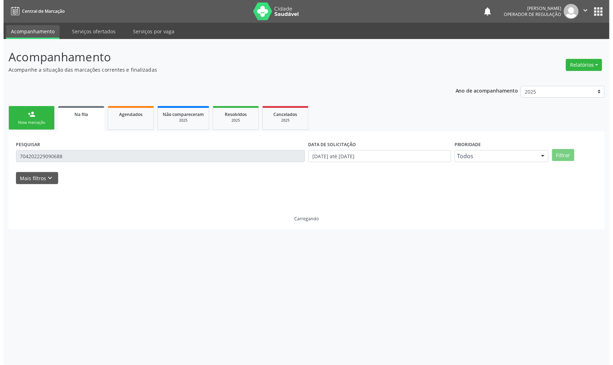
scroll to position [0, 0]
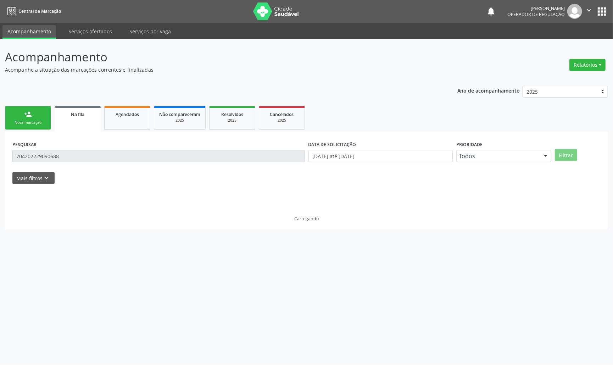
click at [87, 149] on div "PESQUISAR 704202229090688" at bounding box center [159, 153] width 296 height 28
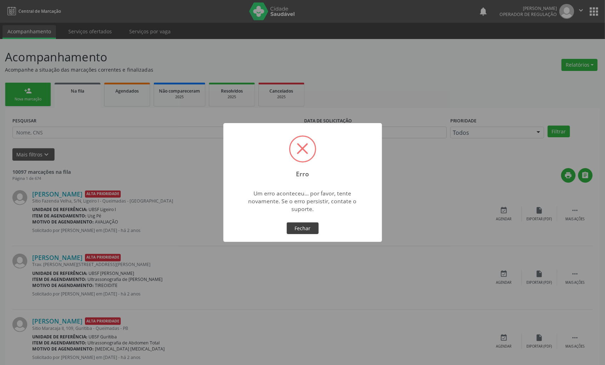
click at [306, 226] on button "Fechar" at bounding box center [303, 228] width 32 height 12
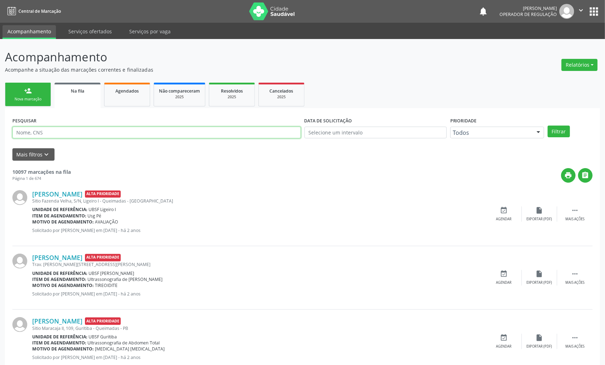
click at [55, 132] on input "text" at bounding box center [156, 132] width 289 height 12
type input "703401211746815"
click at [548, 125] on button "Filtrar" at bounding box center [559, 131] width 22 height 12
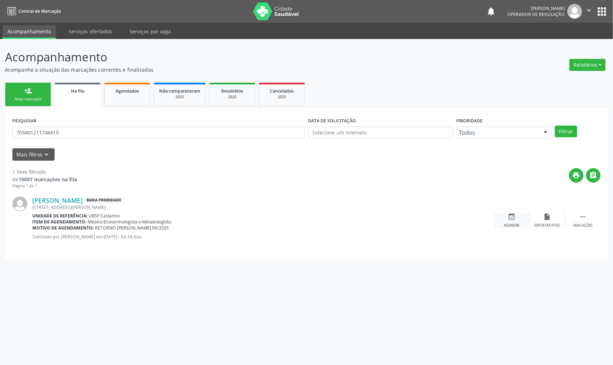
click at [513, 218] on icon "event_available" at bounding box center [512, 217] width 8 height 8
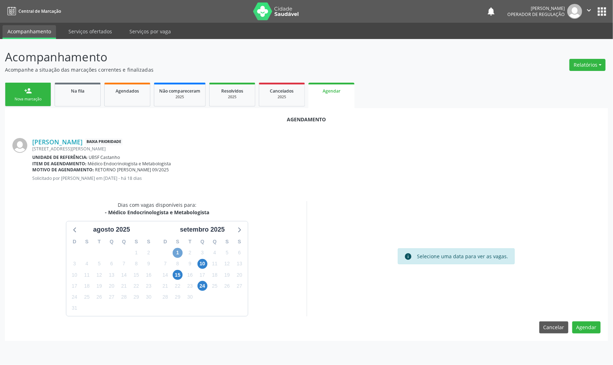
click at [179, 250] on span "1" at bounding box center [178, 253] width 10 height 10
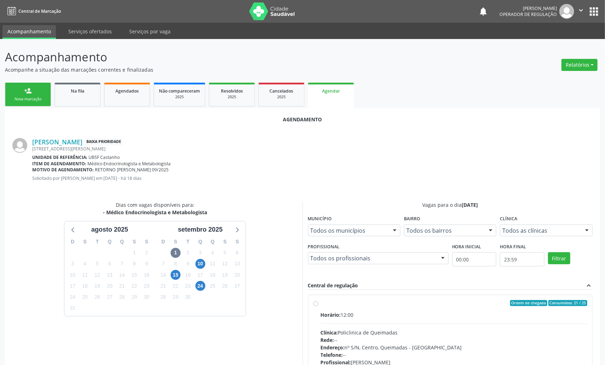
click at [433, 306] on label "Ordem de chegada Consumidos: 21 / 25 Horário: 12:00 Clínica: Policlinica de Que…" at bounding box center [454, 354] width 267 height 109
click at [319, 306] on input "Ordem de chegada Consumidos: 21 / 25 Horário: 12:00 Clínica: Policlinica de Que…" at bounding box center [316, 303] width 5 height 6
radio input "true"
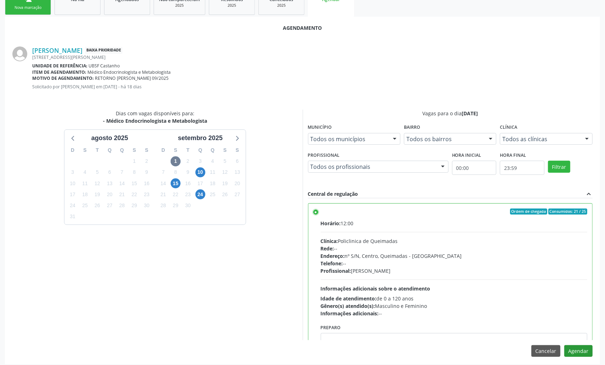
scroll to position [96, 0]
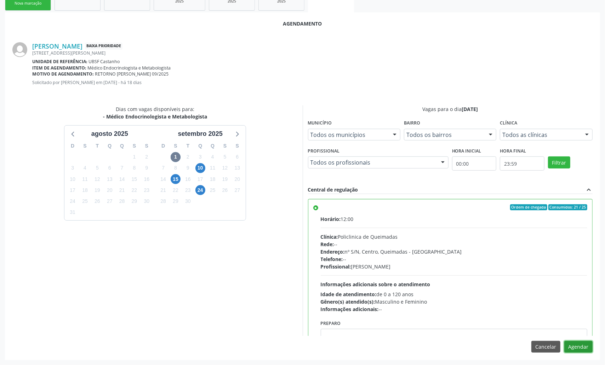
click at [591, 344] on button "Agendar" at bounding box center [579, 346] width 28 height 12
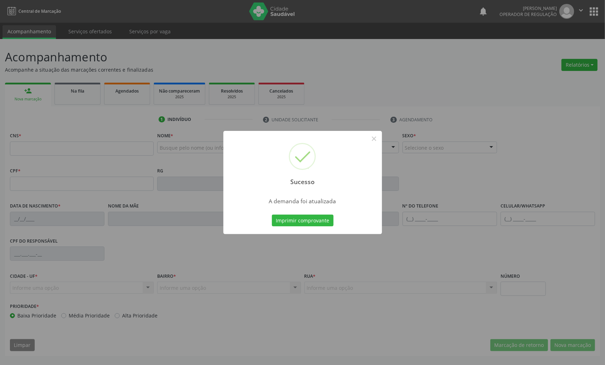
scroll to position [0, 0]
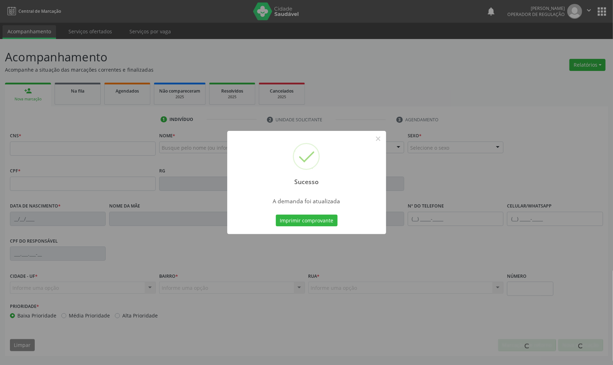
click at [276, 214] on button "Imprimir comprovante" at bounding box center [307, 220] width 62 height 12
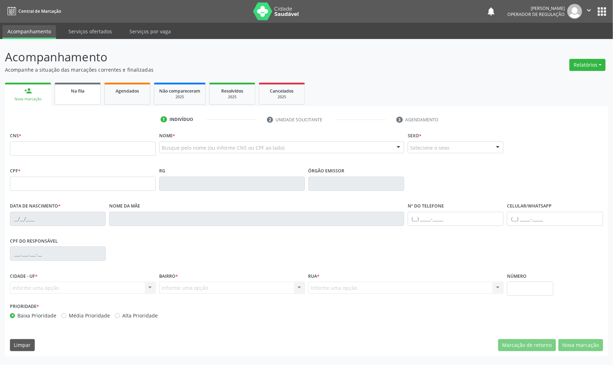
click at [86, 94] on link "Na fila" at bounding box center [78, 94] width 46 height 22
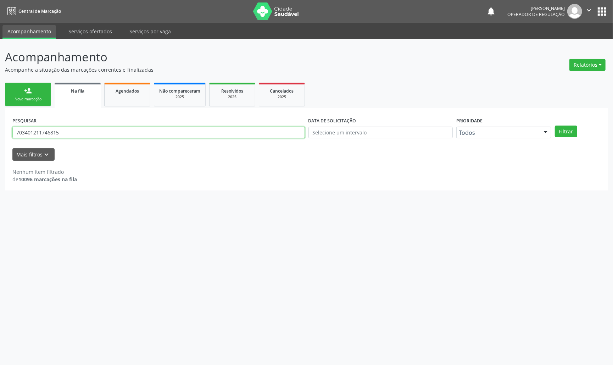
click at [69, 128] on input "703401211746815" at bounding box center [158, 132] width 292 height 12
type input "706104094778260"
click at [554, 125] on button "Filtrar" at bounding box center [565, 131] width 22 height 12
click at [50, 136] on input "706104094778260" at bounding box center [158, 132] width 292 height 12
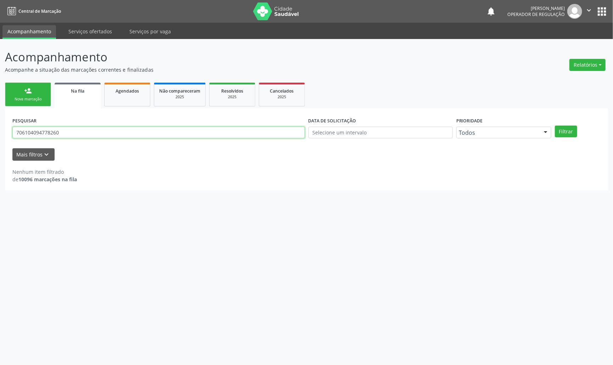
click at [50, 136] on input "706104094778260" at bounding box center [158, 132] width 292 height 12
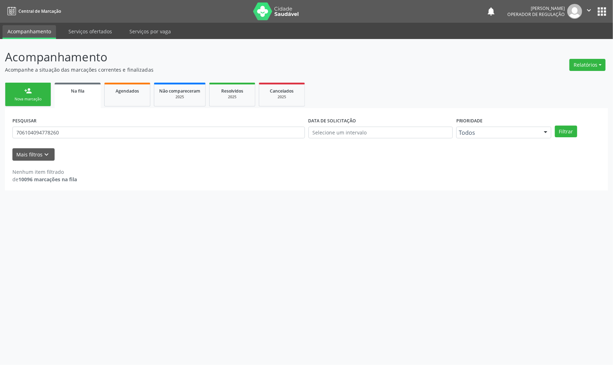
click at [28, 98] on div "Nova marcação" at bounding box center [27, 98] width 35 height 5
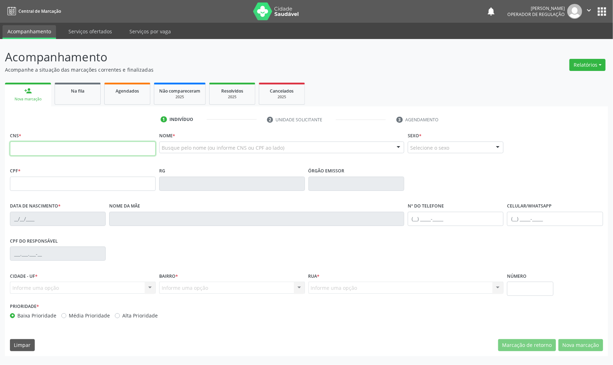
click at [60, 155] on input "text" at bounding box center [83, 148] width 146 height 14
paste input "706 1040 9477 8260"
type input "706 1040 9477 8260"
type input "951.483.374-00"
type input "29/07/1944"
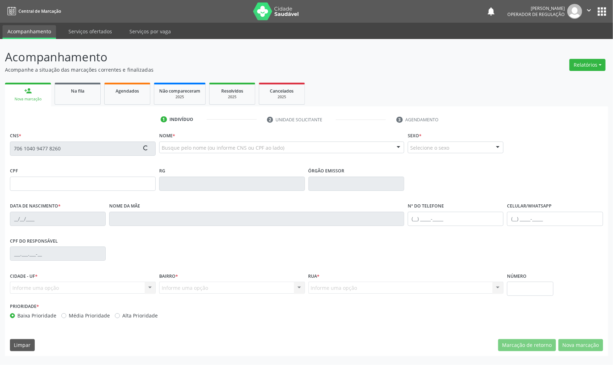
type input "Teodora Tavares"
type input "(83) 99184-7688"
type input "1631"
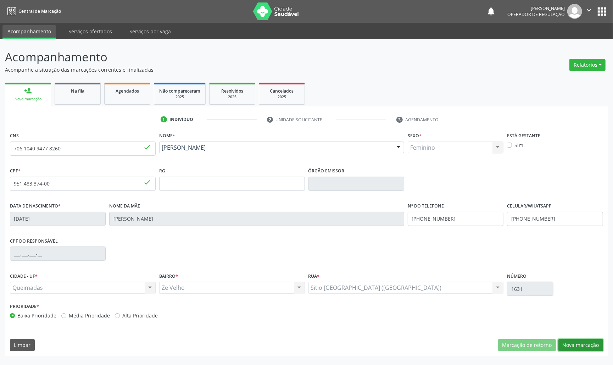
click at [590, 340] on button "Nova marcação" at bounding box center [580, 345] width 45 height 12
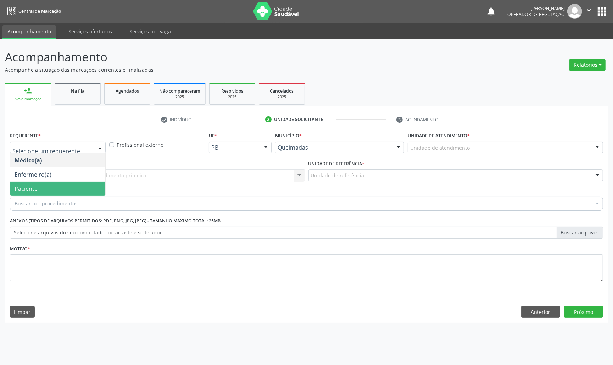
click at [41, 186] on span "Paciente" at bounding box center [57, 188] width 95 height 14
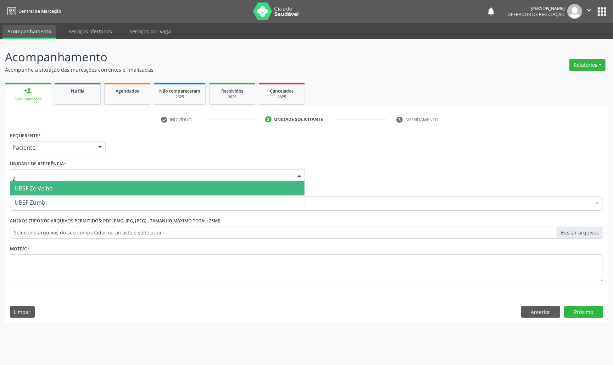
type input "ZE"
click at [50, 185] on span "UBSF Ze Velho" at bounding box center [34, 188] width 38 height 8
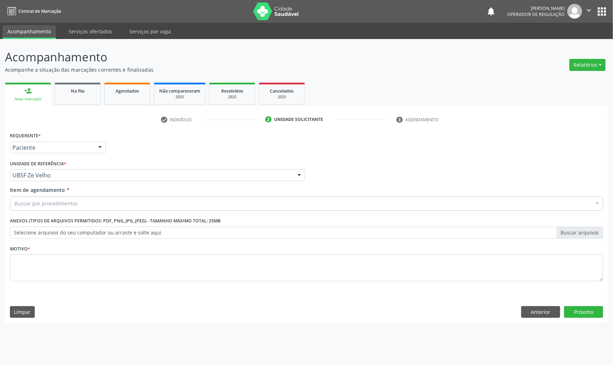
click at [111, 198] on div "Buscar por procedimentos" at bounding box center [306, 203] width 593 height 14
paste input "ENDOCRINOLOGISTA"
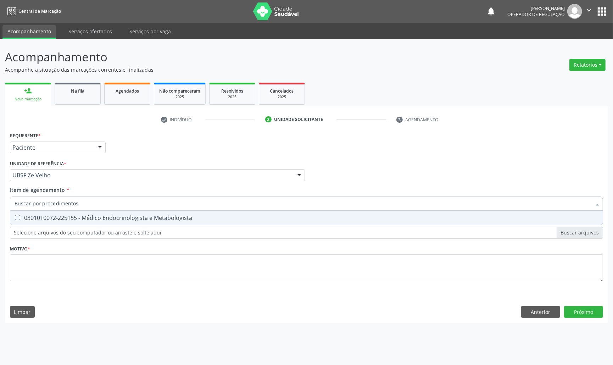
type input "ENDOCRINOLOGISTA"
click at [101, 219] on div "0301010072-225155 - Médico Endocrinologista e Metabologista" at bounding box center [307, 218] width 584 height 6
checkbox Metabologista "true"
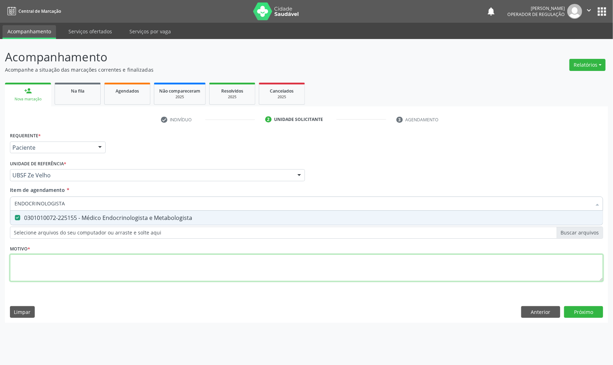
click at [78, 265] on div "Requerente * Paciente Médico(a) Enfermeiro(a) Paciente Nenhum resultado encontr…" at bounding box center [306, 210] width 593 height 160
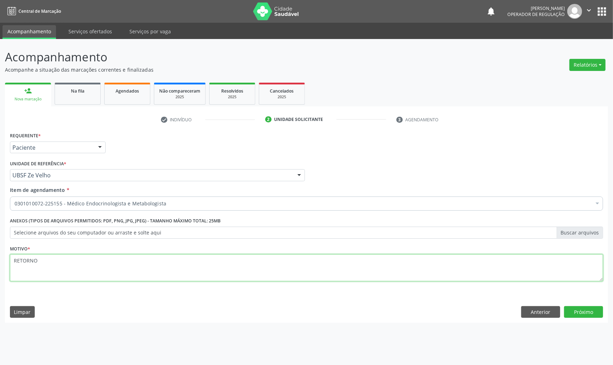
type textarea "RETORNO"
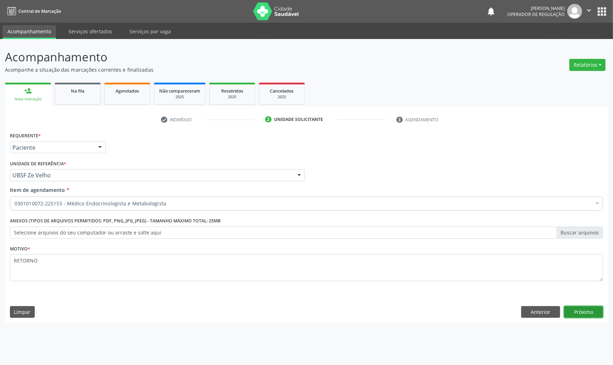
click button "Próximo" at bounding box center [583, 312] width 39 height 12
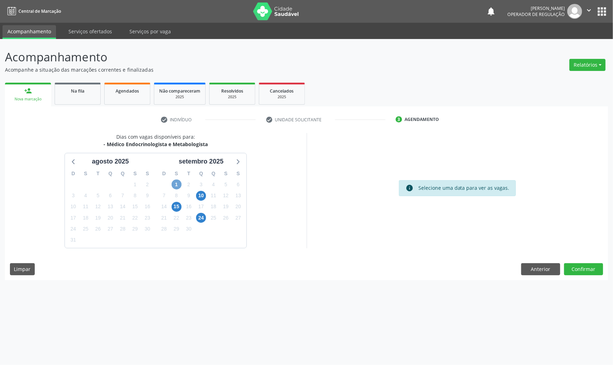
click at [178, 180] on span "1" at bounding box center [176, 184] width 10 height 10
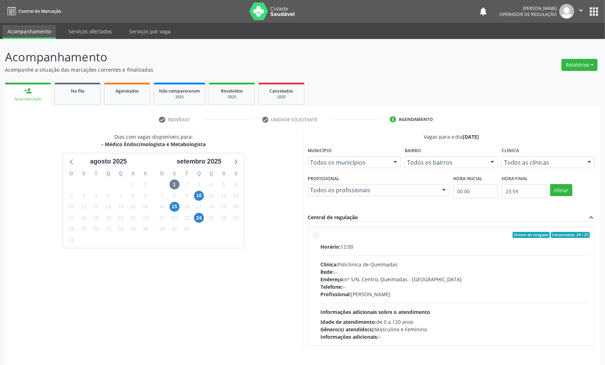
click at [479, 237] on div "Ordem de chegada Consumidos: 24 / 25" at bounding box center [456, 235] width 270 height 6
click at [319, 237] on input "Ordem de chegada Consumidos: 24 / 25 Horário: 12:00 Clínica: Policlinica de Que…" at bounding box center [316, 235] width 5 height 6
radio input "true"
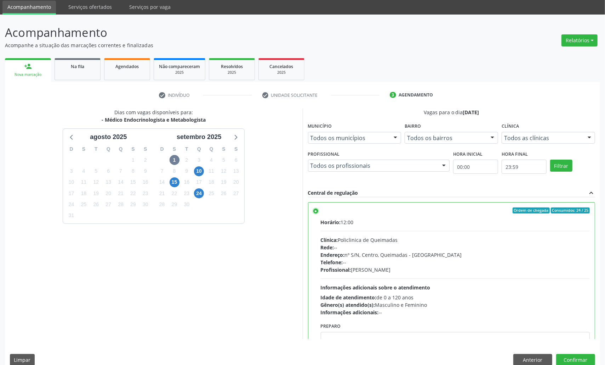
scroll to position [35, 0]
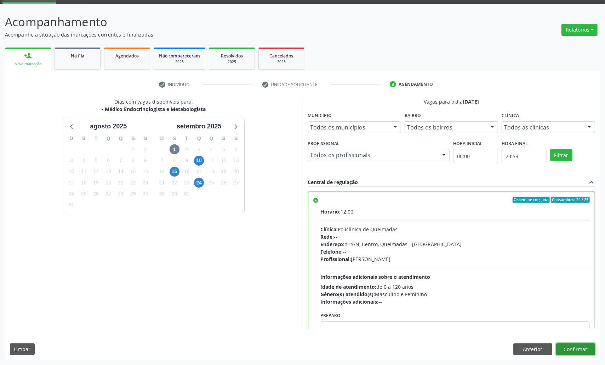
click at [580, 354] on button "Confirmar" at bounding box center [576, 349] width 39 height 12
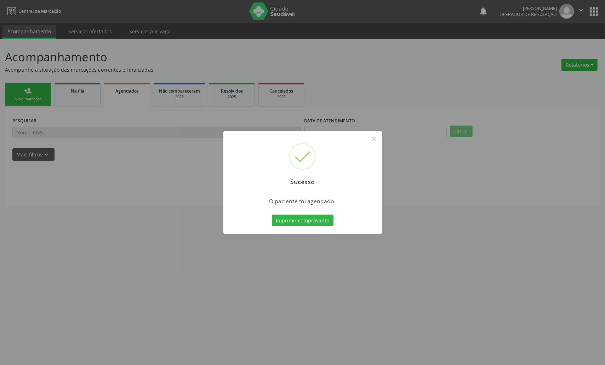
scroll to position [0, 0]
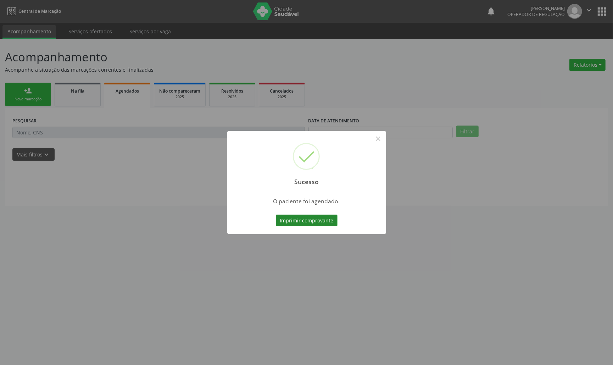
click at [328, 218] on button "Imprimir comprovante" at bounding box center [307, 220] width 62 height 12
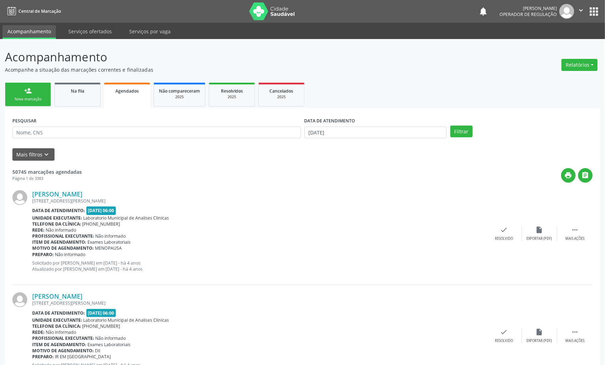
click at [594, 6] on button "apps" at bounding box center [594, 11] width 12 height 12
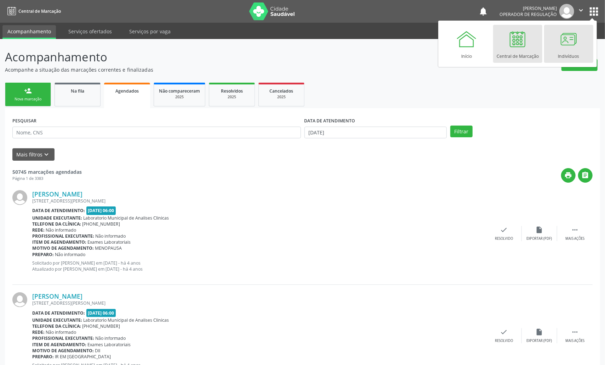
click at [567, 46] on div at bounding box center [568, 38] width 21 height 21
